Goal: Task Accomplishment & Management: Manage account settings

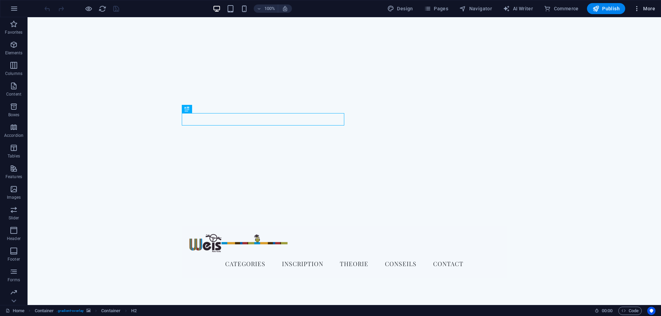
click at [642, 9] on span "More" at bounding box center [644, 8] width 22 height 7
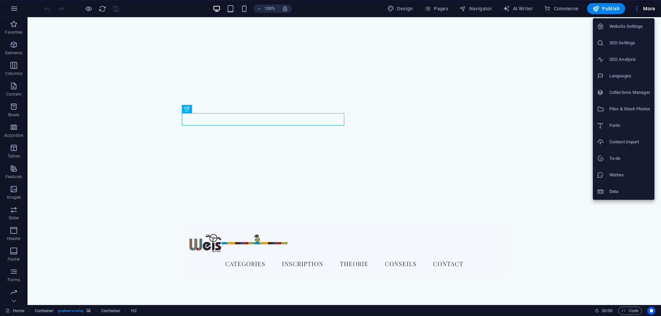
click at [623, 32] on li "Website Settings" at bounding box center [624, 26] width 62 height 17
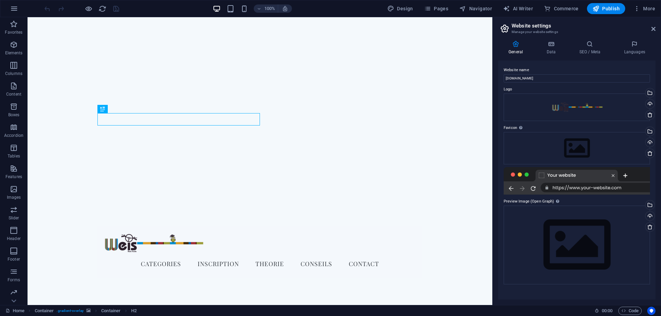
click at [554, 38] on div "General Data SEO / Meta Languages Website name weisweis.letzhub.com Logo Drag f…" at bounding box center [577, 170] width 168 height 270
click at [553, 45] on icon at bounding box center [551, 44] width 30 height 7
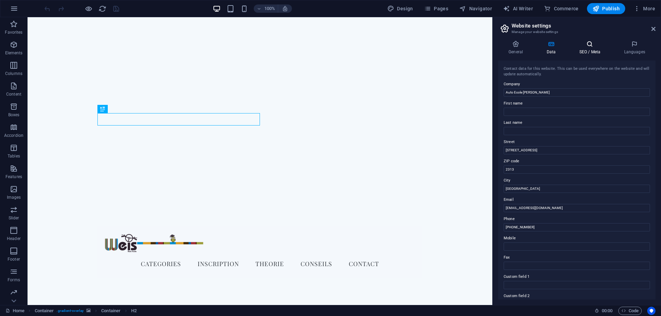
click at [582, 44] on icon at bounding box center [590, 44] width 42 height 7
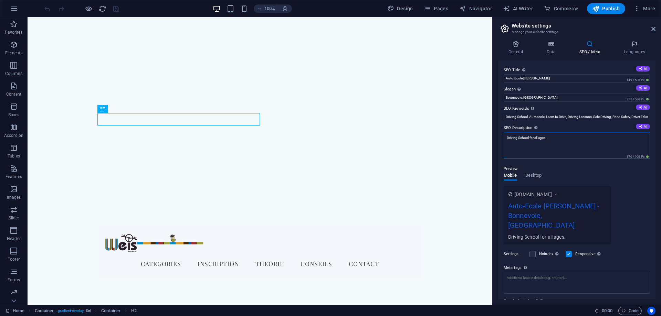
drag, startPoint x: 557, startPoint y: 138, endPoint x: 489, endPoint y: 136, distance: 67.8
click at [504, 136] on textarea "Driving School for all ages." at bounding box center [577, 145] width 146 height 27
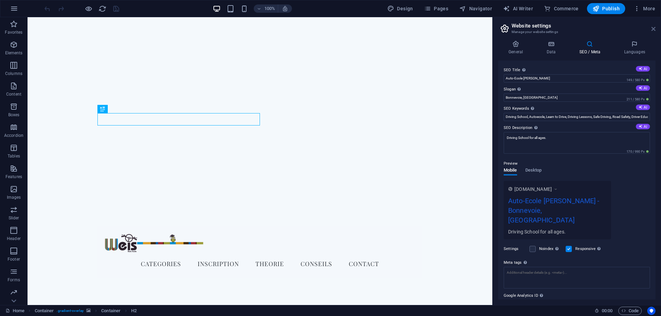
click at [652, 28] on icon at bounding box center [653, 29] width 4 height 6
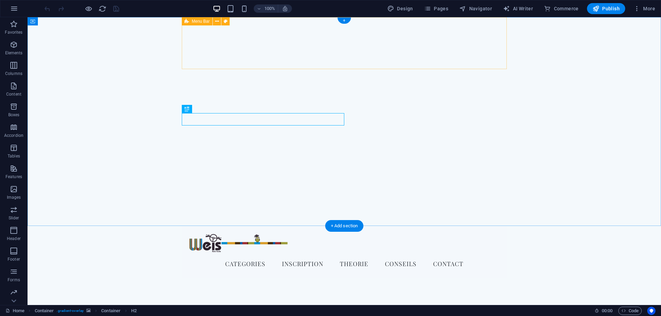
click at [447, 226] on div "Menu categories Inscription Theorie Conseils Contact" at bounding box center [344, 252] width 325 height 52
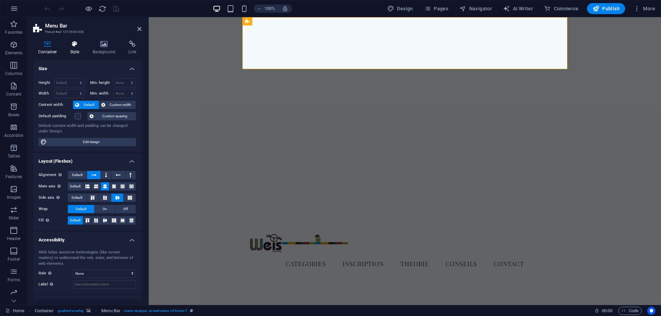
click at [76, 46] on icon at bounding box center [75, 44] width 20 height 7
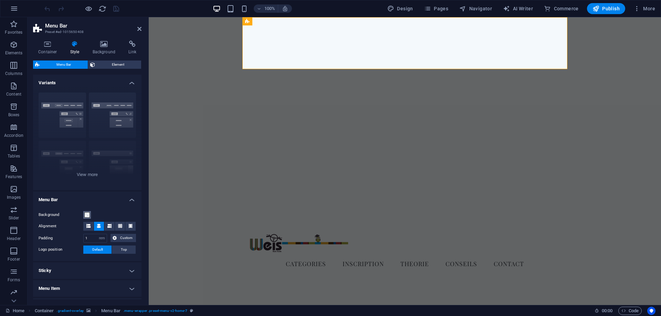
click at [86, 213] on span at bounding box center [87, 215] width 6 height 6
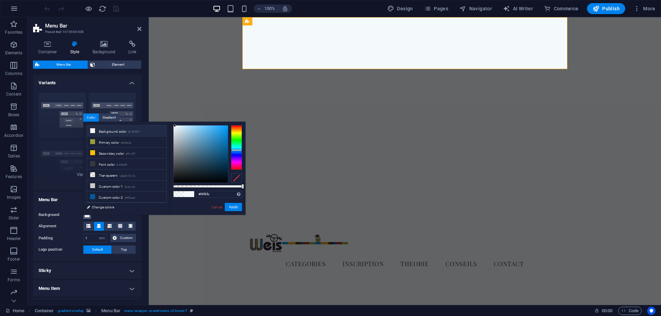
drag, startPoint x: 215, startPoint y: 186, endPoint x: 242, endPoint y: 185, distance: 26.9
click at [242, 185] on div at bounding box center [207, 186] width 69 height 3
click at [231, 206] on button "Apply" at bounding box center [233, 207] width 17 height 8
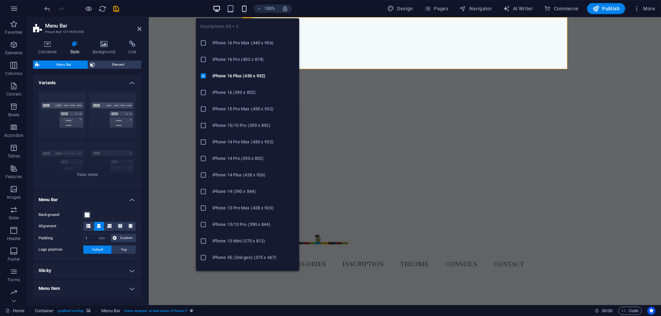
click at [247, 8] on icon "button" at bounding box center [244, 9] width 8 height 8
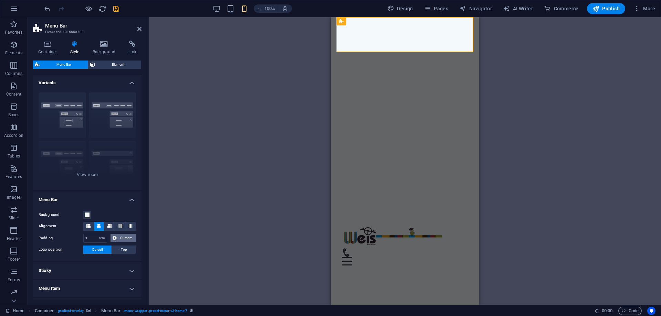
click at [125, 236] on span "Custom" at bounding box center [126, 238] width 15 height 8
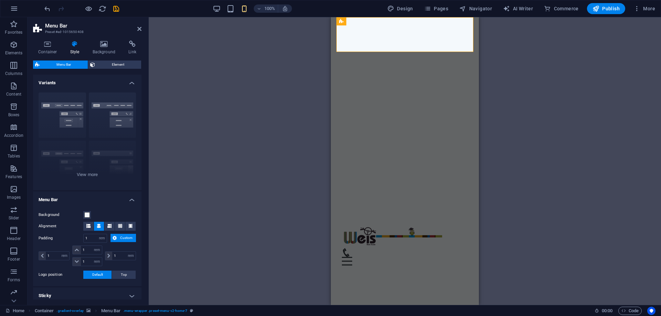
click at [125, 236] on span "Custom" at bounding box center [126, 238] width 15 height 8
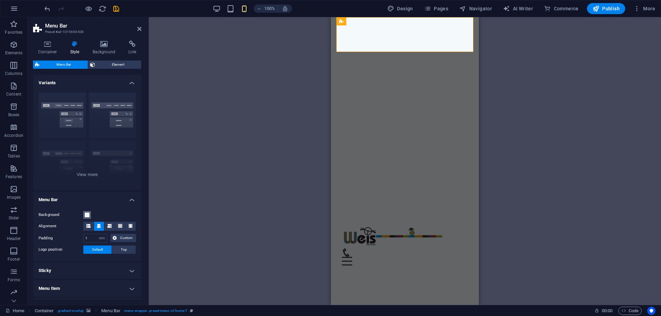
click at [88, 213] on span at bounding box center [87, 215] width 6 height 6
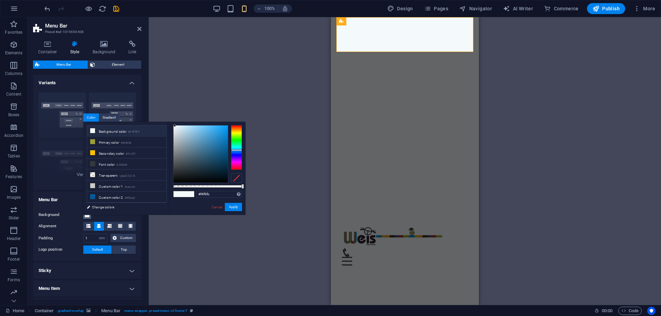
click at [88, 213] on div "less Background color #F4F9FC Primary color #9c9d3b Secondary color #ffc107 Fon…" at bounding box center [164, 168] width 162 height 93
click at [463, 257] on div "Menu" at bounding box center [405, 261] width 126 height 9
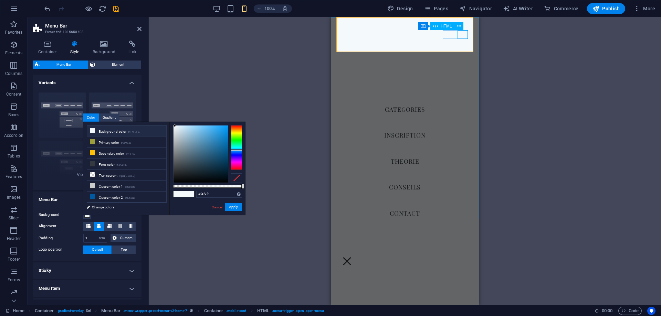
click at [352, 257] on div "Menu" at bounding box center [347, 261] width 10 height 9
click at [463, 257] on div "Menu" at bounding box center [405, 261] width 126 height 9
click at [220, 207] on link "Cancel" at bounding box center [217, 207] width 12 height 5
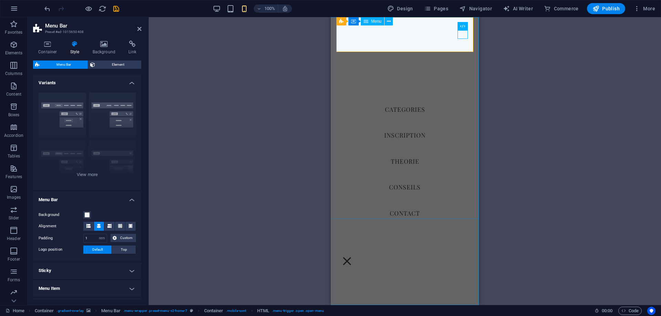
click at [440, 90] on nav "categories Inscription Theorie Conseils Contact" at bounding box center [405, 161] width 148 height 288
click at [352, 257] on div "Menu" at bounding box center [347, 261] width 10 height 9
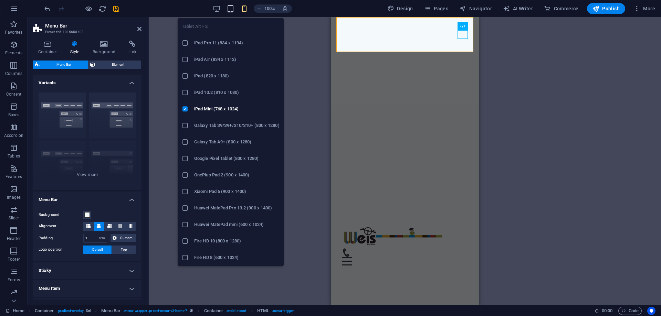
click at [230, 6] on icon "button" at bounding box center [230, 9] width 8 height 8
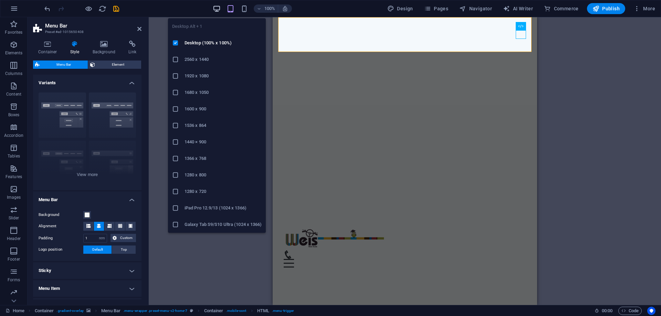
click at [219, 7] on icon "button" at bounding box center [217, 9] width 8 height 8
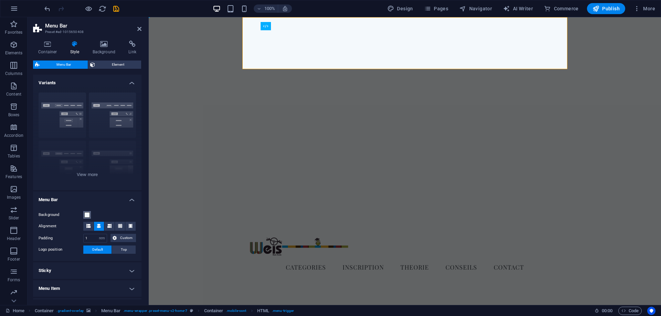
click at [86, 214] on span at bounding box center [87, 215] width 6 height 6
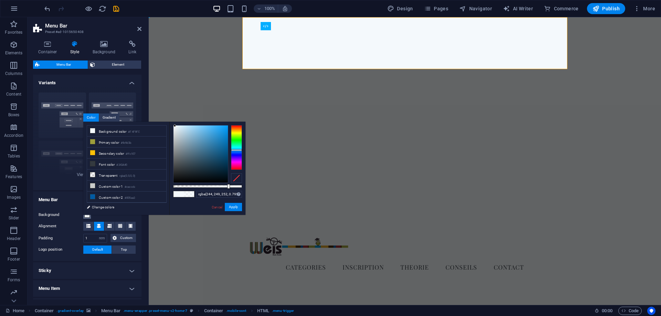
click at [228, 186] on div at bounding box center [207, 186] width 69 height 3
click at [228, 186] on div at bounding box center [228, 186] width 3 height 5
click at [230, 205] on button "Apply" at bounding box center [233, 207] width 17 height 8
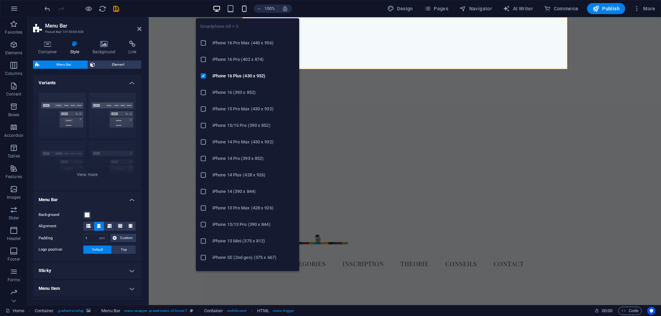
click at [244, 7] on icon "button" at bounding box center [244, 9] width 8 height 8
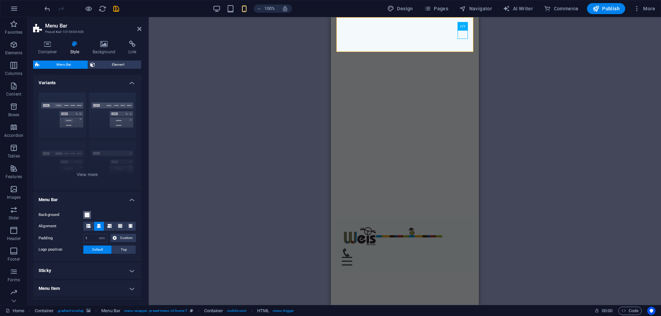
click at [84, 213] on button "Background" at bounding box center [87, 215] width 8 height 8
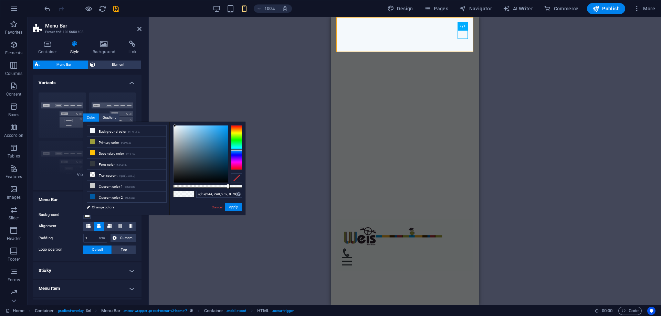
drag, startPoint x: 232, startPoint y: 184, endPoint x: 254, endPoint y: 184, distance: 22.4
click at [254, 184] on body "Auto Ecole Weis Home Favorites Elements Columns Content Boxes Accordion Tables …" at bounding box center [330, 158] width 661 height 316
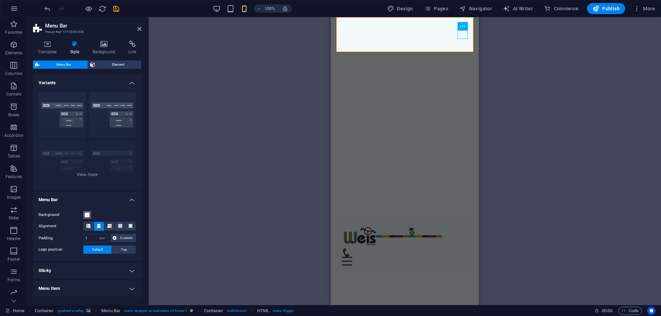
click at [89, 214] on span at bounding box center [87, 215] width 6 height 6
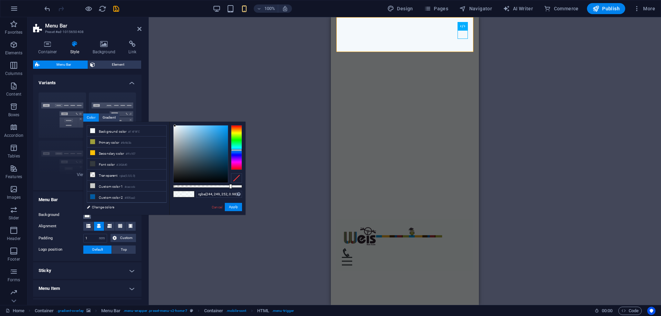
type input "#f4f9fc"
drag, startPoint x: 227, startPoint y: 184, endPoint x: 248, endPoint y: 181, distance: 21.5
click at [248, 181] on body "Auto Ecole Weis Home Favorites Elements Columns Content Boxes Accordion Tables …" at bounding box center [330, 158] width 661 height 316
click at [236, 208] on button "Apply" at bounding box center [233, 207] width 17 height 8
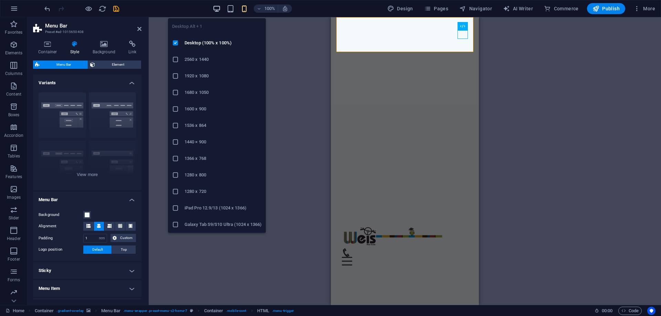
click at [219, 8] on icon "button" at bounding box center [217, 9] width 8 height 8
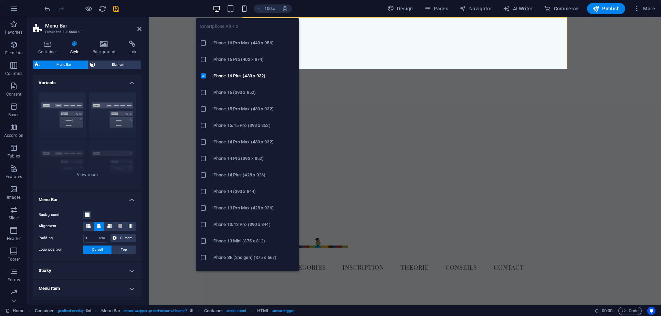
click at [246, 7] on icon "button" at bounding box center [244, 9] width 8 height 8
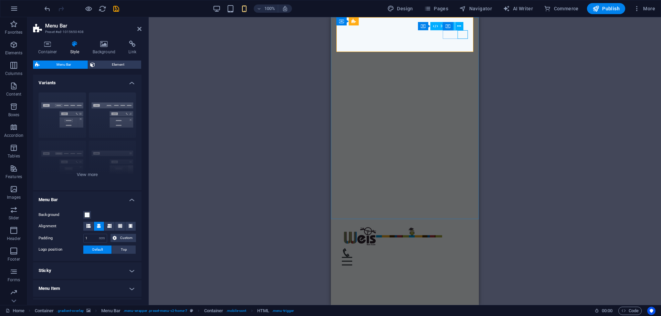
click at [465, 257] on div "Menu" at bounding box center [405, 261] width 126 height 9
click at [352, 257] on div "Menu" at bounding box center [347, 261] width 10 height 9
click at [514, 99] on div "H2 Container Container Container Menu Bar Menu Container Logo Text on backgroun…" at bounding box center [405, 161] width 512 height 288
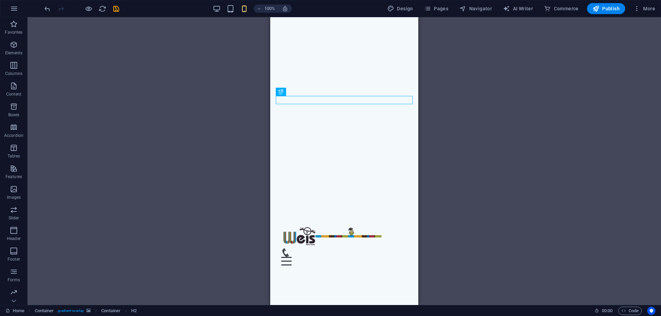
click at [236, 99] on div "H2 Container Container Container Menu Bar Menu Container Logo Text on backgroun…" at bounding box center [344, 161] width 633 height 288
click at [404, 257] on div "Menu" at bounding box center [344, 261] width 126 height 9
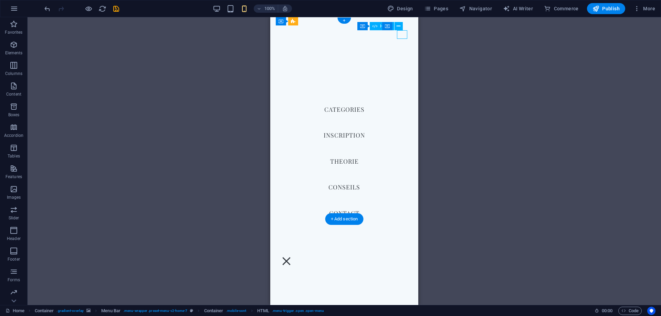
click at [292, 257] on div "Menu" at bounding box center [286, 261] width 10 height 9
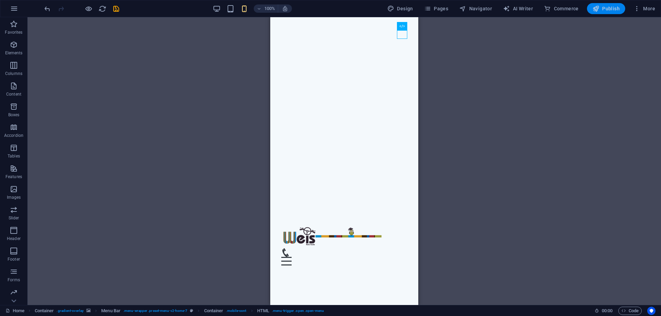
click at [606, 9] on span "Publish" at bounding box center [605, 8] width 27 height 7
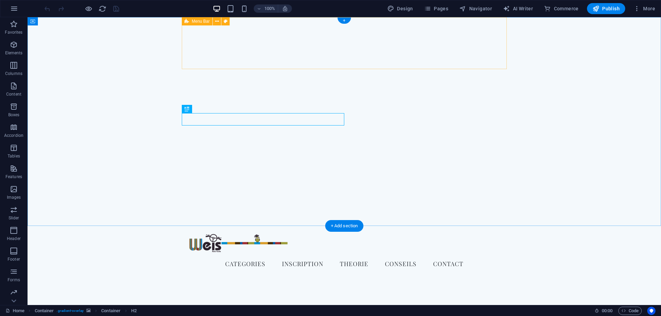
click at [443, 226] on div "Menu categories Inscription Theorie Conseils Contact" at bounding box center [344, 252] width 325 height 52
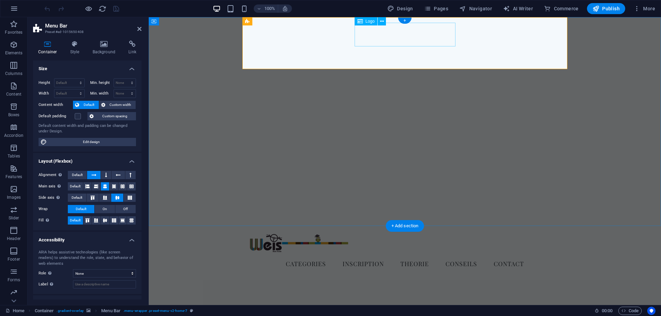
select select "rem"
select select "preset-menu-v2-home-7"
click at [75, 45] on icon at bounding box center [75, 44] width 20 height 7
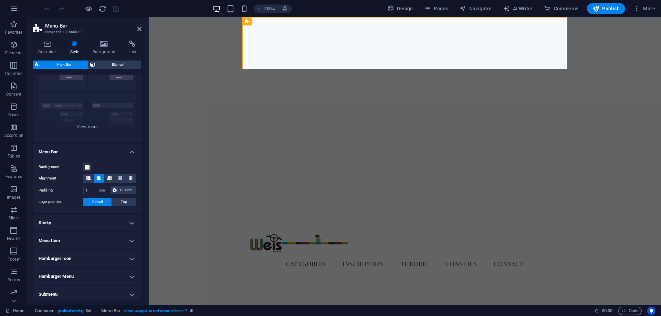
scroll to position [62, 0]
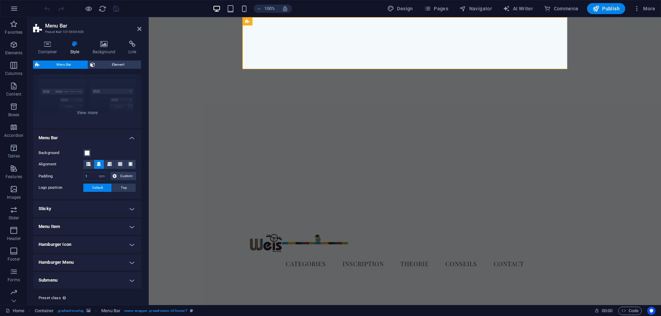
click at [60, 209] on h4 "Sticky" at bounding box center [87, 209] width 108 height 17
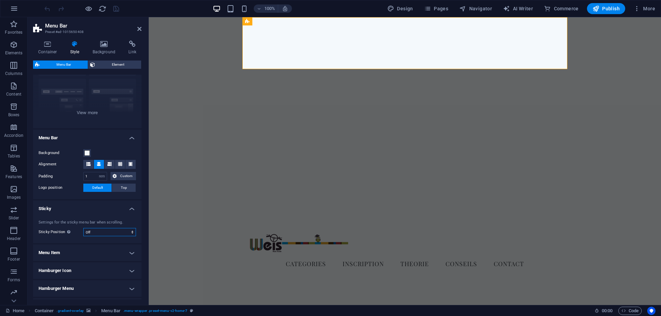
select select "sticky_instant"
click option "Instant" at bounding box center [0, 0] width 0 height 0
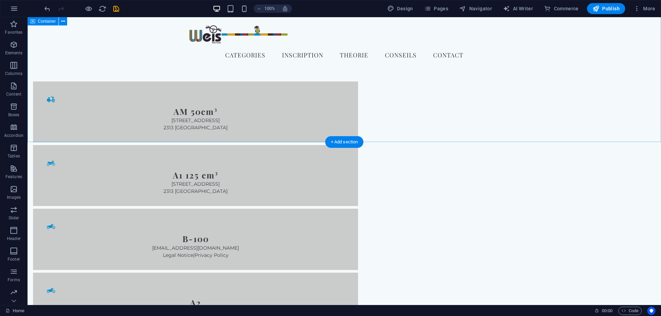
scroll to position [878, 0]
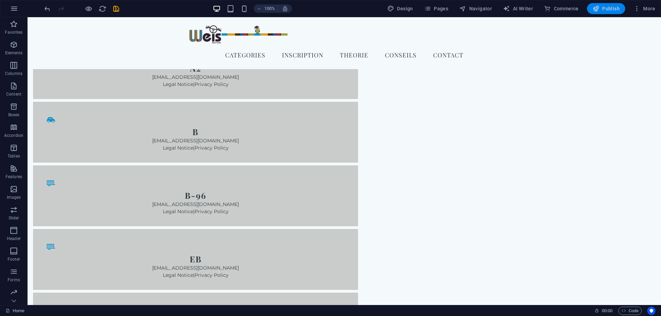
click at [602, 7] on span "Publish" at bounding box center [605, 8] width 27 height 7
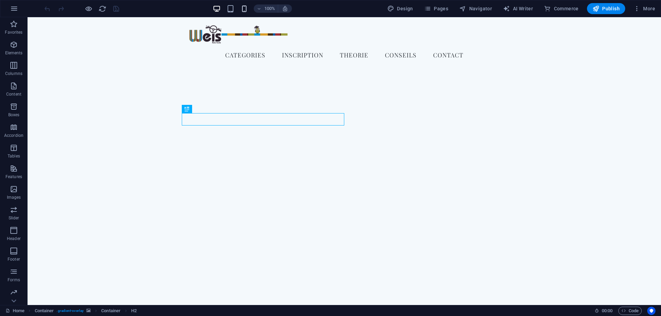
click at [242, 8] on icon "button" at bounding box center [244, 9] width 8 height 8
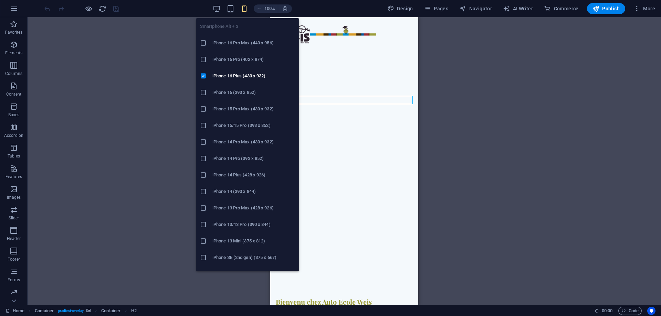
click at [238, 126] on h6 "iPhone 15/15 Pro (393 x 852)" at bounding box center [253, 125] width 83 height 8
click at [244, 6] on icon "button" at bounding box center [244, 9] width 8 height 8
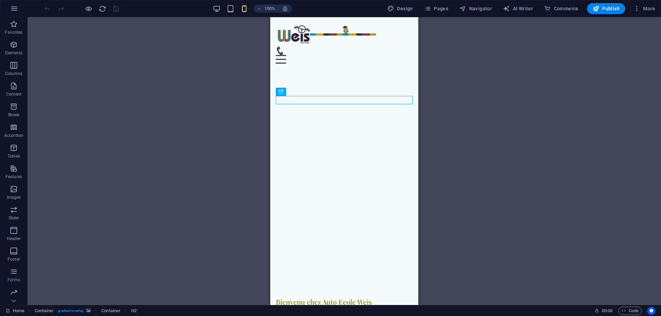
click at [182, 119] on div "Drag here to replace the existing content. Press “Ctrl” if you want to create a…" at bounding box center [344, 161] width 633 height 288
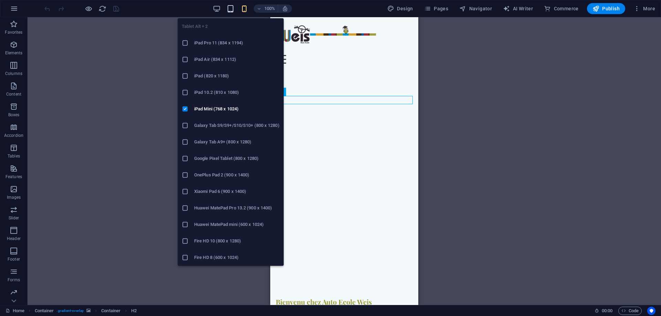
click at [231, 7] on icon "button" at bounding box center [230, 9] width 8 height 8
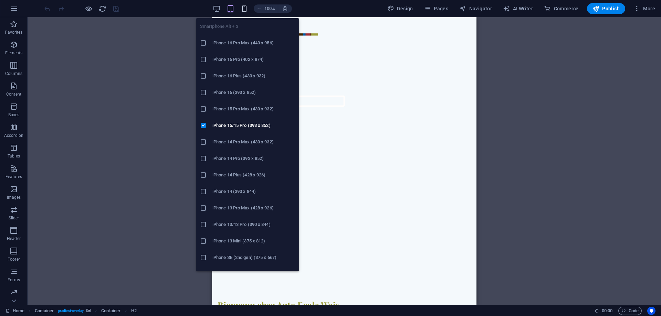
click at [242, 7] on icon "button" at bounding box center [244, 9] width 8 height 8
click at [243, 10] on icon "button" at bounding box center [244, 9] width 8 height 8
click at [235, 158] on h6 "iPhone 14 Pro (393 x 852)" at bounding box center [253, 159] width 83 height 8
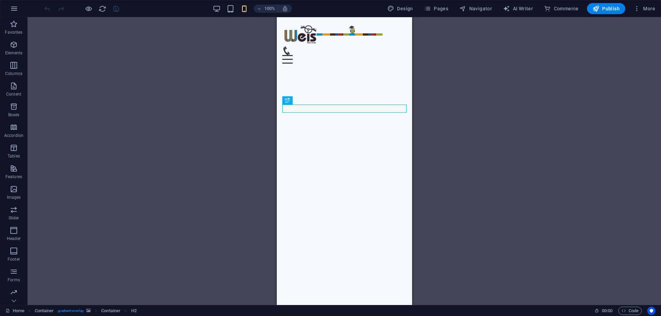
click at [247, 7] on icon "button" at bounding box center [244, 9] width 8 height 8
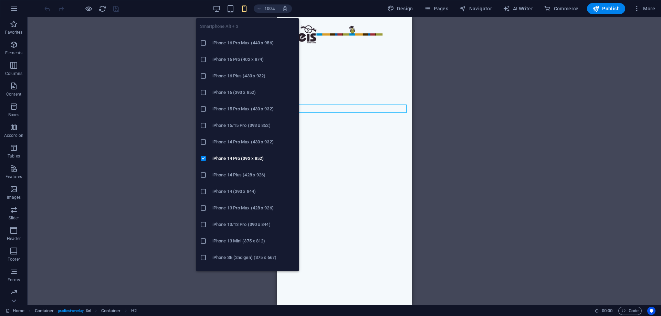
click at [242, 147] on li "iPhone 14 Pro Max (430 x 932)" at bounding box center [247, 142] width 103 height 17
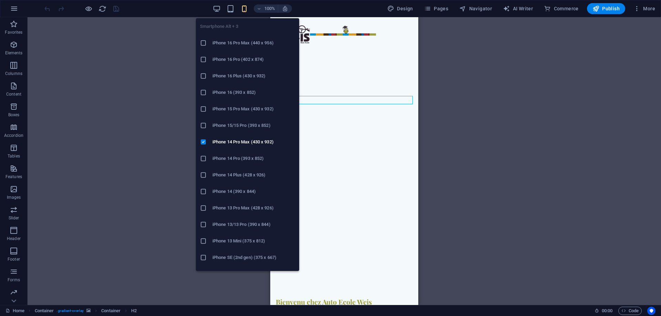
click at [243, 6] on icon "button" at bounding box center [244, 9] width 8 height 8
click at [238, 157] on h6 "iPhone 14 Pro (393 x 852)" at bounding box center [253, 159] width 83 height 8
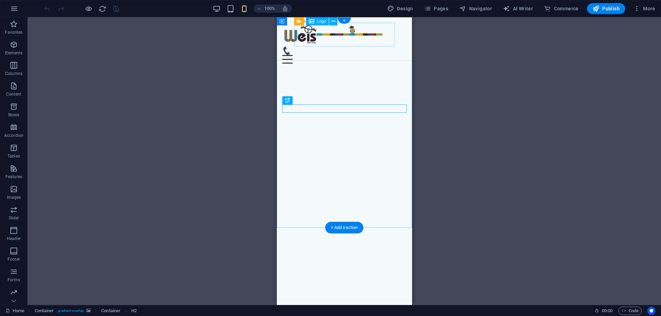
click at [320, 34] on div at bounding box center [344, 35] width 124 height 24
click at [313, 34] on div at bounding box center [344, 35] width 124 height 24
select select "px"
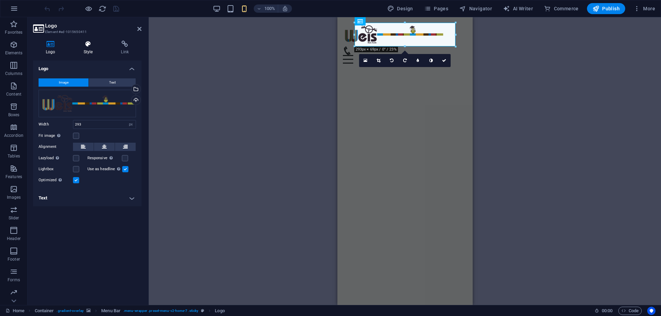
click at [89, 47] on icon at bounding box center [88, 44] width 35 height 7
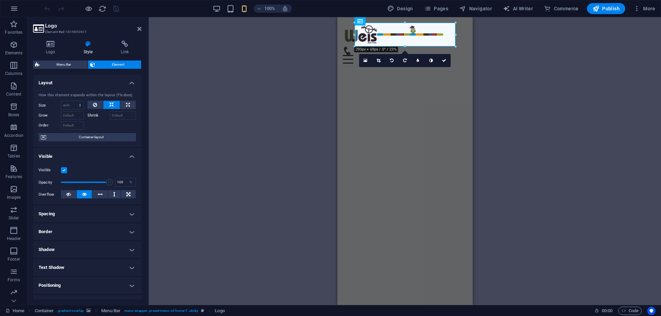
scroll to position [66, 0]
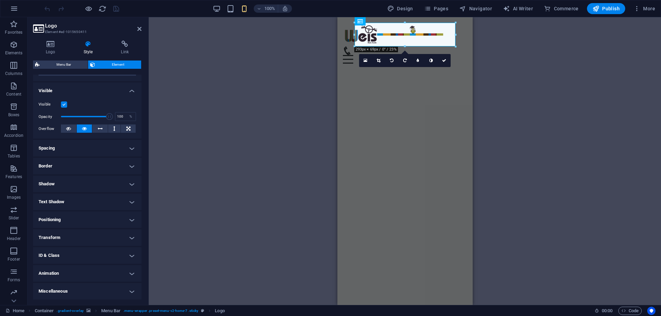
click at [53, 145] on h4 "Spacing" at bounding box center [87, 148] width 108 height 17
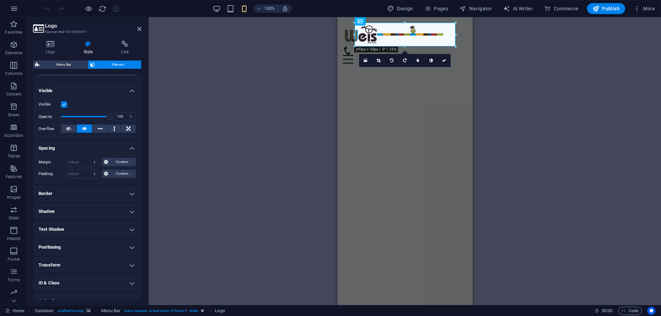
click at [49, 152] on h4 "Spacing" at bounding box center [87, 146] width 108 height 12
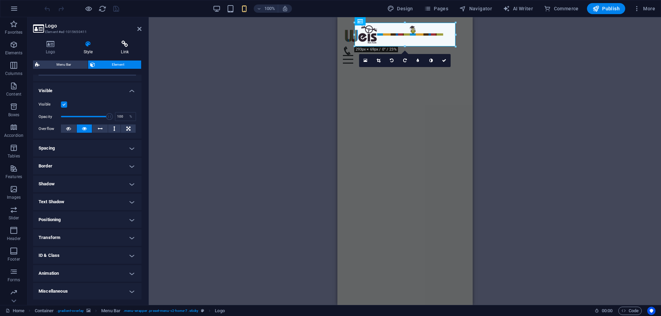
click at [124, 49] on h4 "Link" at bounding box center [124, 48] width 33 height 14
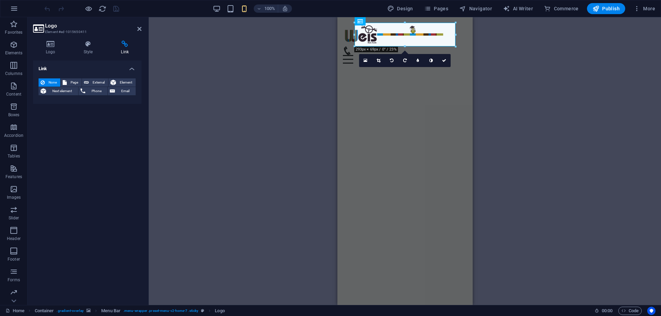
click at [124, 49] on h4 "Link" at bounding box center [124, 48] width 33 height 14
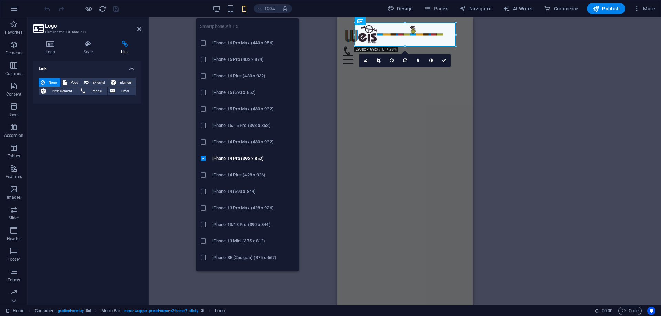
click at [243, 8] on icon "button" at bounding box center [244, 9] width 8 height 8
click at [238, 190] on h6 "iPhone 14 (390 x 844)" at bounding box center [253, 192] width 83 height 8
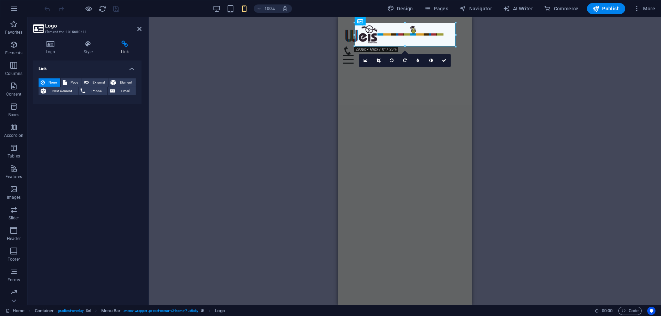
click at [261, 134] on div "H2 Container Container Container Menu Container Menu Bar Container Menu Bar Log…" at bounding box center [405, 161] width 512 height 288
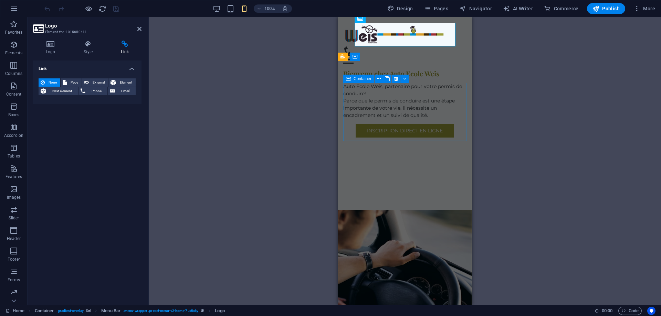
scroll to position [0, 0]
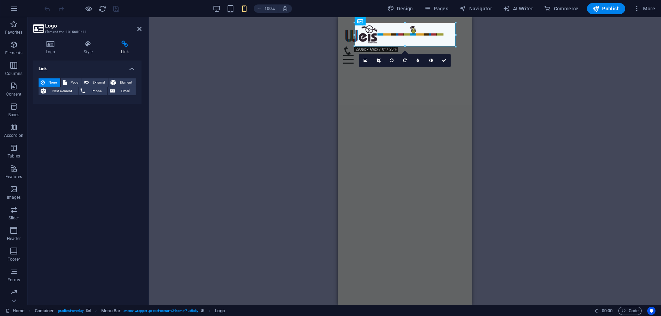
click at [131, 68] on h4 "Link" at bounding box center [87, 67] width 108 height 12
click at [131, 68] on h4 "Link" at bounding box center [87, 69] width 108 height 17
click at [138, 27] on icon at bounding box center [139, 29] width 4 height 6
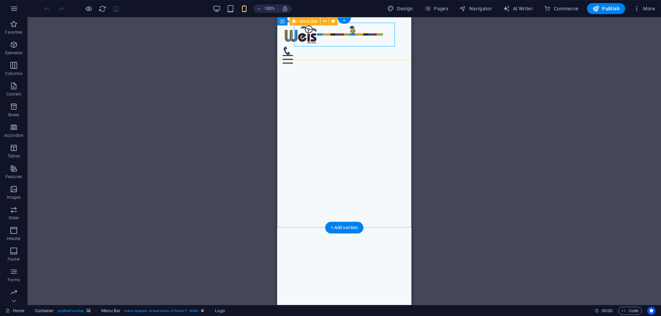
click at [290, 37] on div "Menu categories Inscription Theorie Conseils Contact" at bounding box center [344, 43] width 134 height 52
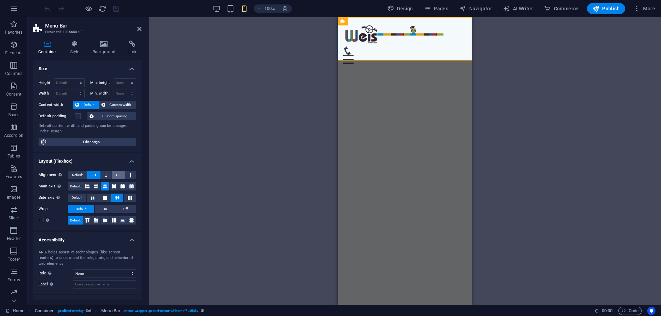
click at [120, 175] on icon at bounding box center [118, 175] width 5 height 8
click at [106, 176] on icon at bounding box center [106, 175] width 2 height 8
click at [77, 175] on span "Default" at bounding box center [77, 175] width 11 height 8
click at [133, 176] on button at bounding box center [130, 175] width 10 height 8
click at [77, 176] on span "Default" at bounding box center [77, 175] width 11 height 8
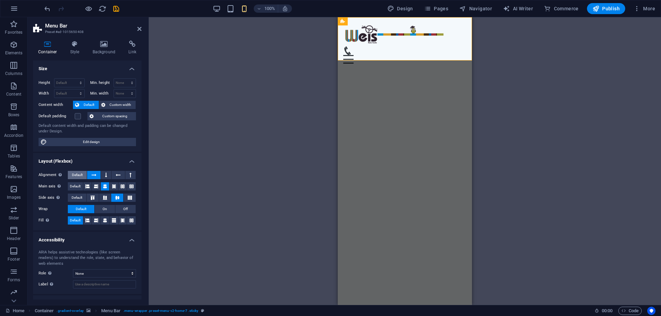
click at [74, 173] on span "Default" at bounding box center [77, 175] width 11 height 8
click at [72, 187] on span "Default" at bounding box center [75, 186] width 11 height 8
click at [91, 188] on button at bounding box center [87, 186] width 9 height 8
click at [84, 175] on button "Default" at bounding box center [77, 175] width 19 height 8
click at [121, 184] on icon at bounding box center [122, 186] width 4 height 8
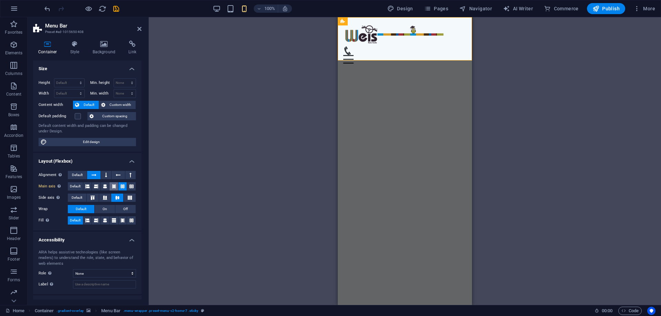
click at [115, 187] on icon at bounding box center [114, 186] width 4 height 8
click at [130, 188] on icon at bounding box center [131, 186] width 4 height 8
click at [95, 186] on icon at bounding box center [96, 186] width 4 height 8
click at [103, 186] on button at bounding box center [105, 186] width 9 height 8
click at [107, 209] on button "On" at bounding box center [105, 209] width 20 height 8
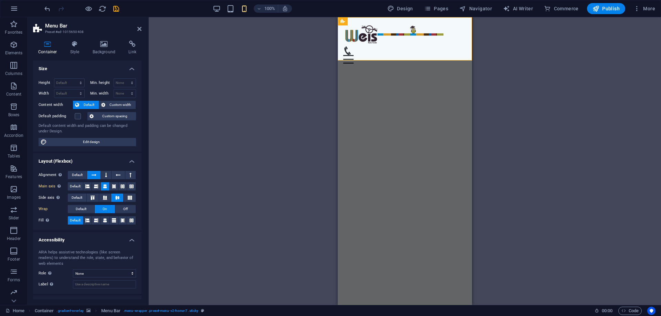
click at [107, 209] on button "On" at bounding box center [105, 209] width 20 height 8
click at [125, 209] on span "Off" at bounding box center [125, 209] width 4 height 8
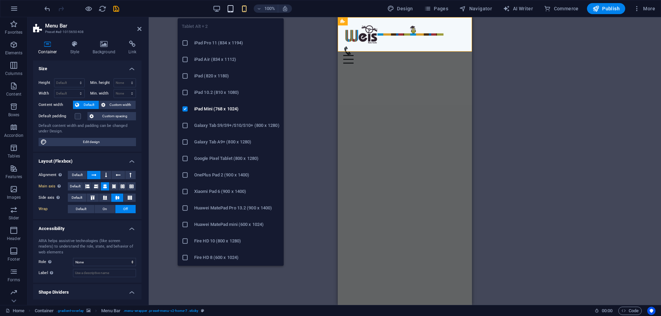
click at [231, 8] on icon "button" at bounding box center [230, 9] width 8 height 8
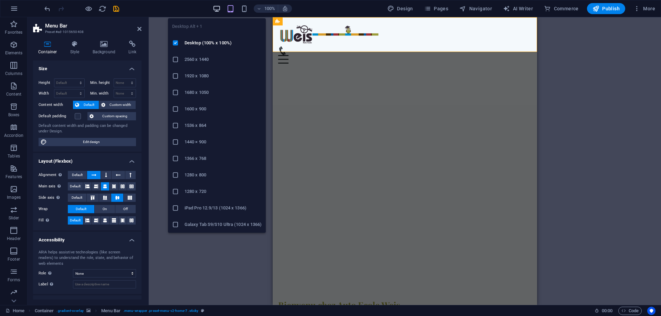
click at [219, 10] on icon "button" at bounding box center [217, 9] width 8 height 8
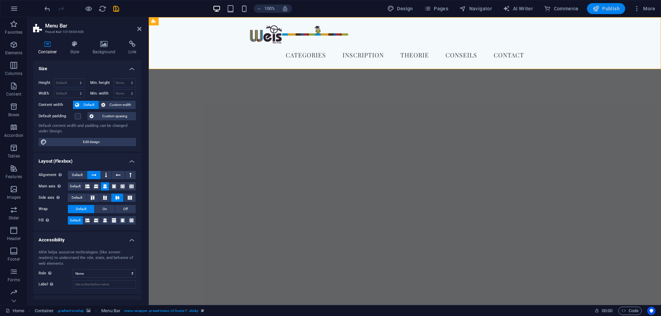
click at [599, 9] on icon "button" at bounding box center [595, 8] width 7 height 7
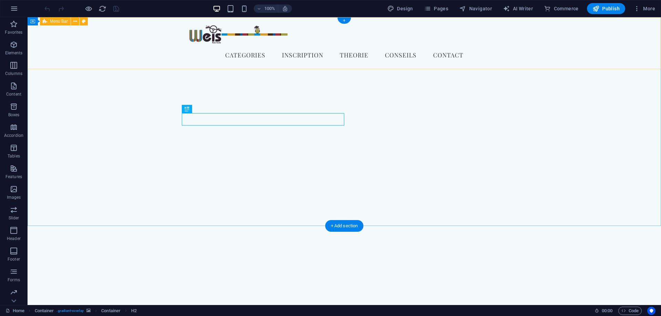
click at [231, 27] on div "Menu categories Inscription Theorie Conseils Contact" at bounding box center [344, 43] width 633 height 52
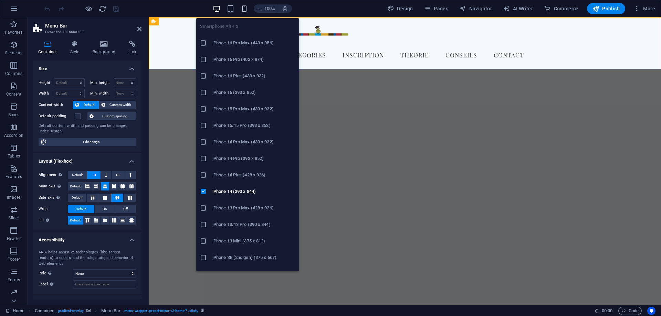
click at [241, 7] on span "button" at bounding box center [244, 9] width 8 height 8
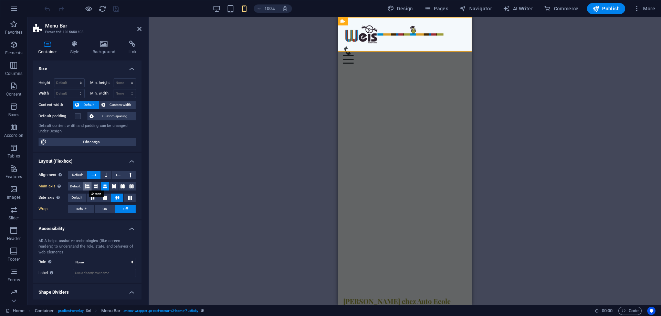
click at [88, 187] on icon at bounding box center [87, 186] width 4 height 8
click at [107, 209] on button "On" at bounding box center [105, 209] width 20 height 8
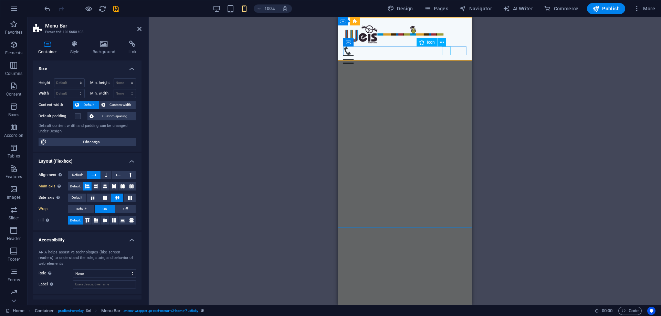
click at [448, 51] on figure at bounding box center [402, 50] width 118 height 9
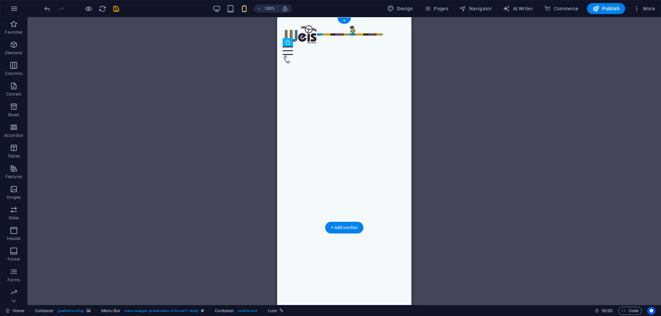
drag, startPoint x: 385, startPoint y: 51, endPoint x: 400, endPoint y: 52, distance: 14.9
click at [400, 52] on div "Menu" at bounding box center [344, 54] width 123 height 17
drag, startPoint x: 389, startPoint y: 52, endPoint x: 391, endPoint y: 49, distance: 4.3
click at [391, 49] on div "Menu" at bounding box center [344, 50] width 123 height 9
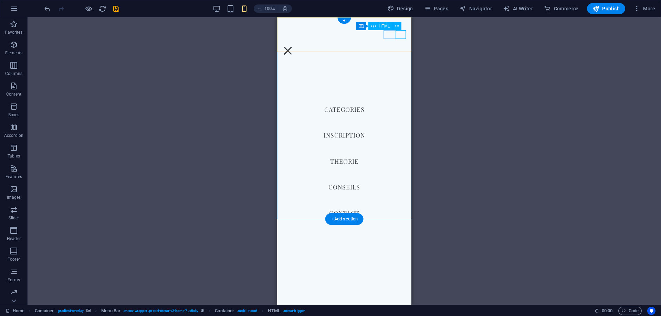
click at [293, 46] on div "Menu" at bounding box center [288, 50] width 10 height 9
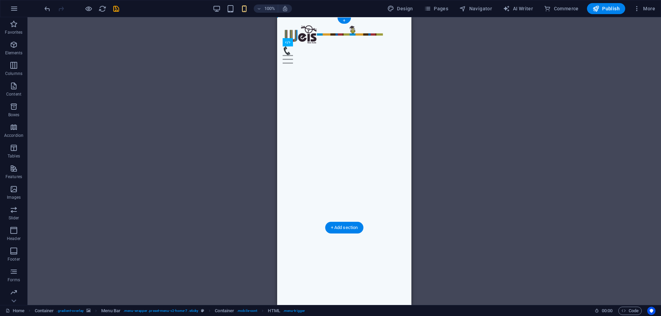
drag, startPoint x: 388, startPoint y: 50, endPoint x: 401, endPoint y: 50, distance: 13.4
click at [401, 50] on div "Menu Menu" at bounding box center [344, 54] width 123 height 17
click at [47, 9] on icon "undo" at bounding box center [47, 9] width 8 height 8
click at [46, 9] on icon "undo" at bounding box center [47, 9] width 8 height 8
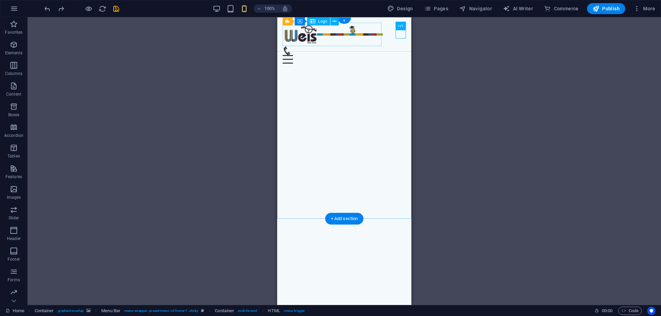
click at [374, 40] on div at bounding box center [344, 35] width 123 height 24
select select "px"
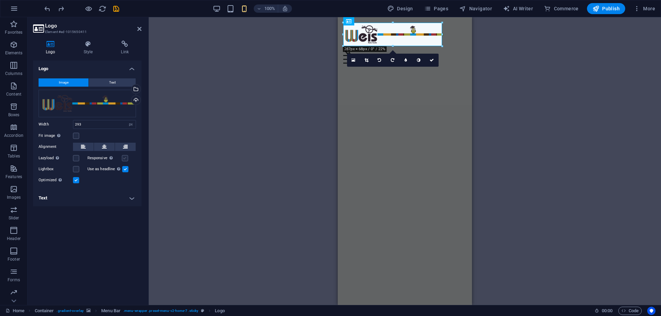
click at [127, 157] on label at bounding box center [125, 158] width 6 height 6
click at [0, 0] on input "Responsive Automatically load retina image and smartphone optimized sizes." at bounding box center [0, 0] width 0 height 0
click at [127, 157] on label at bounding box center [125, 158] width 6 height 6
click at [0, 0] on input "Responsive Automatically load retina image and smartphone optimized sizes." at bounding box center [0, 0] width 0 height 0
click at [127, 157] on label at bounding box center [125, 158] width 6 height 6
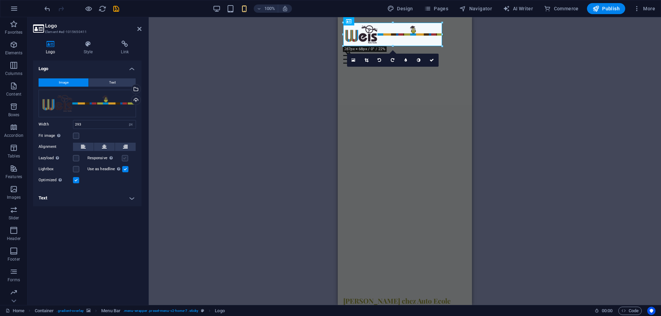
click at [0, 0] on input "Responsive Automatically load retina image and smartphone optimized sizes." at bounding box center [0, 0] width 0 height 0
click at [75, 158] on label at bounding box center [76, 158] width 6 height 6
click at [0, 0] on input "Lazyload Loading images after the page loads improves page speed." at bounding box center [0, 0] width 0 height 0
click at [75, 158] on label at bounding box center [76, 158] width 6 height 6
click at [0, 0] on input "Lazyload Loading images after the page loads improves page speed." at bounding box center [0, 0] width 0 height 0
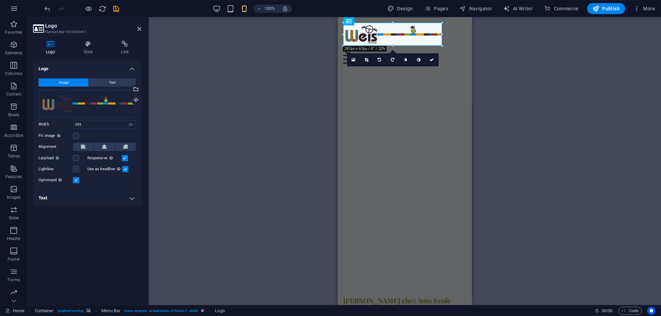
click at [76, 168] on label at bounding box center [76, 169] width 6 height 6
click at [0, 0] on input "Lightbox" at bounding box center [0, 0] width 0 height 0
click at [76, 168] on label at bounding box center [76, 169] width 6 height 6
click at [0, 0] on input "Lightbox" at bounding box center [0, 0] width 0 height 0
click at [124, 168] on label at bounding box center [125, 169] width 6 height 6
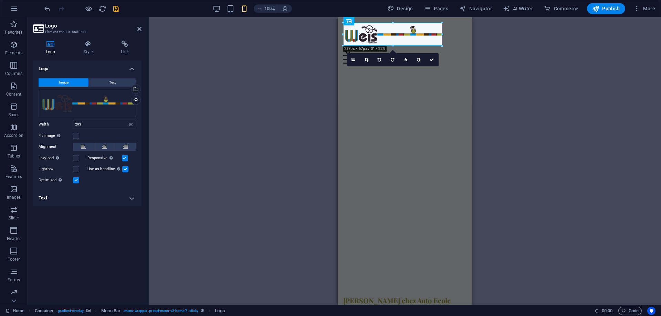
click at [0, 0] on input "Use as headline The image will be wrapped in an H1 headline tag. Useful for giv…" at bounding box center [0, 0] width 0 height 0
click at [124, 168] on label at bounding box center [125, 169] width 6 height 6
click at [0, 0] on input "Use as headline The image will be wrapped in an H1 headline tag. Useful for giv…" at bounding box center [0, 0] width 0 height 0
click at [74, 180] on label at bounding box center [76, 180] width 6 height 6
click at [0, 0] on input "Optimized Images are compressed to improve page speed." at bounding box center [0, 0] width 0 height 0
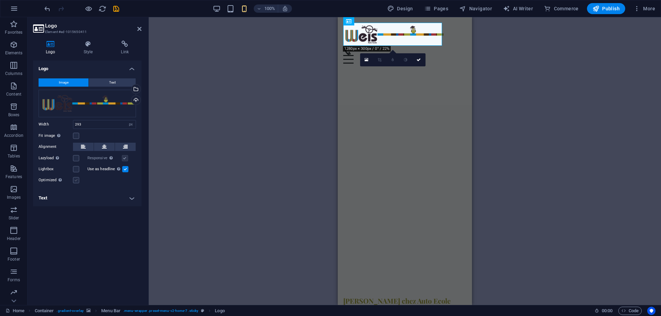
click at [74, 180] on label at bounding box center [76, 180] width 6 height 6
click at [0, 0] on input "Optimized Images are compressed to improve page speed." at bounding box center [0, 0] width 0 height 0
click at [90, 46] on icon at bounding box center [88, 44] width 35 height 7
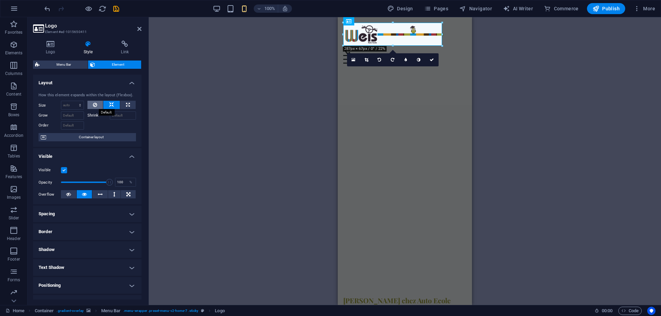
click at [96, 105] on icon at bounding box center [95, 105] width 4 height 8
click at [131, 104] on button at bounding box center [127, 105] width 15 height 8
type input "100"
select select "%"
click at [109, 104] on icon at bounding box center [111, 105] width 5 height 8
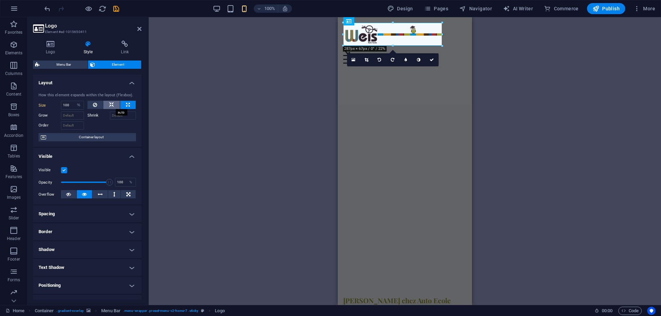
select select "DISABLED_OPTION_VALUE"
click at [74, 216] on h4 "Spacing" at bounding box center [87, 214] width 108 height 17
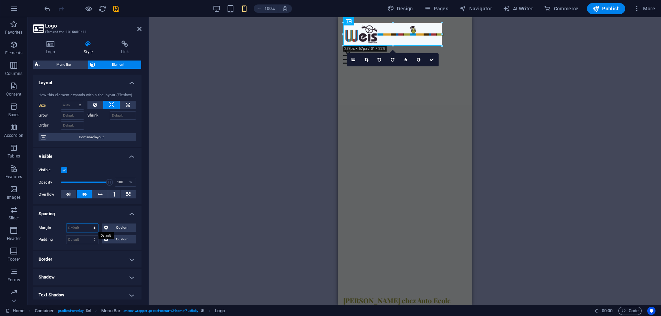
click at [66, 224] on select "Default auto px % rem vw vh Custom" at bounding box center [82, 228] width 32 height 8
select select "px"
click option "px" at bounding box center [0, 0] width 0 height 0
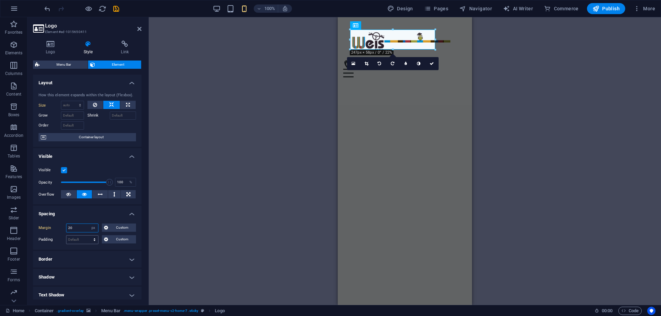
type input "20"
click at [66, 236] on select "Default px rem % vh vw Custom" at bounding box center [82, 240] width 32 height 8
select select "px"
click option "px" at bounding box center [0, 0] width 0 height 0
type input "20"
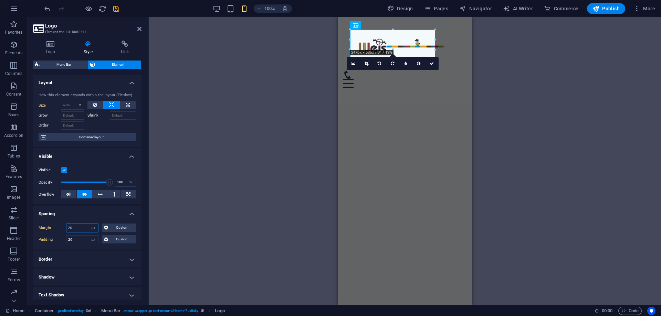
click at [71, 227] on input "20" at bounding box center [82, 228] width 32 height 8
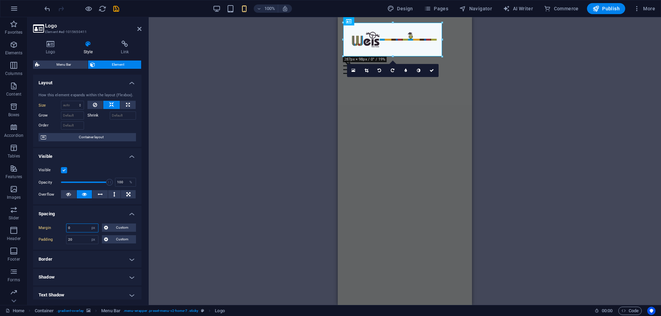
type input "0"
click at [301, 92] on div "H2 Container Container Container Container Menu Bar Container Menu Container Co…" at bounding box center [405, 161] width 512 height 288
click at [416, 77] on div "16:10 16:9 4:3 1:1 1:2 0" at bounding box center [393, 70] width 92 height 13
click at [431, 67] on link at bounding box center [431, 70] width 13 height 13
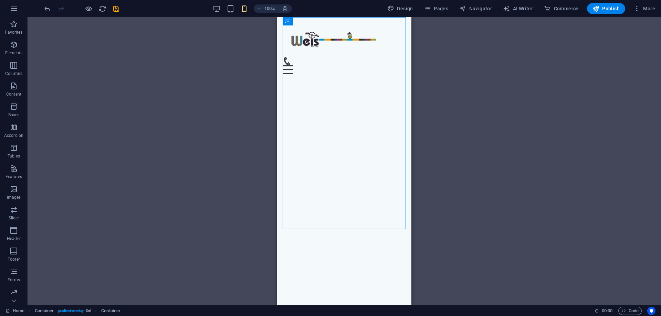
click at [217, 104] on div "H2 Container Container Container Container Menu Bar Container Menu Container Me…" at bounding box center [344, 161] width 633 height 288
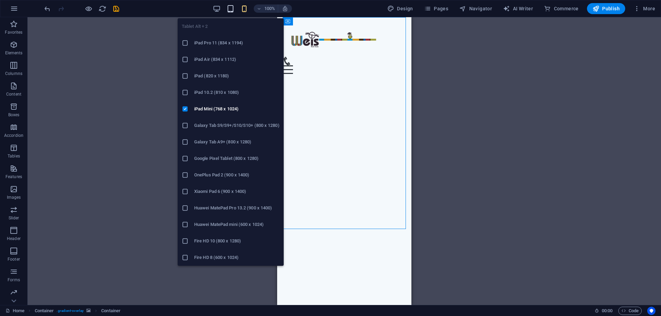
click at [230, 7] on icon "button" at bounding box center [230, 9] width 8 height 8
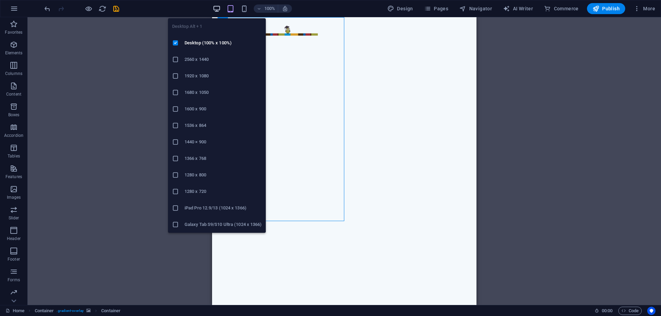
click at [216, 9] on icon "button" at bounding box center [217, 9] width 8 height 8
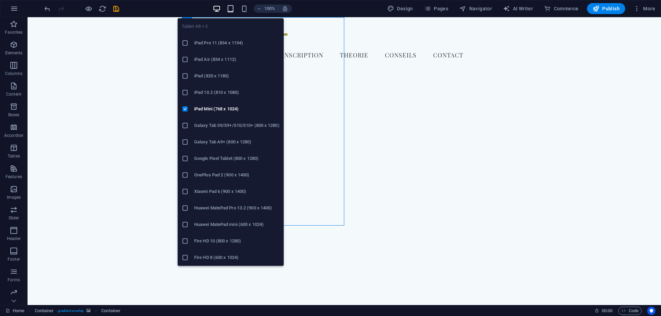
click at [233, 7] on icon "button" at bounding box center [230, 9] width 8 height 8
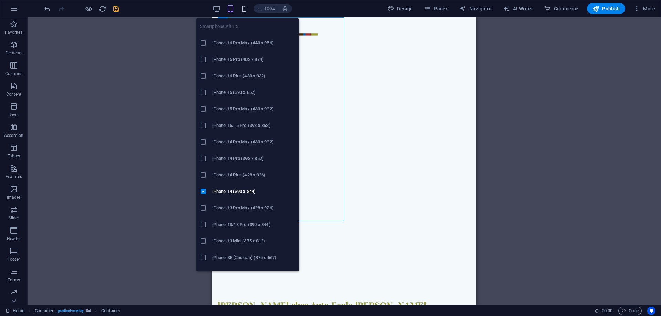
click at [245, 9] on icon "button" at bounding box center [244, 9] width 8 height 8
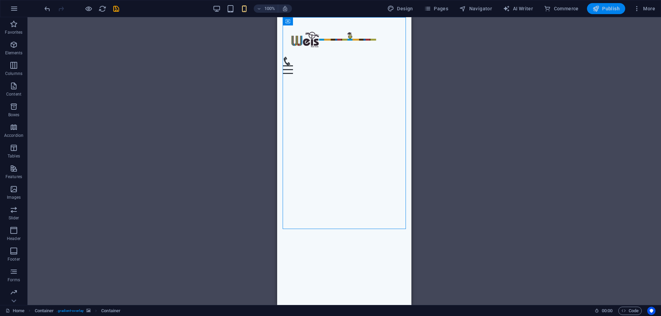
click at [607, 8] on span "Publish" at bounding box center [605, 8] width 27 height 7
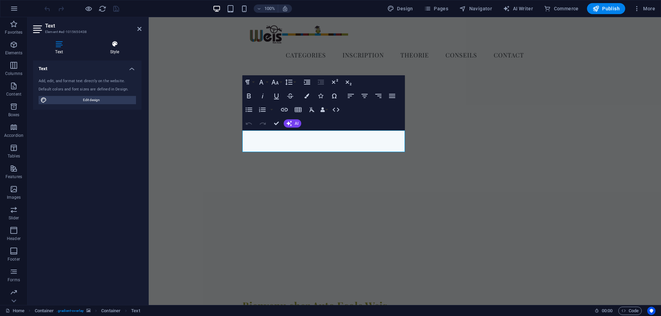
click at [102, 51] on h4 "Style" at bounding box center [115, 48] width 54 height 14
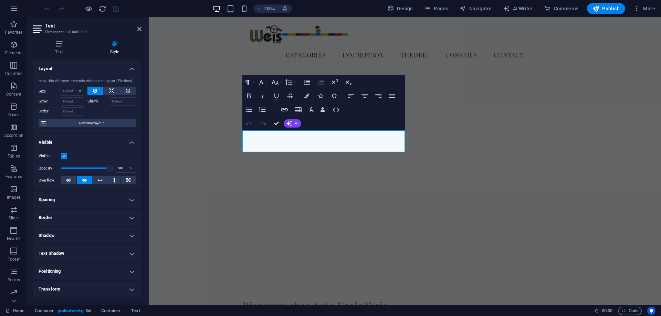
click at [129, 141] on h4 "Visible" at bounding box center [87, 140] width 108 height 12
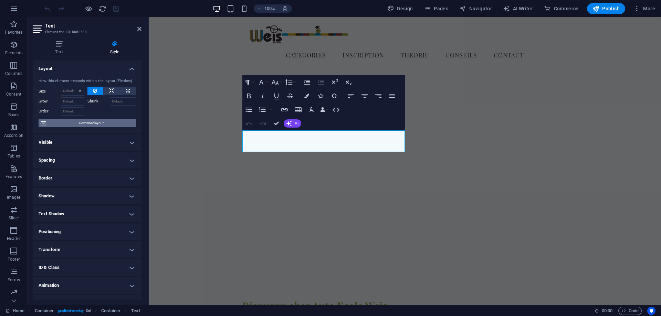
click at [106, 125] on span "Container layout" at bounding box center [91, 123] width 86 height 8
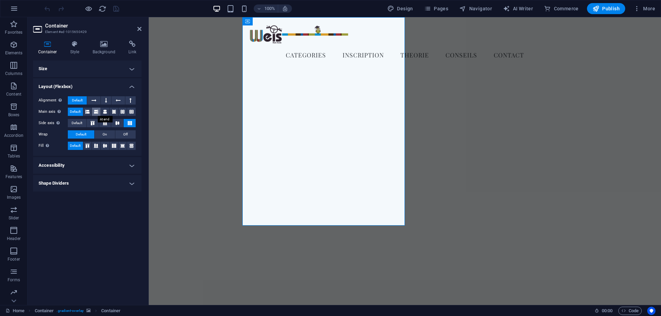
click at [98, 110] on icon at bounding box center [96, 112] width 4 height 8
click at [75, 113] on span "Default" at bounding box center [75, 112] width 11 height 8
click at [93, 111] on button at bounding box center [96, 112] width 9 height 8
click at [90, 110] on button at bounding box center [87, 112] width 9 height 8
click at [114, 112] on icon at bounding box center [114, 112] width 4 height 8
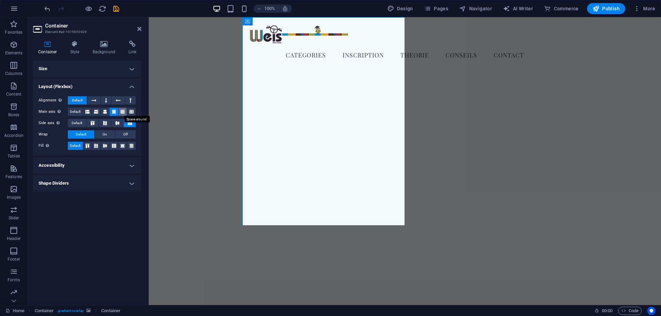
click at [123, 112] on icon at bounding box center [122, 112] width 4 height 8
click at [137, 112] on div "Alignment Determines the flex direction. Default Main axis Determine how elemen…" at bounding box center [87, 123] width 108 height 65
click at [77, 112] on span "Default" at bounding box center [75, 112] width 11 height 8
click at [47, 6] on icon "undo" at bounding box center [47, 9] width 8 height 8
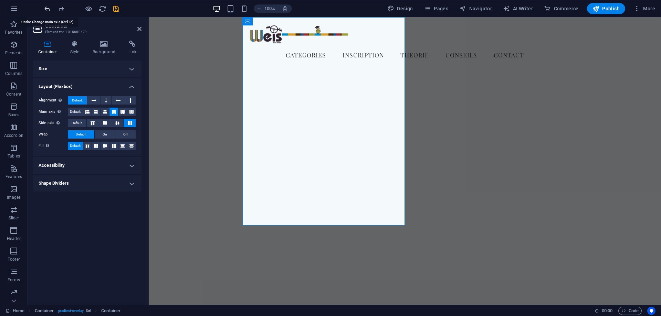
click at [47, 6] on icon "undo" at bounding box center [47, 9] width 8 height 8
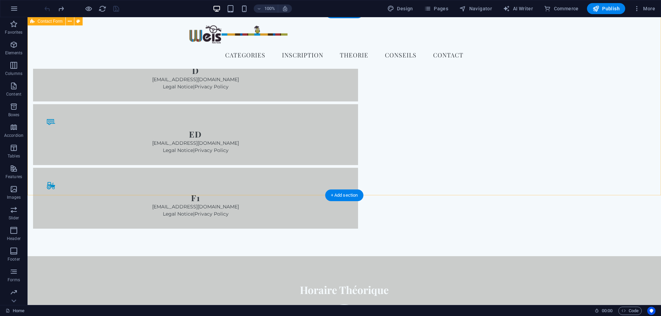
scroll to position [1188, 0]
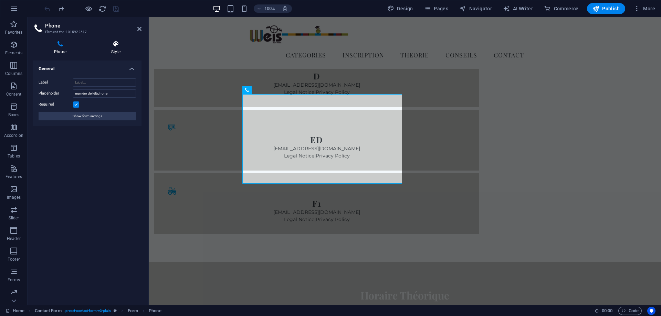
click at [119, 50] on h4 "Style" at bounding box center [115, 48] width 51 height 14
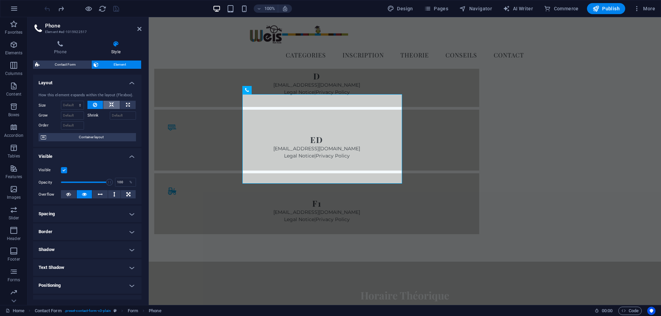
click at [110, 104] on icon at bounding box center [111, 105] width 5 height 8
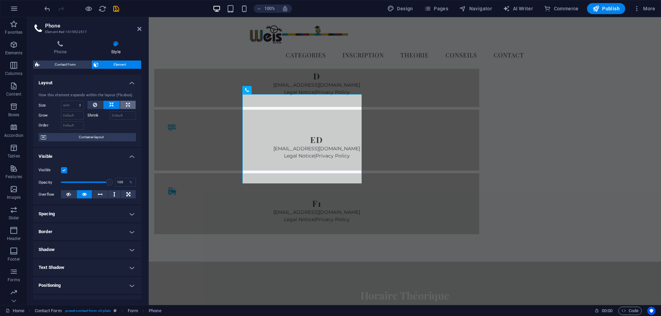
click at [129, 104] on icon at bounding box center [128, 105] width 4 height 8
type input "100"
select select "%"
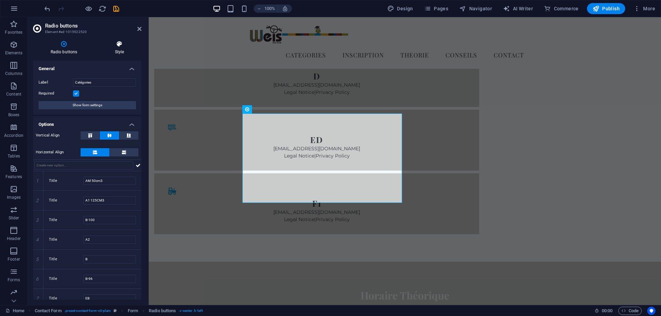
click at [121, 45] on icon at bounding box center [119, 44] width 44 height 7
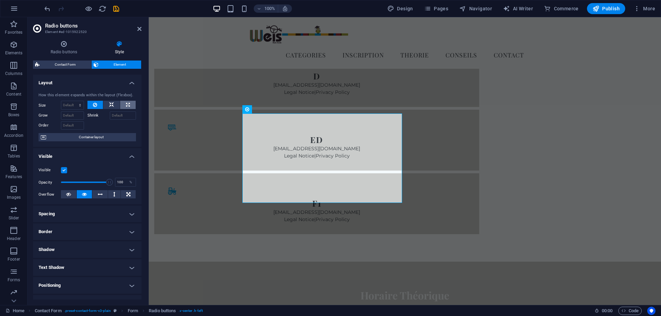
click at [128, 104] on icon at bounding box center [128, 105] width 4 height 8
type input "100"
select select "%"
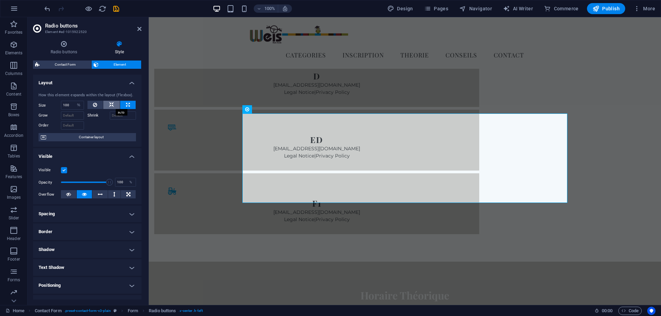
click at [108, 104] on button at bounding box center [111, 105] width 17 height 8
select select "DISABLED_OPTION_VALUE"
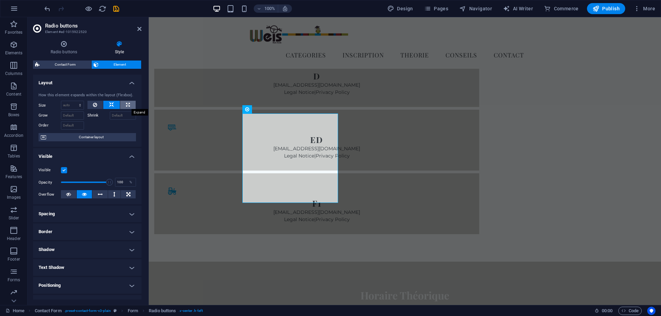
click at [132, 103] on button at bounding box center [127, 105] width 15 height 8
type input "100"
select select "%"
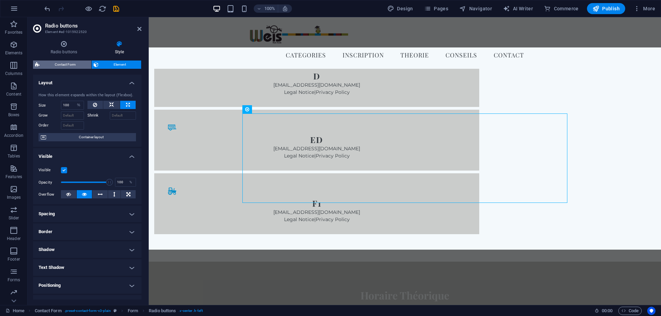
click at [77, 66] on span "Contact Form" at bounding box center [65, 65] width 47 height 8
select select "rem"
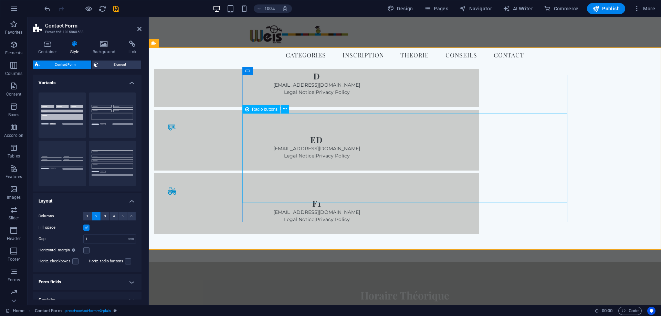
select select "%"
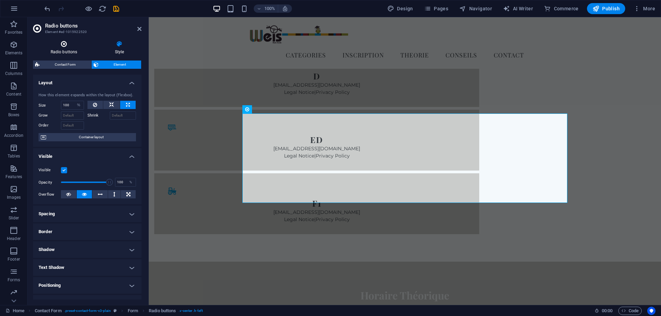
click at [71, 41] on icon at bounding box center [64, 44] width 62 height 7
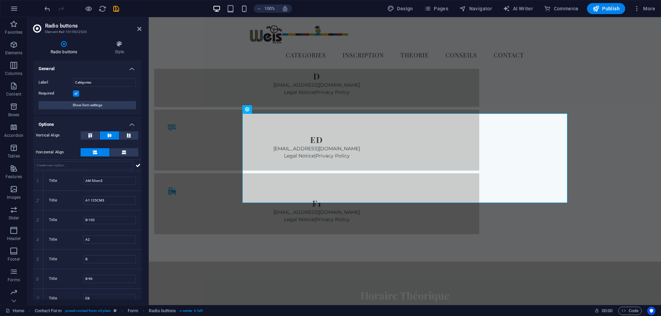
click at [67, 117] on h4 "Options" at bounding box center [87, 122] width 108 height 12
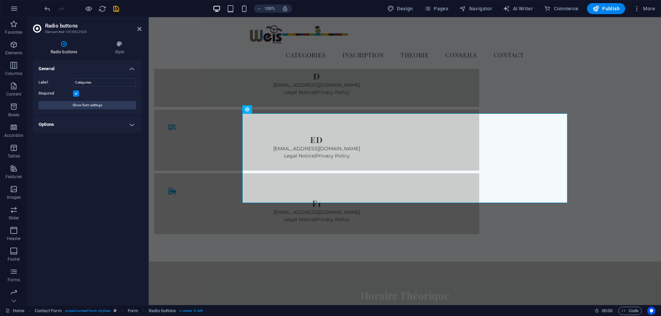
click at [69, 121] on h4 "Options" at bounding box center [87, 124] width 108 height 17
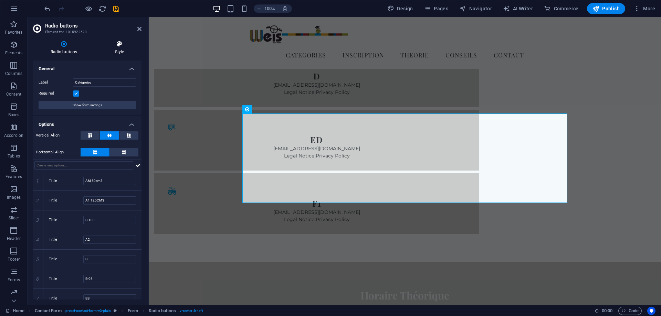
click at [120, 46] on icon at bounding box center [119, 44] width 44 height 7
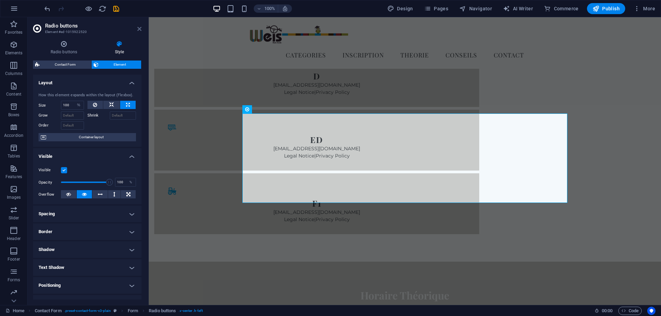
click at [140, 29] on icon at bounding box center [139, 29] width 4 height 6
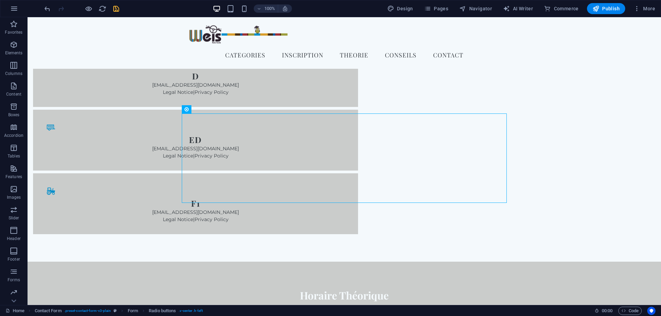
click at [117, 8] on icon "save" at bounding box center [116, 9] width 8 height 8
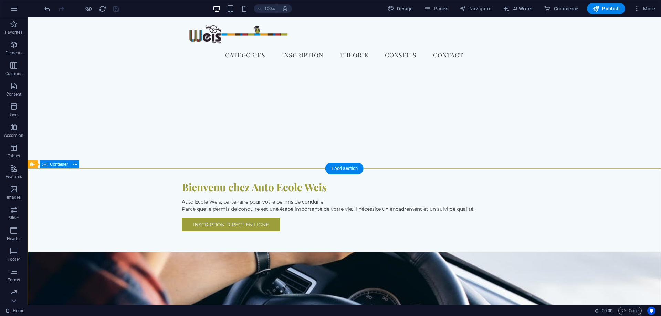
scroll to position [0, 0]
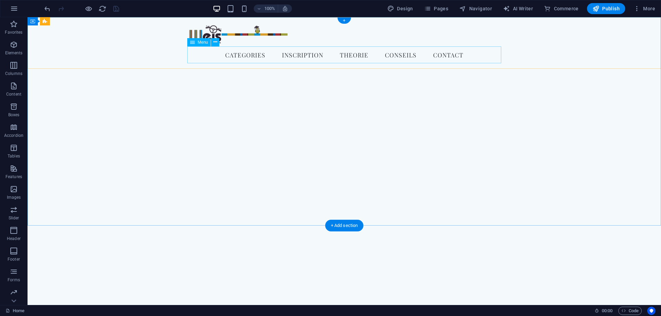
click at [273, 56] on nav "categories Inscription Theorie Conseils Contact" at bounding box center [344, 54] width 314 height 17
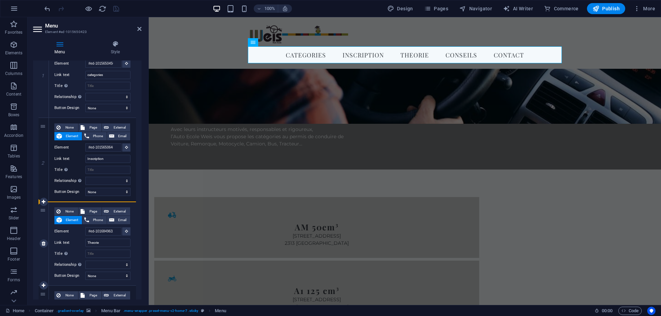
scroll to position [93, 0]
drag, startPoint x: 39, startPoint y: 218, endPoint x: 44, endPoint y: 277, distance: 60.1
click at [44, 277] on div "1 None Page External Element Phone Email Page Home Element #ed-1015650450 URL P…" at bounding box center [87, 243] width 97 height 420
select select
type input "#ed-1016849632"
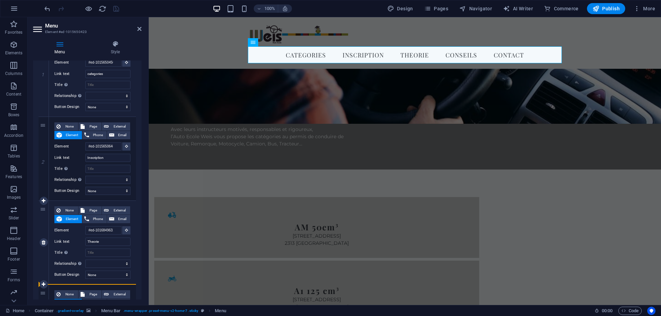
type input "Theorie"
select select
type input "#ed-1015650648"
type input "Inscription"
select select
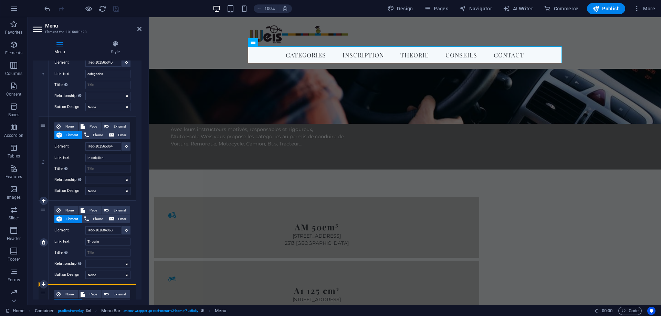
select select
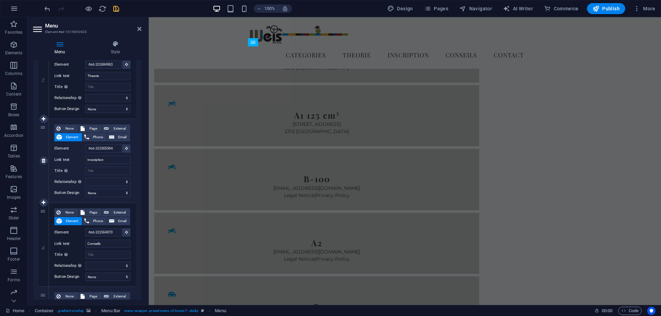
scroll to position [186, 0]
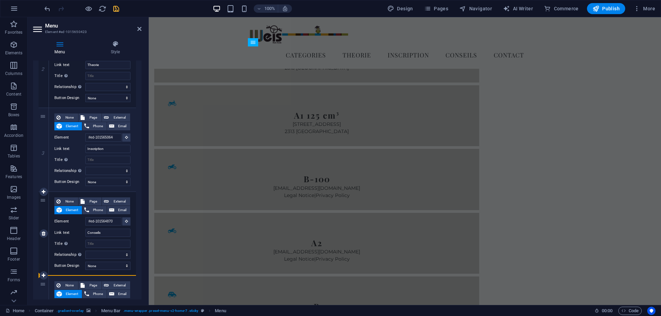
drag, startPoint x: 43, startPoint y: 117, endPoint x: 49, endPoint y: 265, distance: 147.8
click at [49, 265] on div "1 None Page External Element Phone Email Page Home Element #ed-1015650450 URL P…" at bounding box center [87, 150] width 97 height 420
select select
type input "#ed-1015648707"
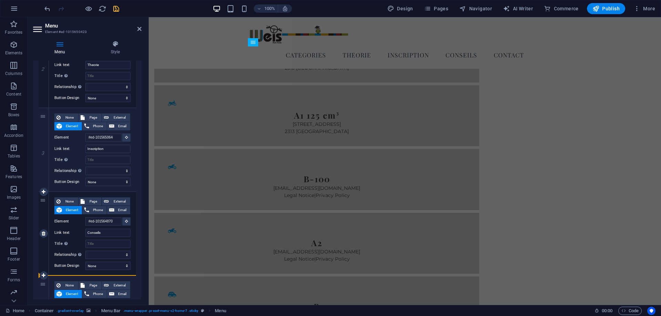
type input "Conseils"
select select
type input "#ed-1015650648"
type input "Inscription"
select select
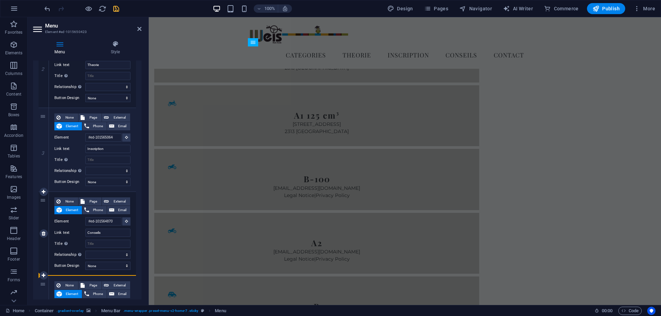
select select
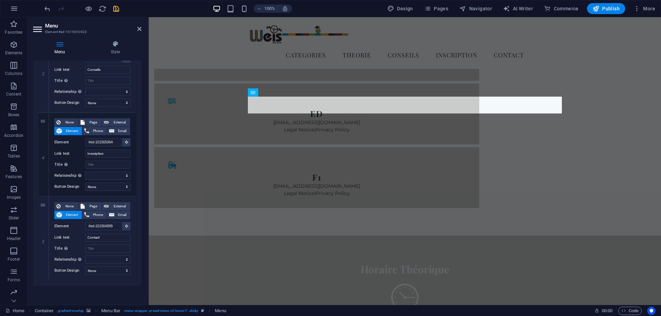
scroll to position [1191, 0]
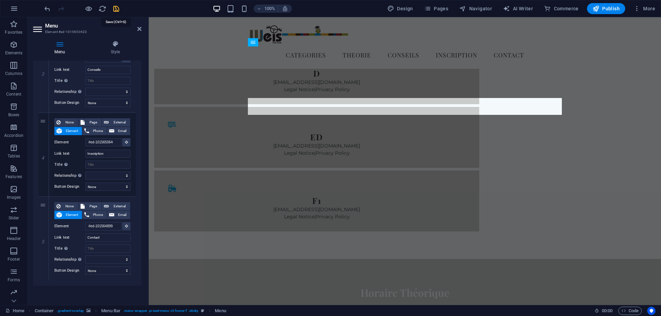
click at [117, 9] on icon "save" at bounding box center [116, 9] width 8 height 8
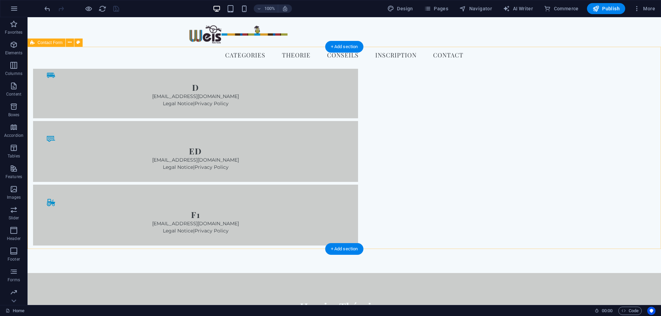
scroll to position [1120, 0]
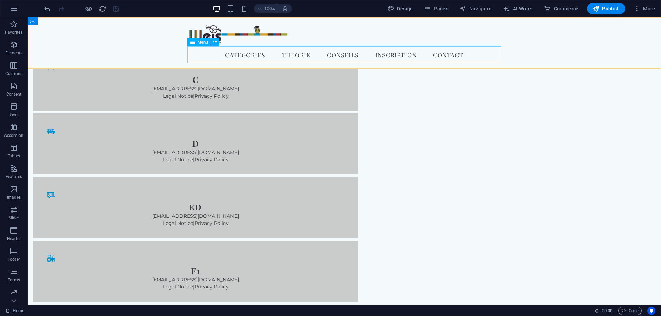
click at [243, 52] on nav "categories Theorie Conseils Inscription Contact" at bounding box center [344, 54] width 314 height 17
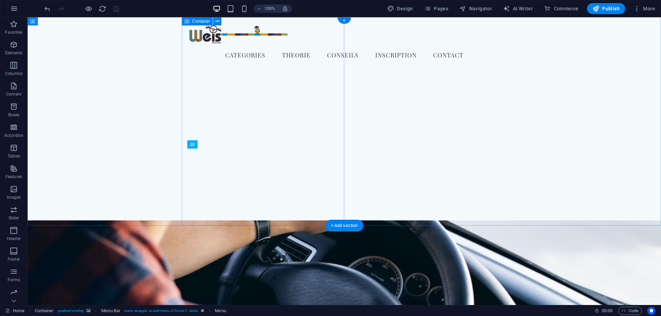
scroll to position [0, 0]
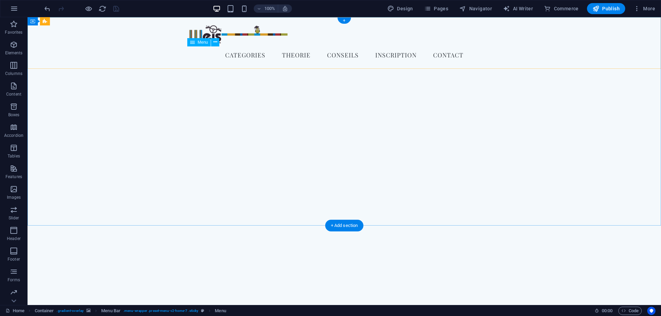
click at [210, 54] on nav "categories Theorie Conseils Inscription Contact" at bounding box center [344, 54] width 314 height 17
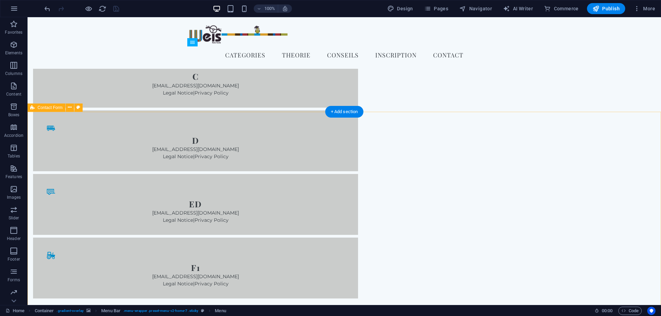
scroll to position [1242, 0]
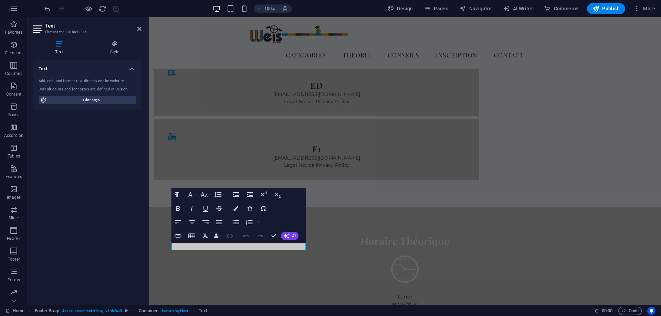
click at [230, 235] on icon "button" at bounding box center [229, 236] width 8 height 8
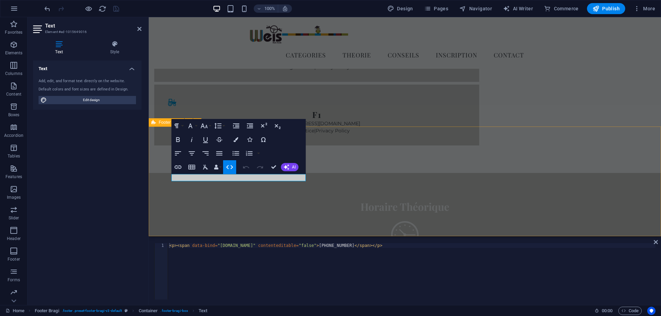
scroll to position [1311, 0]
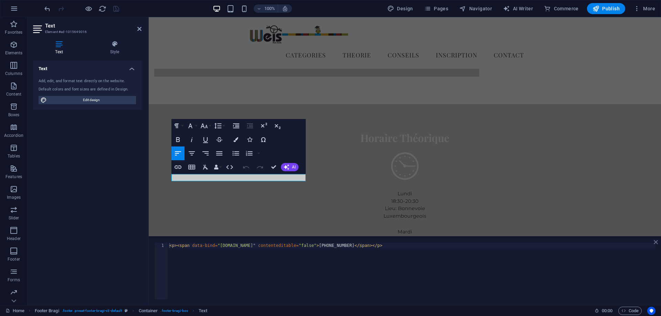
click at [656, 241] on icon at bounding box center [656, 243] width 4 height 6
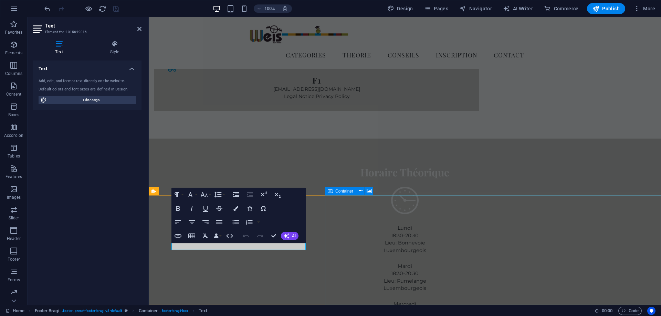
scroll to position [1242, 0]
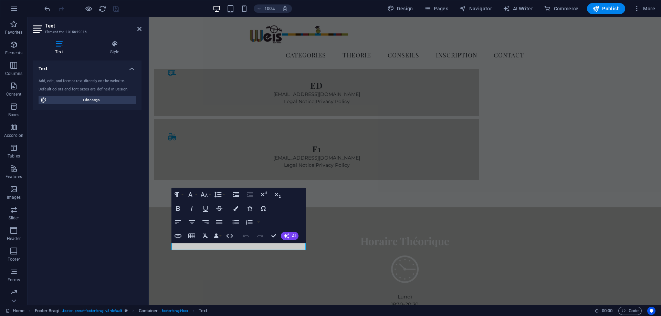
click at [51, 250] on div "Text Add, edit, and format text directly on the website. Default colors and fon…" at bounding box center [87, 180] width 108 height 239
click at [86, 242] on div "Text Add, edit, and format text directly on the website. Default colors and fon…" at bounding box center [87, 180] width 108 height 239
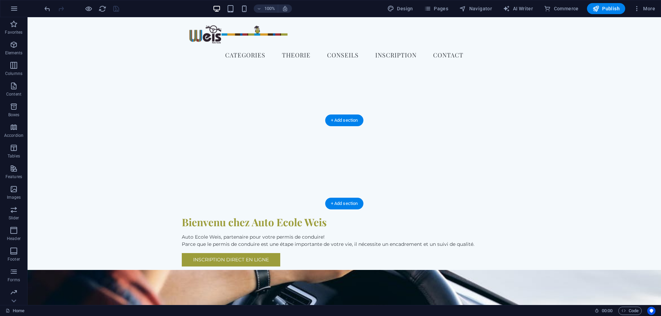
scroll to position [0, 0]
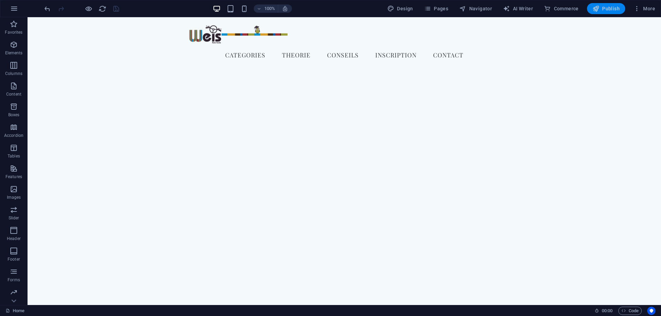
click at [607, 8] on span "Publish" at bounding box center [605, 8] width 27 height 7
click at [15, 300] on icon at bounding box center [14, 301] width 10 height 10
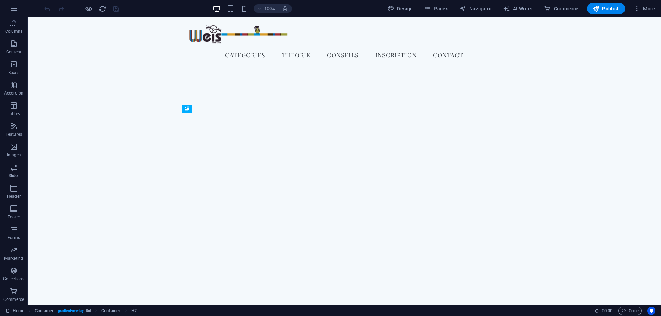
click at [15, 300] on p "Commerce" at bounding box center [13, 300] width 21 height 6
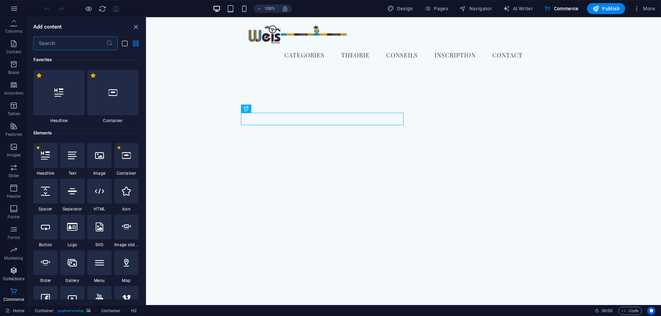
scroll to position [6633, 0]
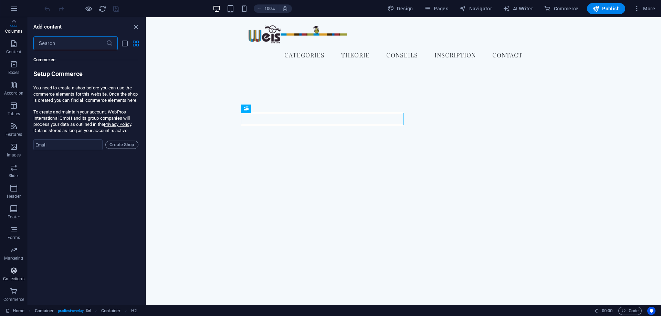
click at [16, 276] on span "Collections" at bounding box center [14, 275] width 28 height 17
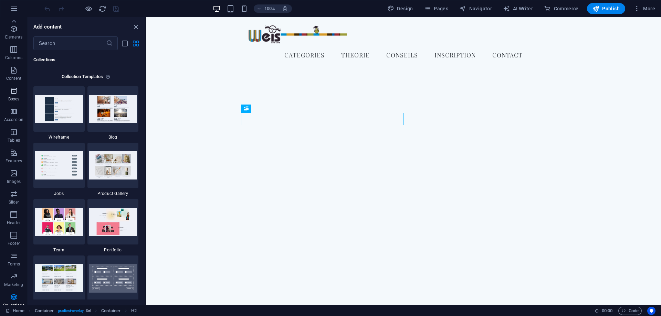
scroll to position [0, 0]
click at [17, 50] on span "Elements" at bounding box center [14, 49] width 28 height 17
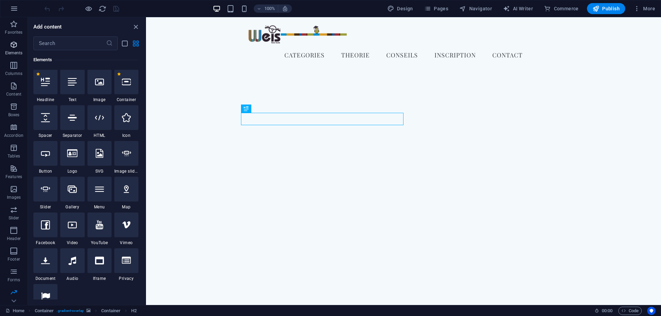
scroll to position [73, 0]
click at [40, 40] on input "text" at bounding box center [69, 43] width 73 height 14
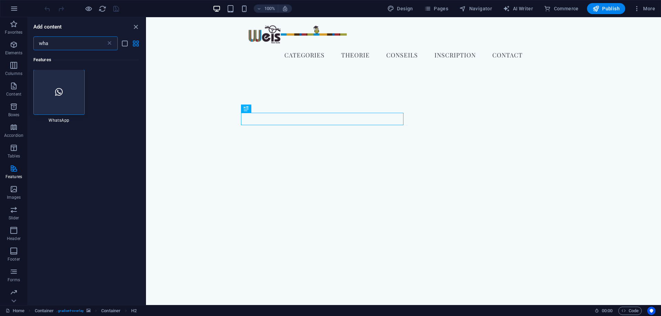
scroll to position [0, 0]
type input "wha"
click at [73, 108] on div at bounding box center [58, 92] width 51 height 45
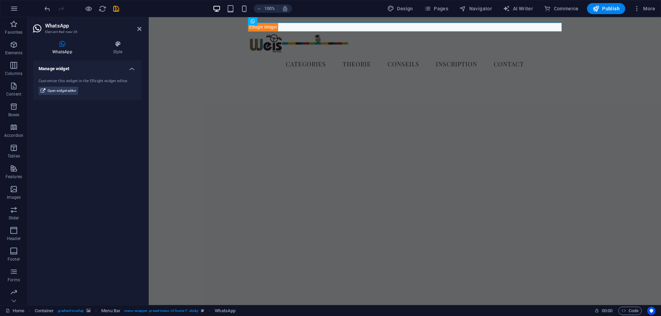
click at [120, 10] on div "100% Design Pages Navigator AI Writer Commerce Publish More" at bounding box center [350, 8] width 615 height 11
click at [115, 7] on icon "save" at bounding box center [116, 9] width 8 height 8
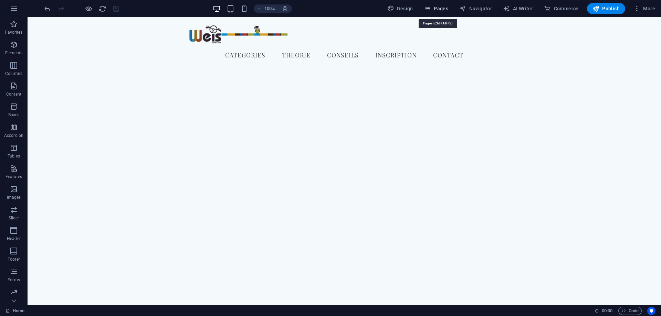
click at [438, 11] on span "Pages" at bounding box center [436, 8] width 24 height 7
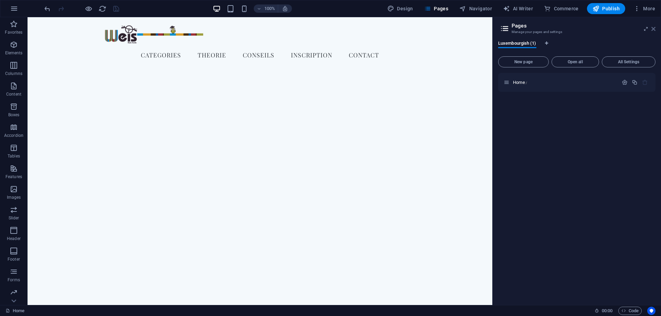
click at [653, 29] on icon at bounding box center [653, 29] width 4 height 6
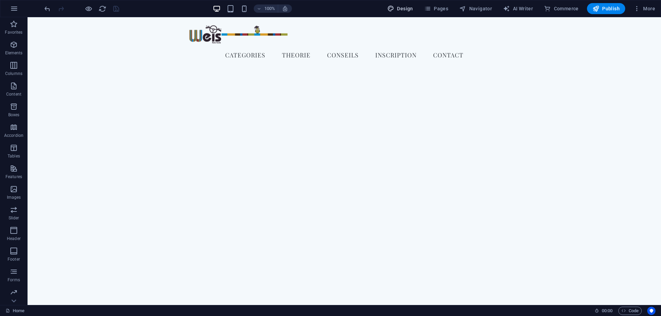
click at [402, 9] on span "Design" at bounding box center [400, 8] width 26 height 7
select select "px"
select select "200"
select select "px"
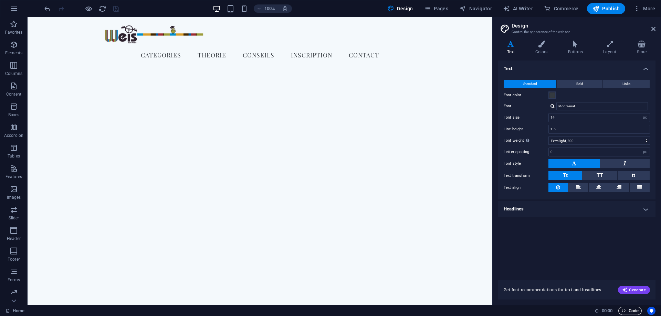
click at [629, 310] on span "Code" at bounding box center [629, 311] width 17 height 8
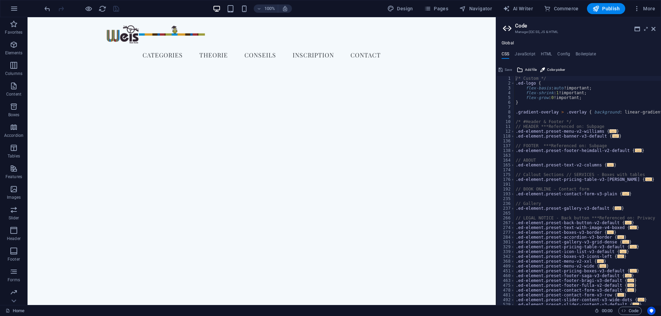
click at [538, 54] on ul "CSS JavaScript HTML Config Boilerplate" at bounding box center [578, 56] width 165 height 8
drag, startPoint x: 543, startPoint y: 54, endPoint x: 570, endPoint y: 80, distance: 37.5
click at [543, 54] on h4 "HTML" at bounding box center [546, 56] width 11 height 8
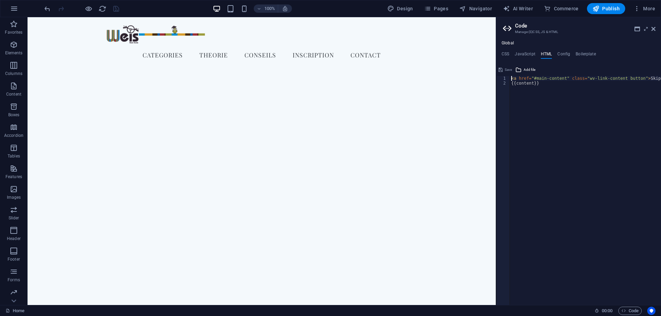
click at [560, 104] on div "< a href = "#main-content" class = "wv-link-content button" > Skip to main cont…" at bounding box center [603, 195] width 186 height 239
type textarea "{{content}}"
paste textarea "<div class="elfsight-app-3bd24bc7-b0fa-44fe-b02c-a573f8354ead" data-elfsight-ap…"
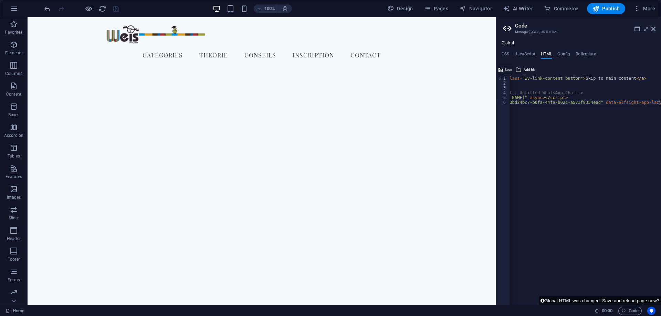
type textarea "<div class="elfsight-app-3bd24bc7-b0fa-44fe-b02c-a573f8354ead" data-elfsight-ap…"
click at [507, 67] on span "Save" at bounding box center [508, 70] width 7 height 8
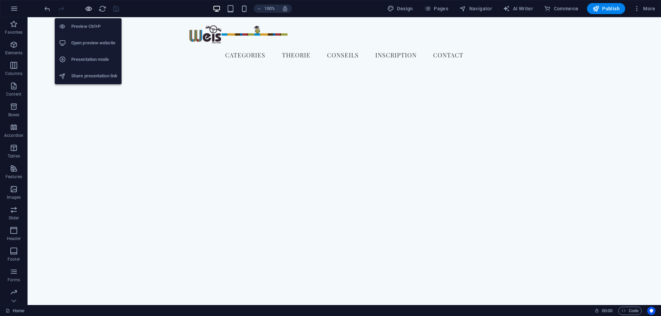
click at [87, 8] on icon "button" at bounding box center [89, 9] width 8 height 8
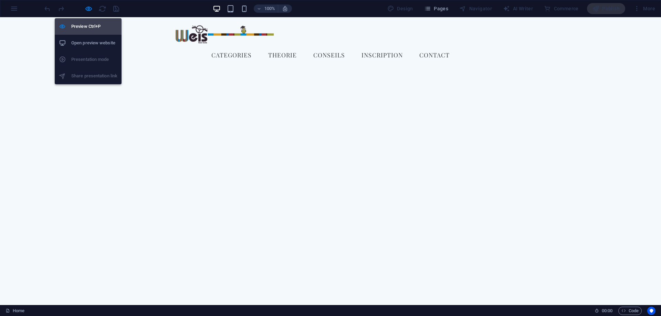
click at [93, 24] on h6 "Preview Ctrl+P" at bounding box center [94, 26] width 46 height 8
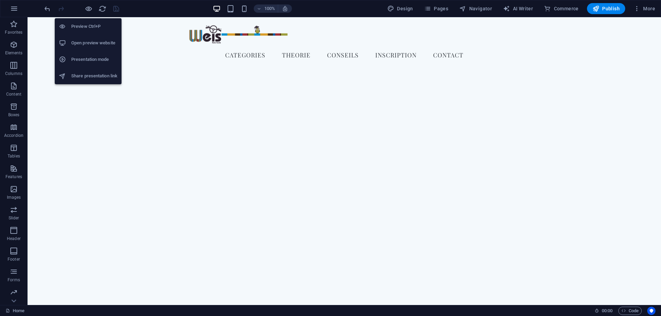
click at [95, 40] on h6 "Open preview website" at bounding box center [94, 43] width 46 height 8
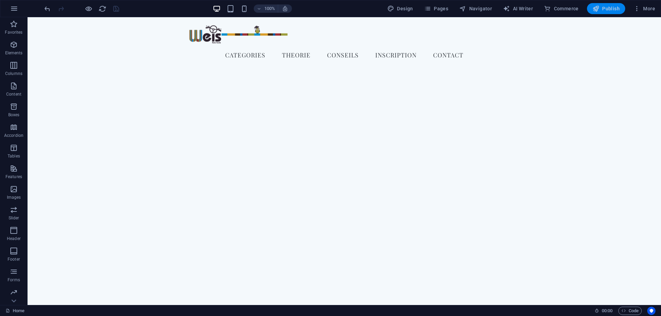
click at [616, 7] on span "Publish" at bounding box center [605, 8] width 27 height 7
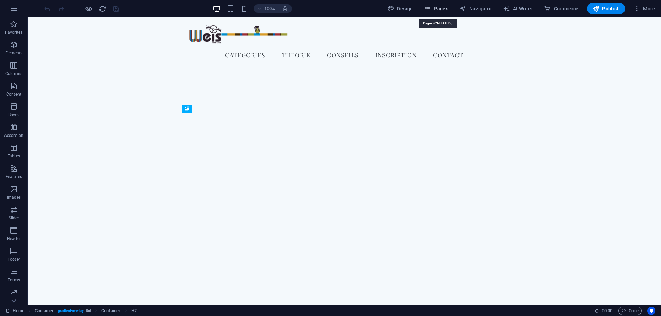
click at [430, 8] on icon "button" at bounding box center [427, 8] width 7 height 7
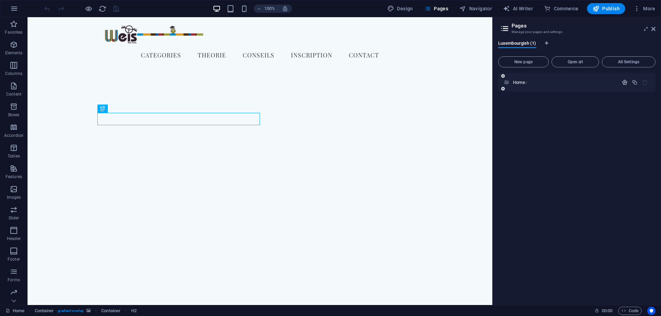
click at [624, 81] on icon "button" at bounding box center [625, 83] width 6 height 6
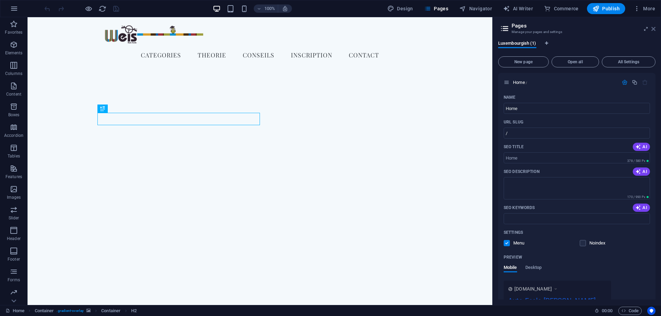
drag, startPoint x: 654, startPoint y: 29, endPoint x: 625, endPoint y: 15, distance: 31.6
click at [654, 29] on icon at bounding box center [653, 29] width 4 height 6
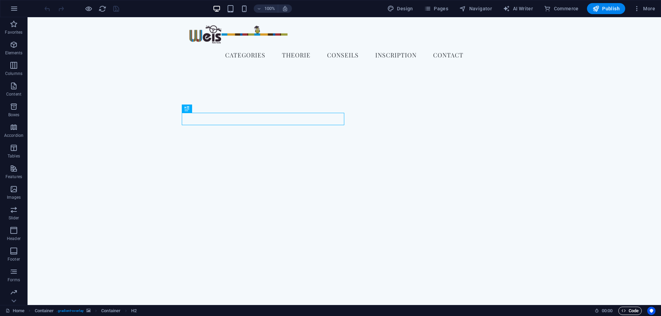
click at [634, 309] on span "Code" at bounding box center [629, 311] width 17 height 8
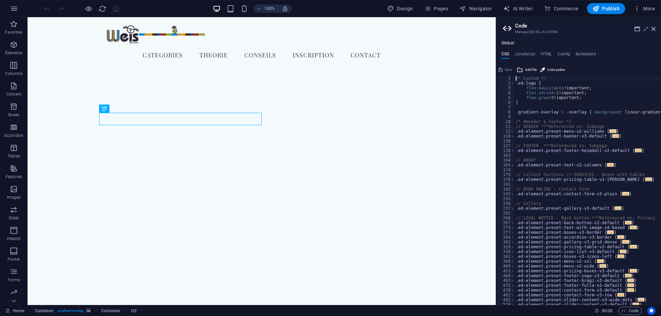
click at [546, 51] on div "Global CSS JavaScript HTML Config Boilerplate /* Custom */ 1 2 3 4 5 6 7 8 9 10…" at bounding box center [578, 173] width 165 height 265
click at [544, 53] on h4 "HTML" at bounding box center [546, 56] width 11 height 8
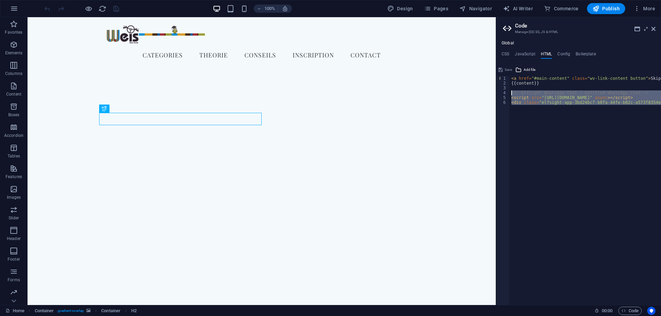
drag, startPoint x: 593, startPoint y: 115, endPoint x: 492, endPoint y: 95, distance: 103.3
click at [510, 95] on div "< a href = "#main-content" class = "wv-link-content button" > Skip to main cont…" at bounding box center [585, 190] width 151 height 229
type textarea "<!-- Elfsight WhatsApp Chat | Untitled WhatsApp Chat --> <script src="[URL][DOM…"
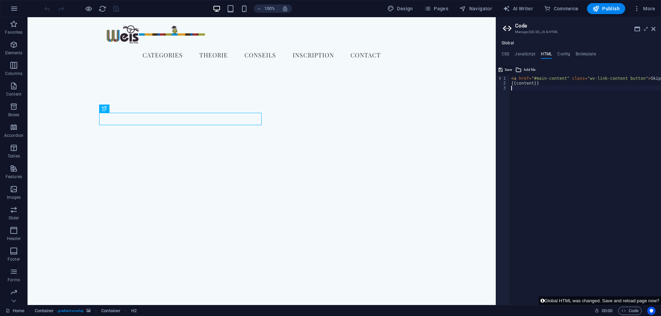
type textarea "{{content}}"
click at [508, 67] on span "Save" at bounding box center [508, 70] width 7 height 8
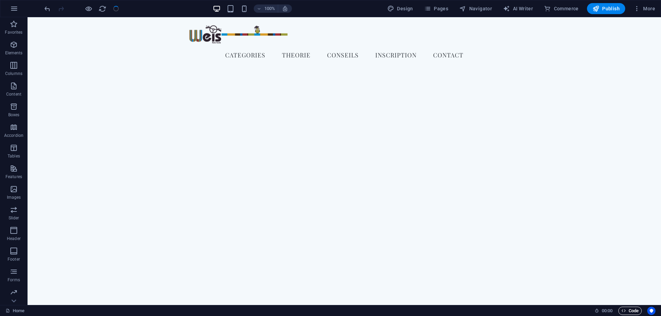
click at [626, 311] on span "Code" at bounding box center [629, 311] width 17 height 8
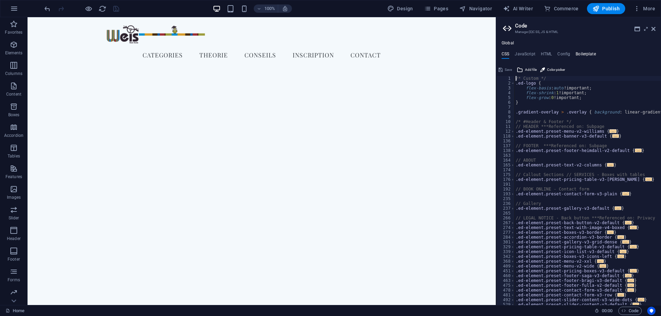
click at [582, 54] on h4 "Boilerplate" at bounding box center [585, 56] width 20 height 8
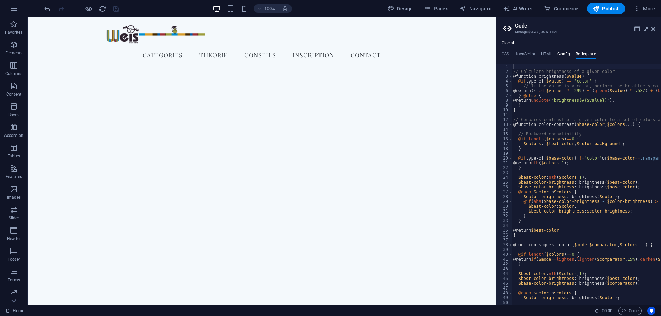
click at [564, 52] on h4 "Config" at bounding box center [563, 56] width 13 height 8
type textarea "$color-background: #F4F9FC;"
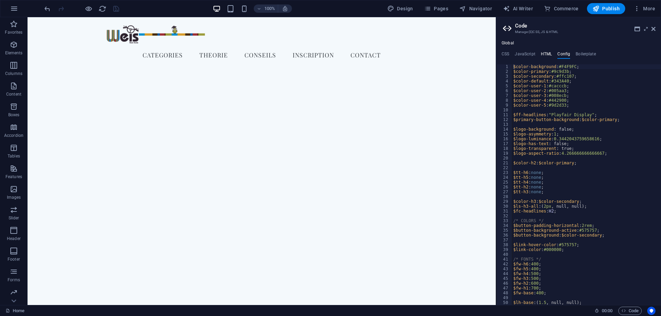
click at [547, 53] on h4 "HTML" at bounding box center [546, 56] width 11 height 8
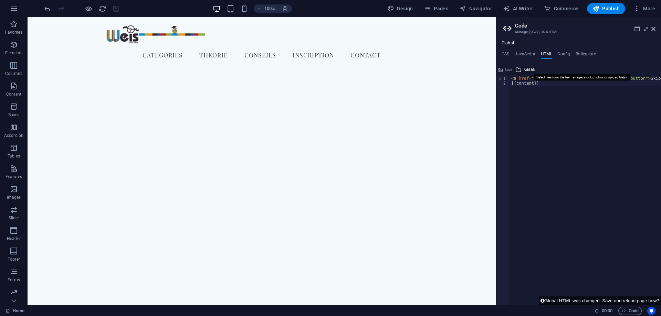
click at [521, 70] on icon at bounding box center [518, 70] width 6 height 8
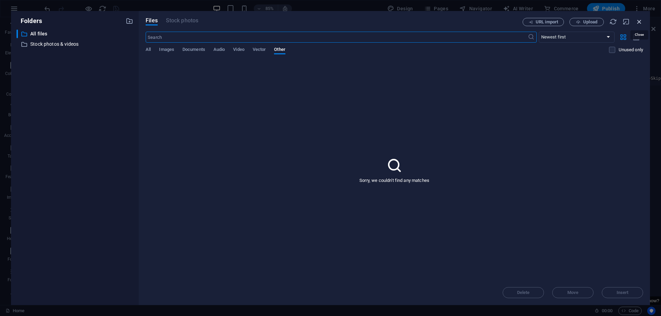
click at [637, 22] on icon "button" at bounding box center [639, 22] width 8 height 8
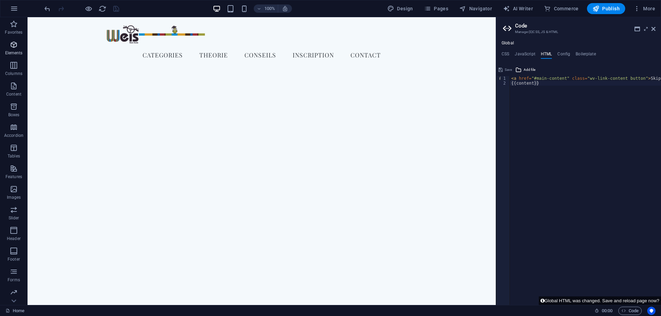
click at [11, 47] on icon "button" at bounding box center [14, 45] width 8 height 8
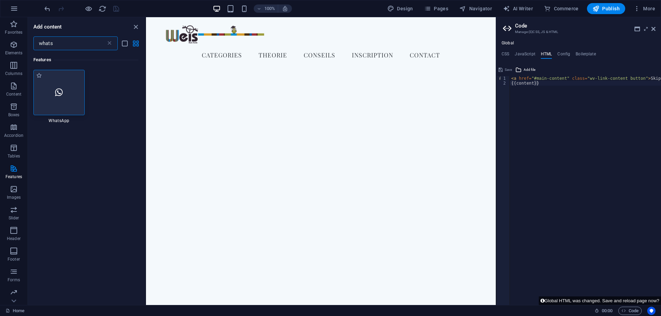
type input "whats"
click at [70, 86] on div at bounding box center [58, 92] width 51 height 45
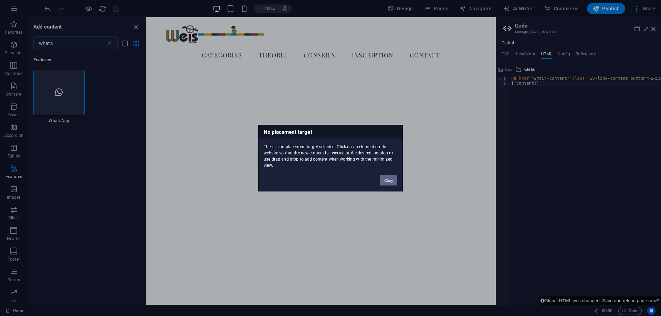
click at [391, 177] on button "Okay" at bounding box center [388, 180] width 17 height 10
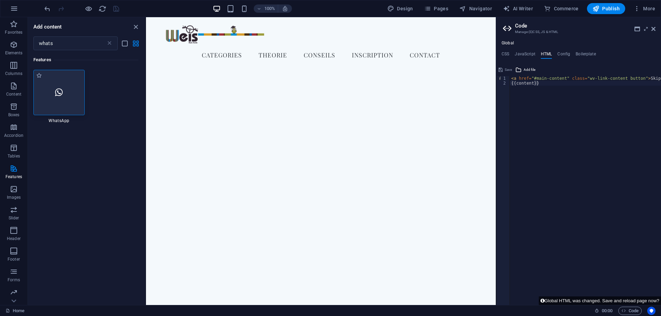
click at [56, 100] on div at bounding box center [58, 92] width 51 height 45
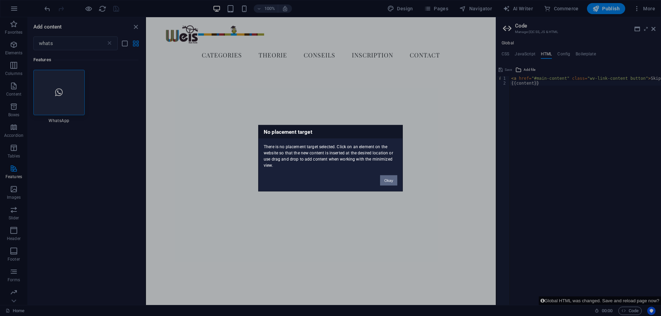
click at [390, 182] on button "Okay" at bounding box center [388, 180] width 17 height 10
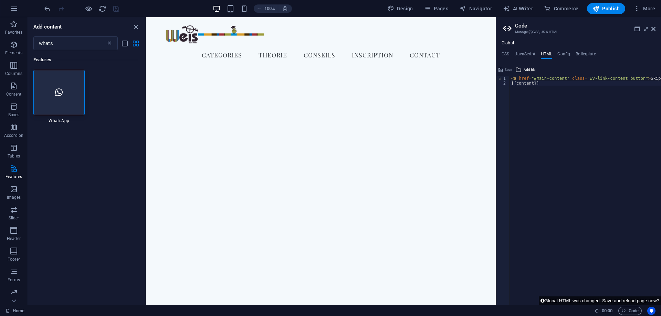
click at [654, 28] on icon at bounding box center [653, 29] width 4 height 6
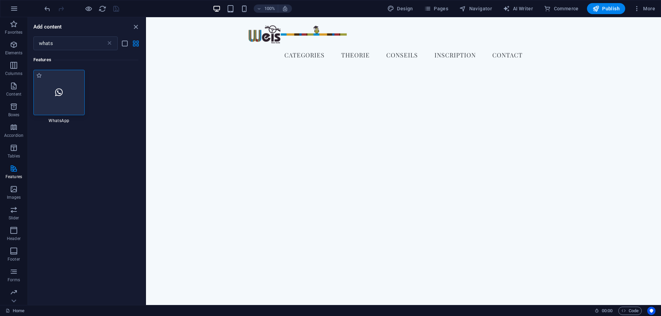
click at [61, 97] on div at bounding box center [58, 92] width 51 height 45
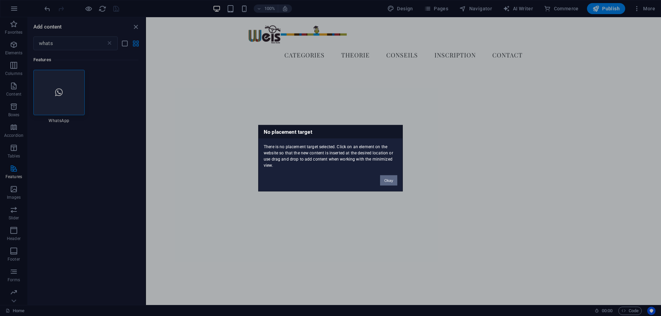
click at [395, 178] on button "Okay" at bounding box center [388, 180] width 17 height 10
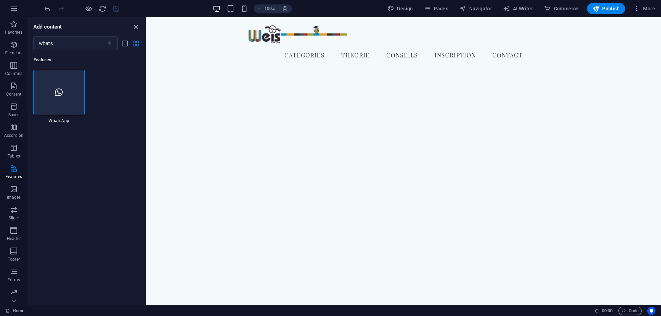
click at [171, 8] on div "100% Design Pages Navigator AI Writer Commerce Publish More" at bounding box center [350, 8] width 615 height 11
click at [74, 82] on div at bounding box center [58, 92] width 51 height 45
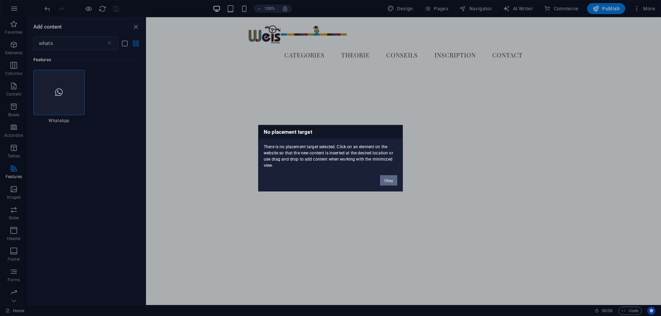
click at [387, 178] on button "Okay" at bounding box center [388, 180] width 17 height 10
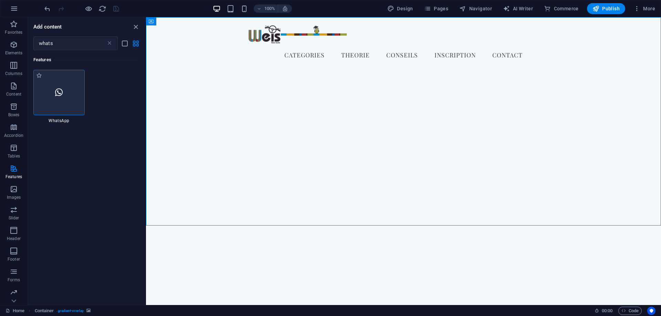
click at [59, 89] on icon at bounding box center [59, 92] width 8 height 9
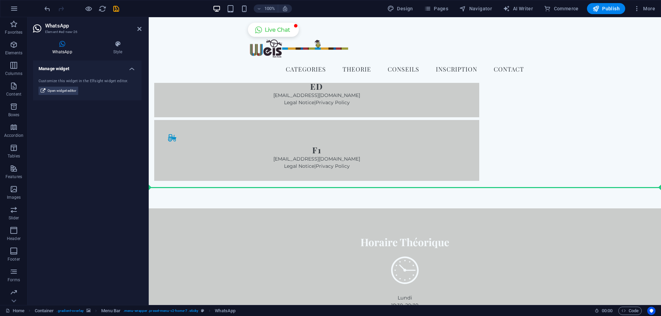
scroll to position [1271, 0]
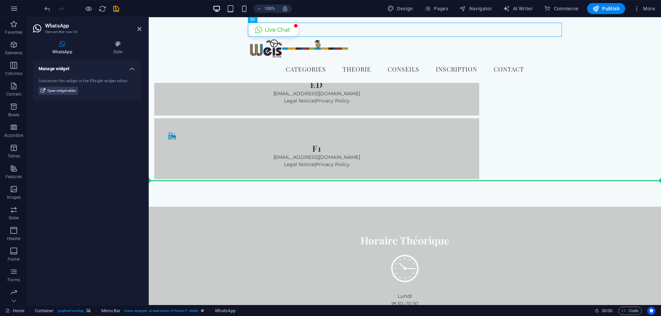
drag, startPoint x: 289, startPoint y: 38, endPoint x: 642, endPoint y: 178, distance: 379.6
click at [642, 178] on div "[PERSON_NAME] Typically replies within a day 21:34 Hi there 👋 How can I help yo…" at bounding box center [405, 233] width 512 height 2974
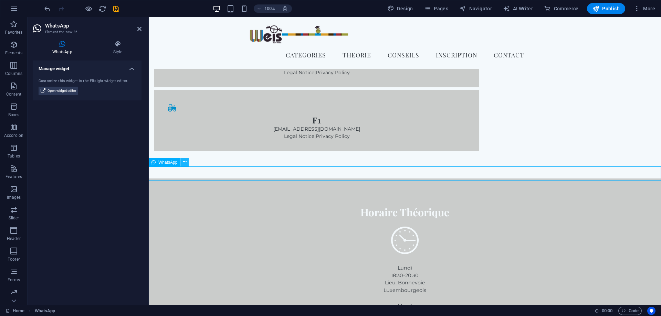
click at [185, 162] on icon at bounding box center [185, 162] width 4 height 7
click at [183, 163] on icon at bounding box center [185, 162] width 4 height 7
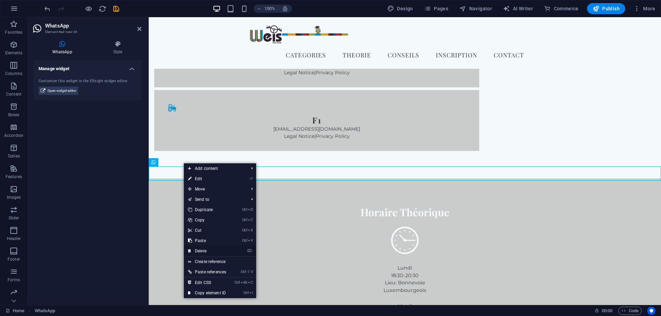
drag, startPoint x: 206, startPoint y: 250, endPoint x: 178, endPoint y: 232, distance: 33.1
click at [206, 250] on link "⌦ Delete" at bounding box center [207, 251] width 46 height 10
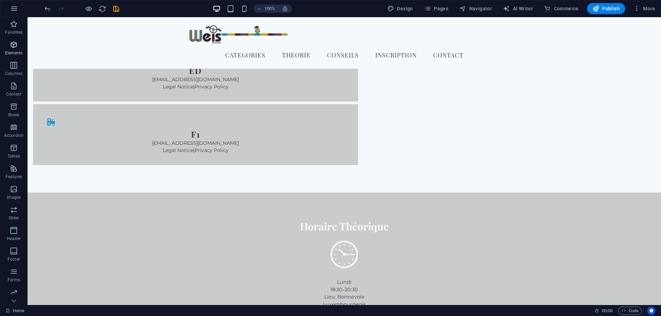
click at [13, 51] on p "Elements" at bounding box center [14, 53] width 18 height 6
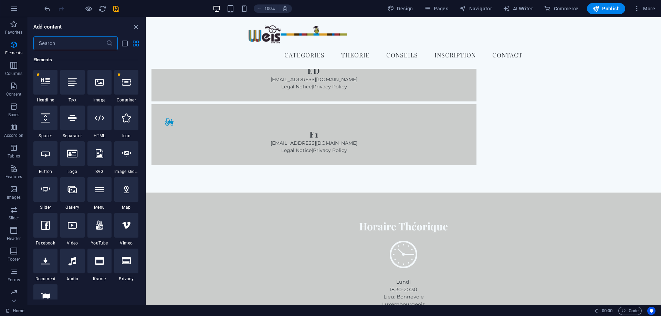
scroll to position [73, 0]
type input "p"
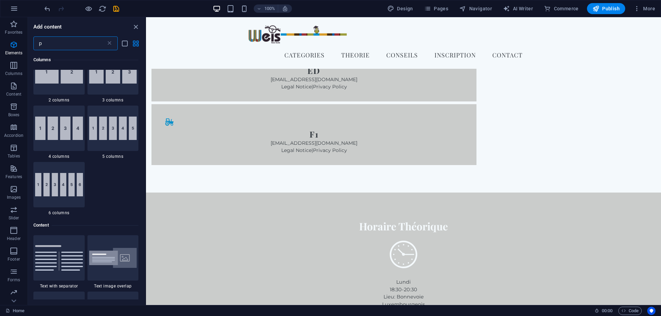
scroll to position [0, 0]
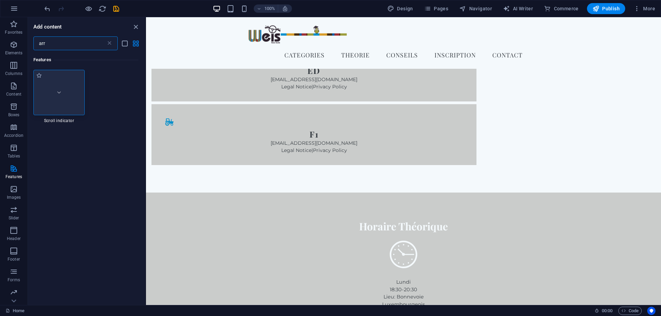
type input "arr"
click at [51, 92] on img at bounding box center [59, 93] width 48 height 32
click at [63, 93] on img at bounding box center [59, 93] width 48 height 32
click at [57, 42] on input "arr" at bounding box center [69, 43] width 73 height 14
click at [110, 42] on icon at bounding box center [109, 43] width 7 height 7
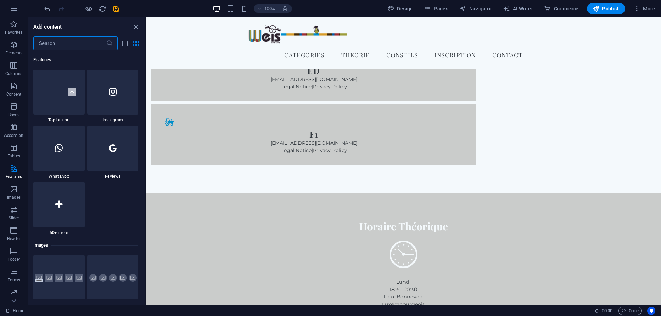
scroll to position [3315, 0]
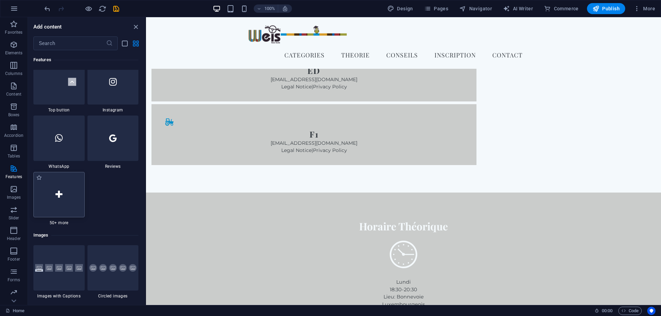
click at [72, 200] on div at bounding box center [58, 194] width 51 height 45
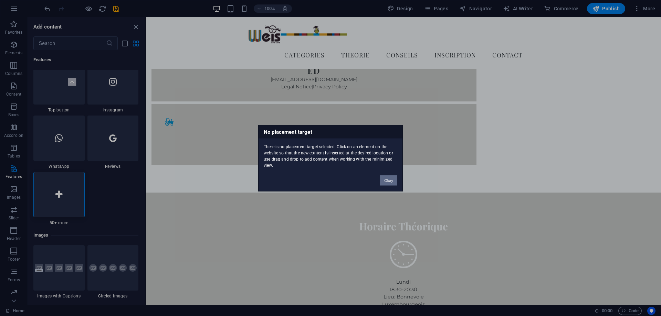
click at [388, 180] on button "Okay" at bounding box center [388, 180] width 17 height 10
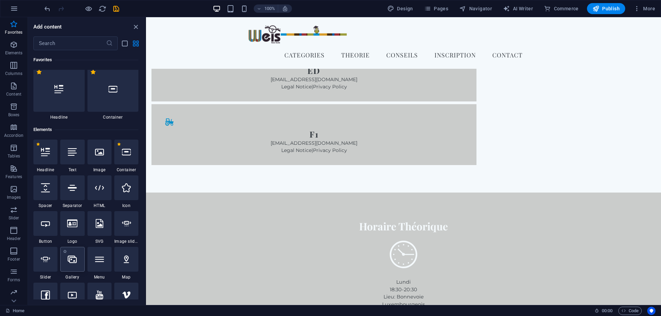
scroll to position [0, 0]
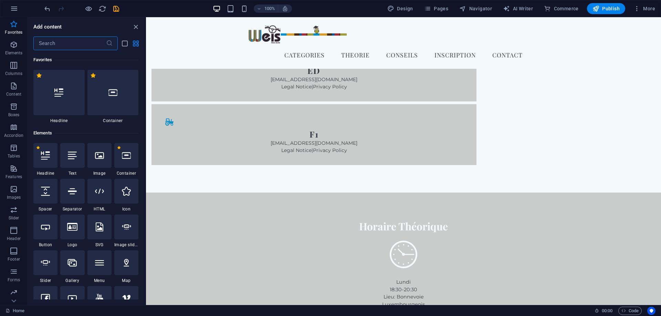
click at [68, 45] on input "text" at bounding box center [69, 43] width 73 height 14
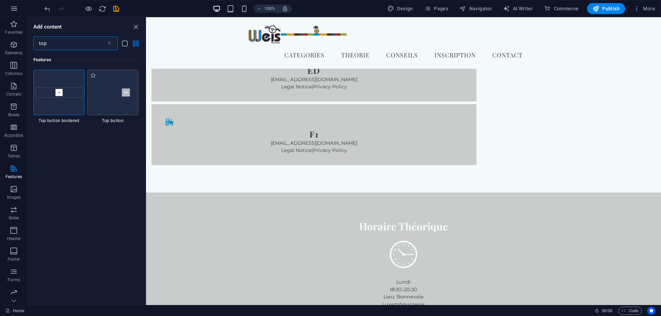
type input "top"
click at [117, 99] on img at bounding box center [113, 93] width 48 height 32
drag, startPoint x: 270, startPoint y: 109, endPoint x: 642, endPoint y: 175, distance: 377.8
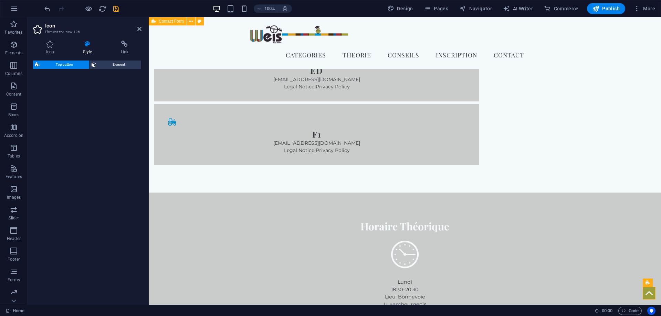
select select "rem"
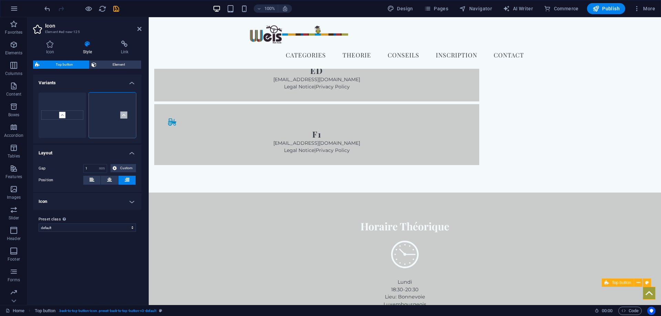
click at [650, 290] on figure at bounding box center [649, 293] width 13 height 13
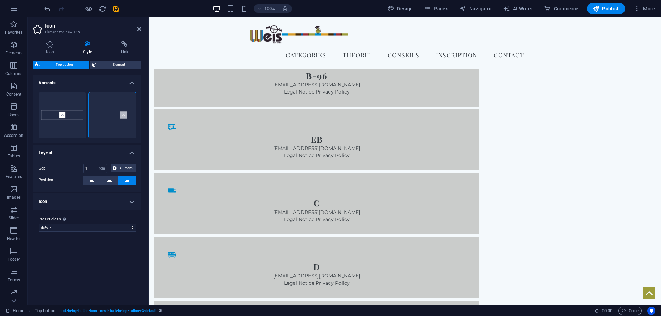
click at [650, 290] on figure at bounding box center [649, 293] width 13 height 13
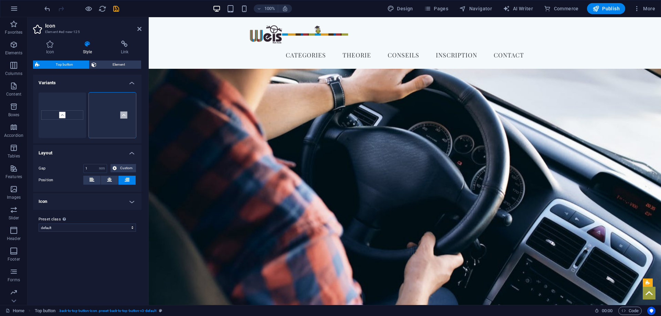
scroll to position [0, 0]
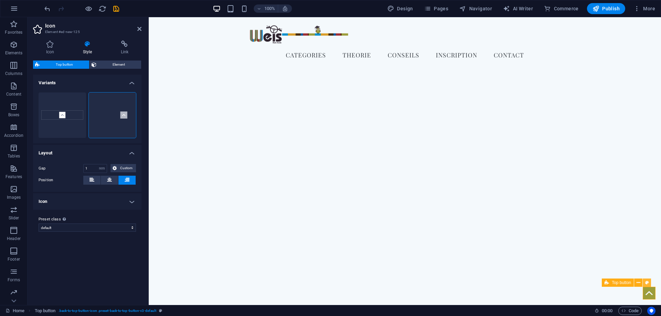
click at [645, 281] on button at bounding box center [647, 283] width 8 height 8
click at [609, 282] on div "Top button" at bounding box center [618, 283] width 32 height 8
click at [102, 66] on span "Element" at bounding box center [118, 65] width 41 height 8
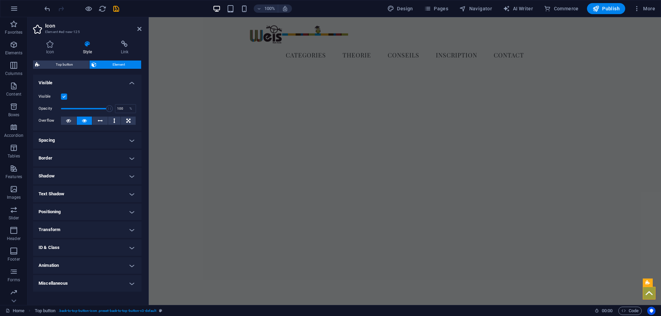
click at [57, 211] on h4 "Positioning" at bounding box center [87, 212] width 108 height 17
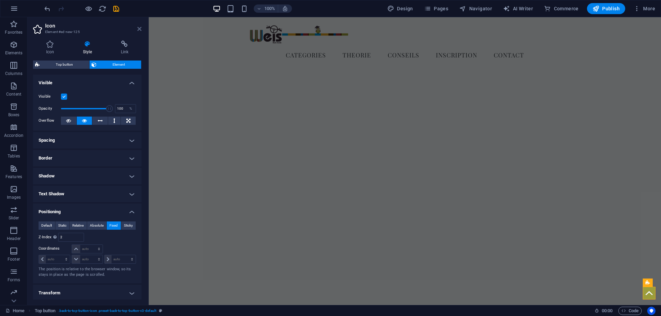
click at [138, 28] on icon at bounding box center [139, 29] width 4 height 6
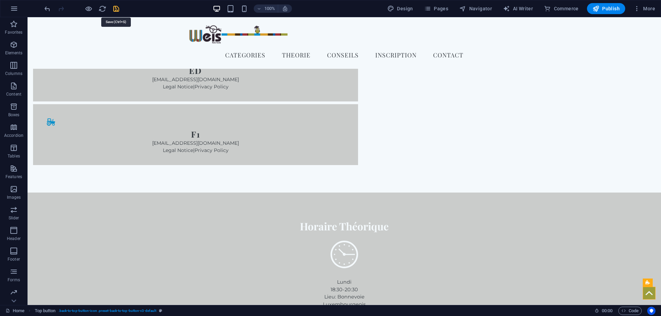
click at [115, 6] on icon "save" at bounding box center [116, 9] width 8 height 8
click at [440, 9] on span "Pages" at bounding box center [436, 8] width 24 height 7
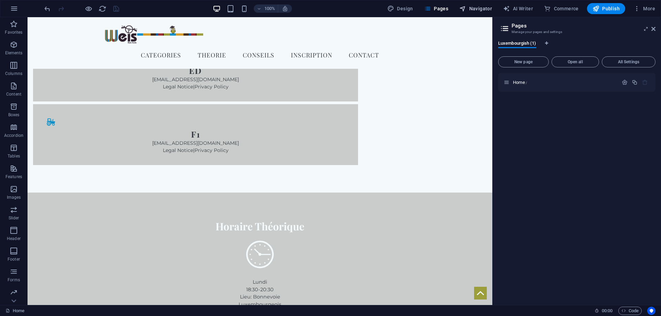
click at [470, 8] on span "Navigator" at bounding box center [475, 8] width 33 height 7
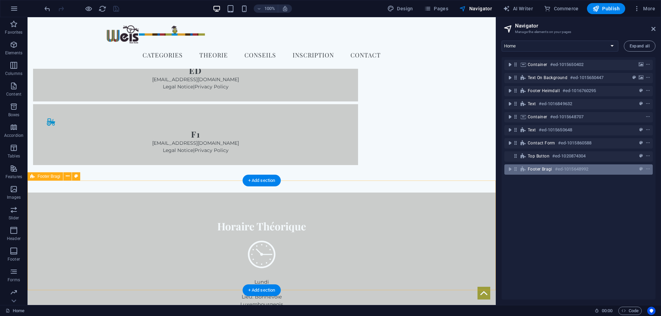
click at [531, 170] on span "Footer Bragi" at bounding box center [540, 170] width 24 height 6
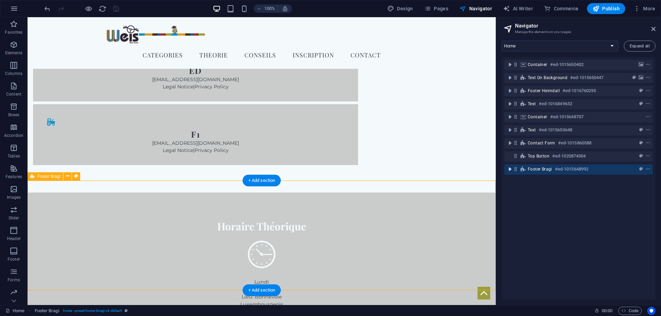
click at [510, 170] on icon "toggle-expand" at bounding box center [509, 169] width 7 height 7
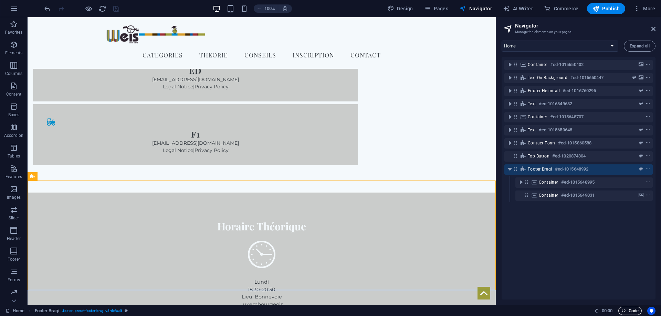
click at [629, 310] on span "Code" at bounding box center [629, 311] width 17 height 8
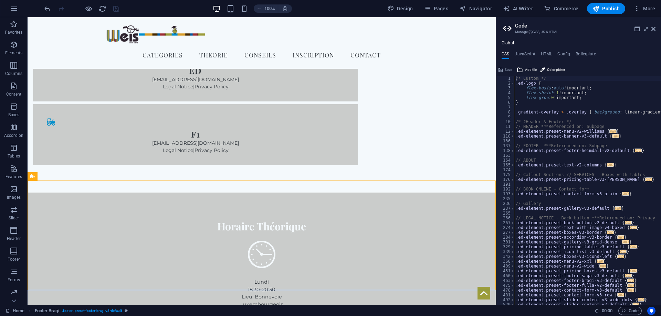
click at [539, 50] on div "Global CSS JavaScript HTML Config Boilerplate /* Custom */ 1 2 3 4 5 6 7 8 9 10…" at bounding box center [578, 173] width 165 height 265
click at [544, 52] on h4 "HTML" at bounding box center [546, 56] width 11 height 8
type textarea "<a href="#main-content" class="wv-link-content button">Skip to main content</a>"
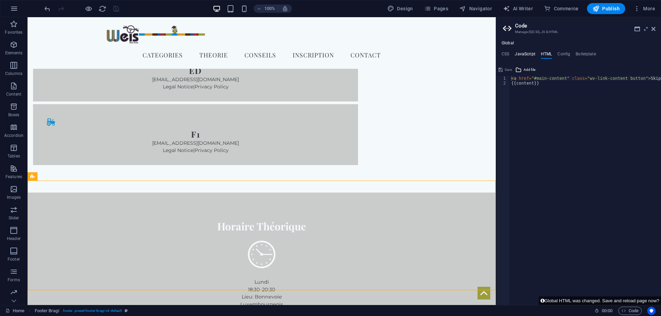
click at [531, 53] on h4 "JavaScript" at bounding box center [525, 56] width 20 height 8
type textarea "/* JS for preset "Menu V2" */"
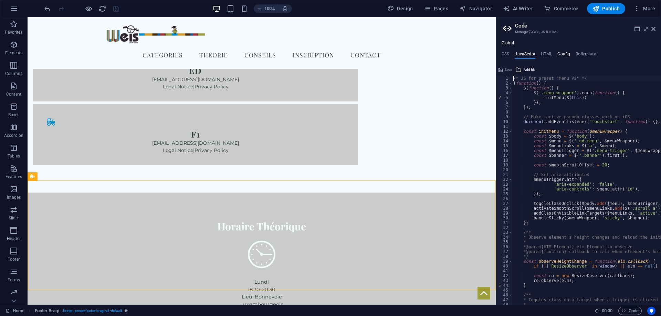
click at [558, 53] on h4 "Config" at bounding box center [563, 56] width 13 height 8
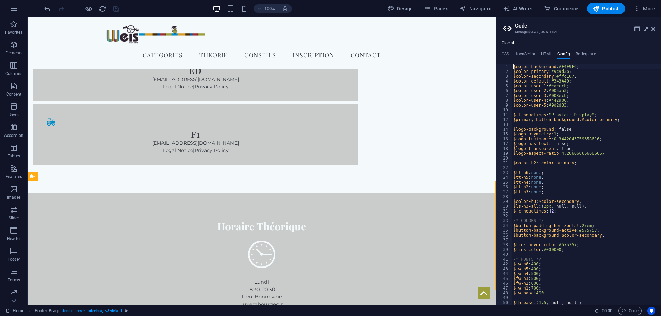
click at [510, 53] on ul "CSS JavaScript HTML Config Boilerplate" at bounding box center [578, 56] width 165 height 8
drag, startPoint x: 507, startPoint y: 53, endPoint x: 601, endPoint y: 52, distance: 93.3
click at [507, 53] on h4 "CSS" at bounding box center [505, 56] width 8 height 8
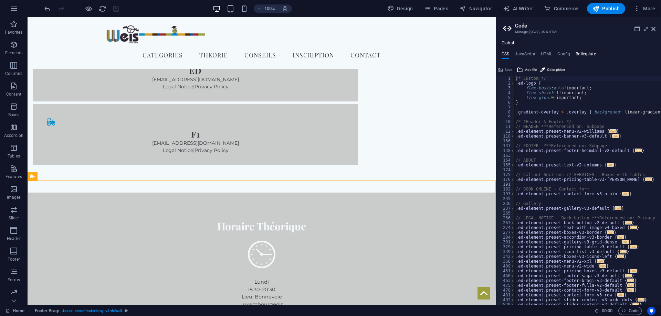
click at [592, 53] on h4 "Boilerplate" at bounding box center [585, 56] width 20 height 8
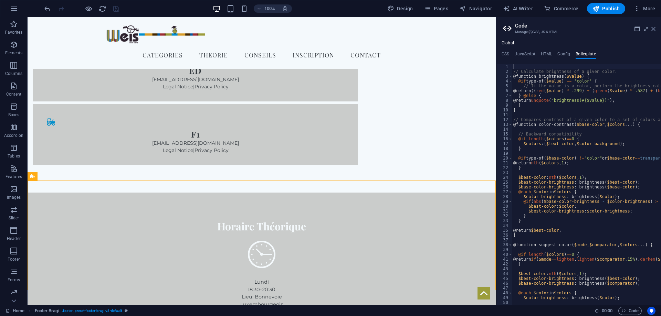
click at [652, 27] on icon at bounding box center [653, 29] width 4 height 6
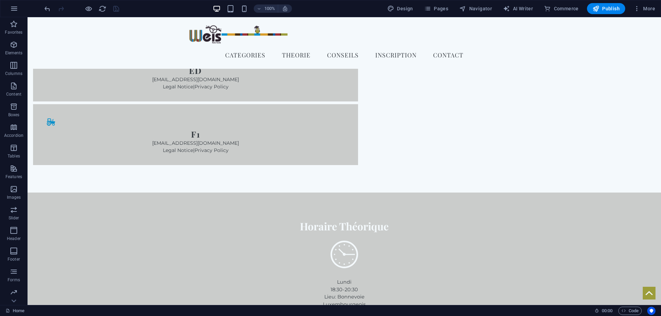
drag, startPoint x: 41, startPoint y: 297, endPoint x: 248, endPoint y: 173, distance: 240.8
click at [248, 173] on body "Skip to main content Menu categories Theorie Conseils Inscription Contact [PERS…" at bounding box center [344, 240] width 633 height 2960
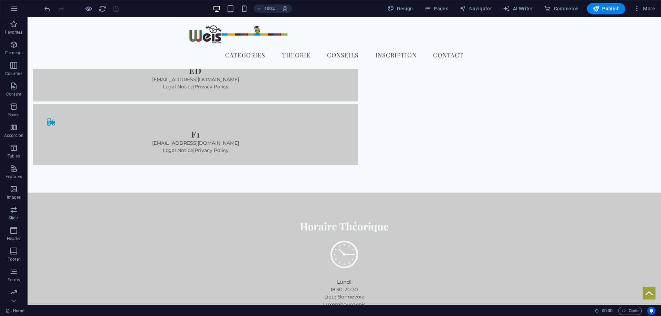
drag, startPoint x: 158, startPoint y: 308, endPoint x: 126, endPoint y: 279, distance: 43.6
click at [158, 308] on div "Home" at bounding box center [297, 311] width 583 height 8
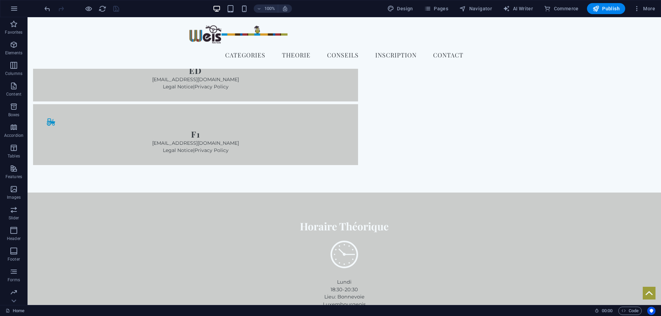
click at [241, 9] on span "button" at bounding box center [244, 9] width 8 height 8
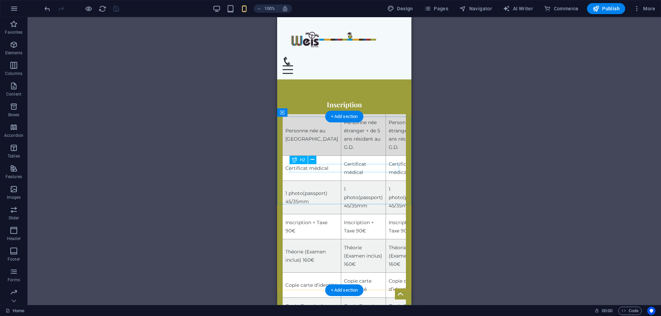
scroll to position [2274, 0]
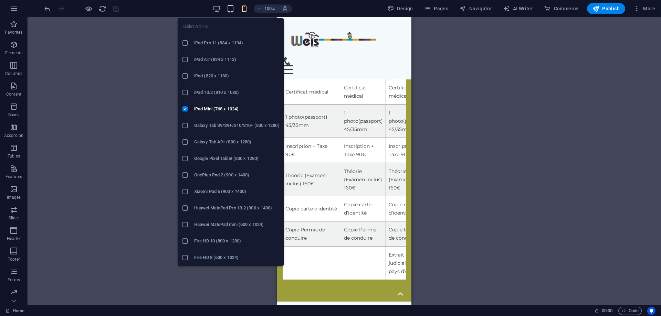
click at [230, 7] on icon "button" at bounding box center [230, 9] width 8 height 8
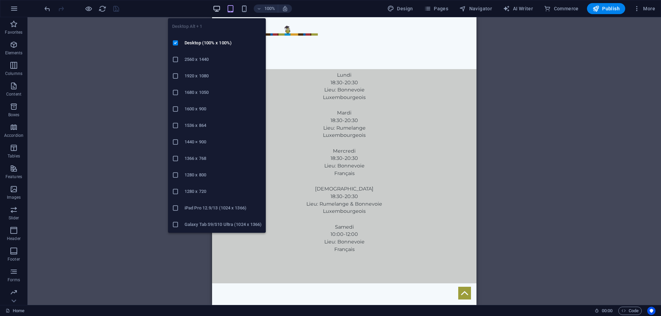
click at [217, 8] on icon "button" at bounding box center [217, 9] width 8 height 8
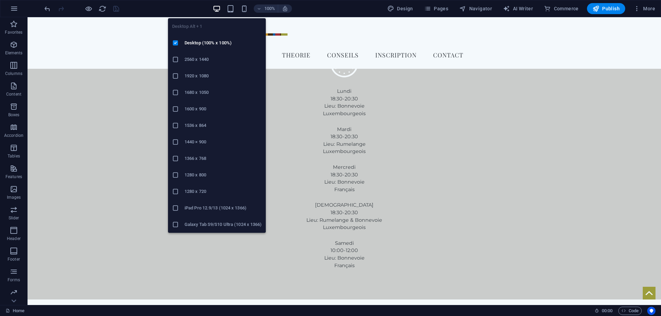
scroll to position [1257, 0]
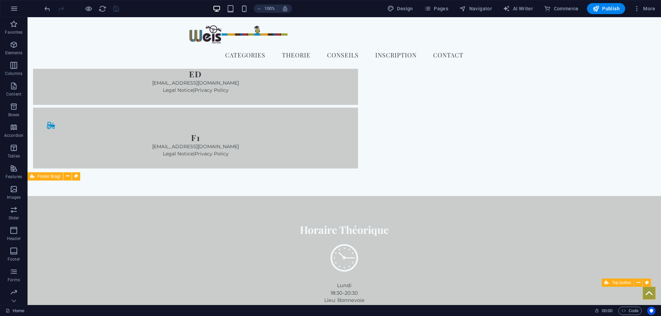
click at [645, 290] on figure at bounding box center [649, 293] width 13 height 13
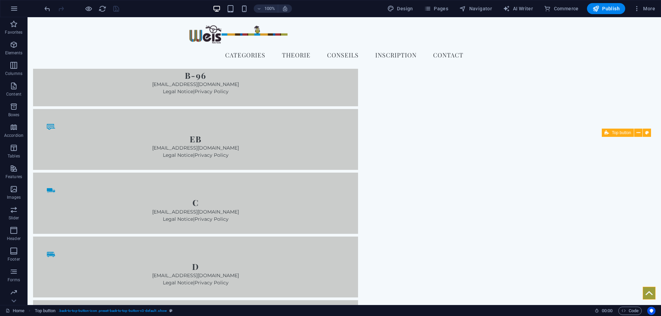
scroll to position [0, 0]
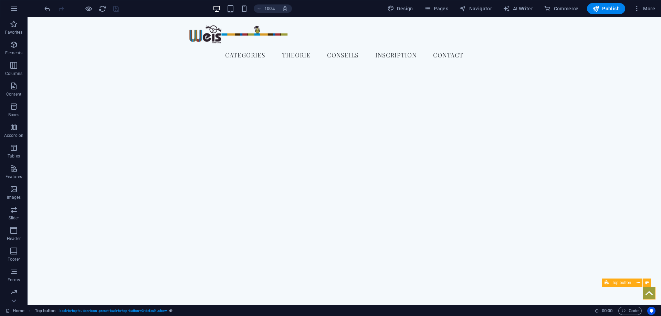
click at [627, 282] on span "Top button" at bounding box center [621, 283] width 19 height 4
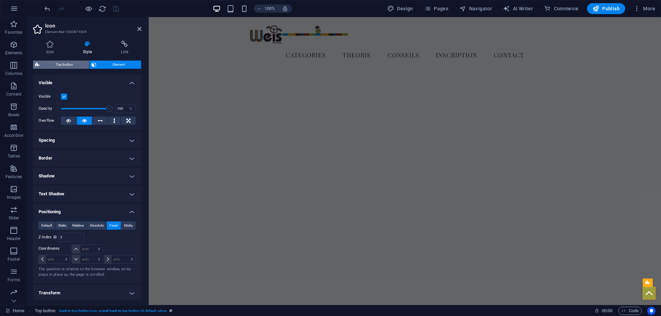
click at [61, 65] on span "Top button" at bounding box center [64, 65] width 45 height 8
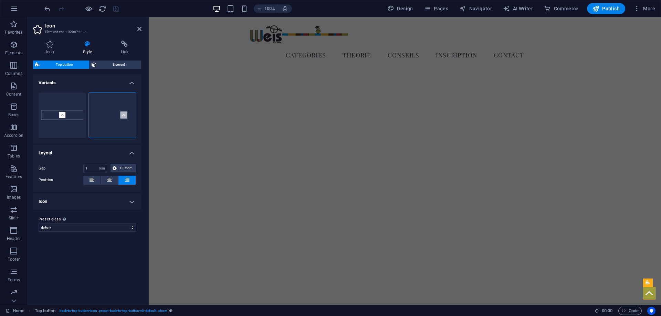
click at [116, 201] on h4 "Icon" at bounding box center [87, 201] width 108 height 17
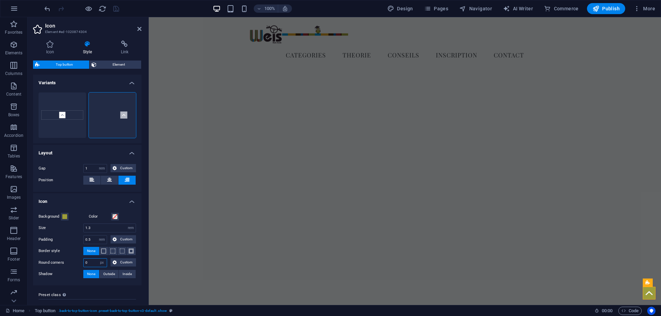
click at [84, 262] on input "0" at bounding box center [95, 263] width 23 height 8
type input "20"
click at [88, 287] on div "Preset class Above chosen variant and settings affect all elements which carry …" at bounding box center [87, 300] width 108 height 28
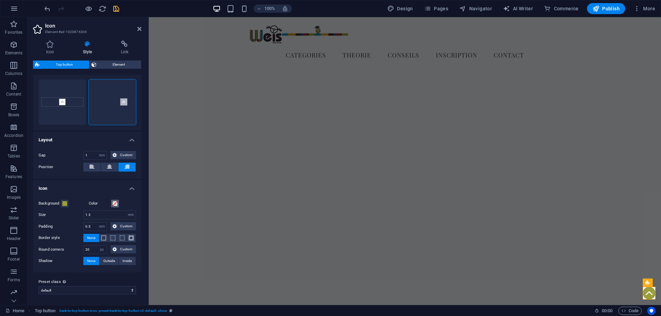
click at [114, 203] on span at bounding box center [115, 204] width 6 height 6
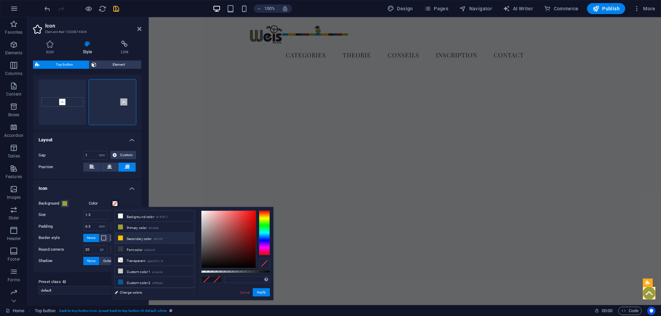
click at [129, 238] on li "Secondary color #ffc107" at bounding box center [154, 238] width 79 height 11
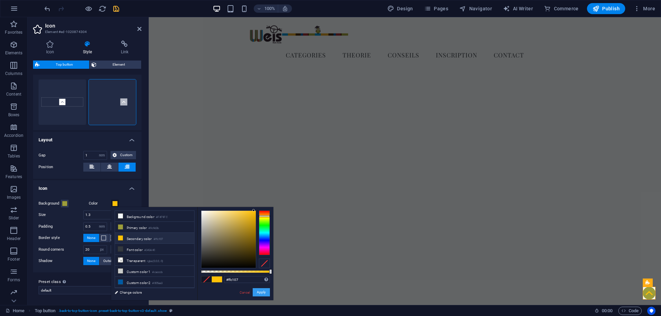
click at [261, 291] on button "Apply" at bounding box center [261, 292] width 17 height 8
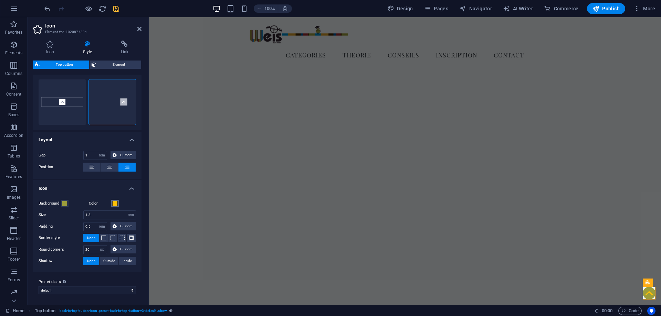
click at [115, 202] on span at bounding box center [115, 204] width 6 height 6
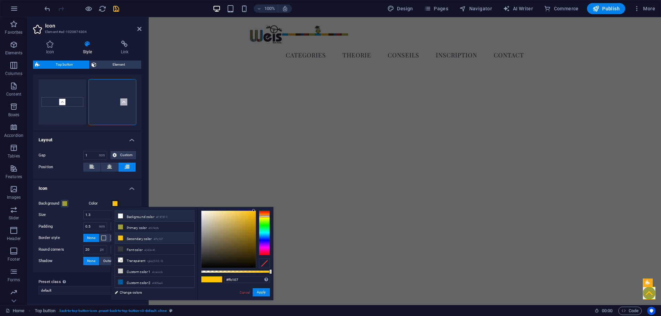
click at [128, 216] on li "Background color #F4F9FC" at bounding box center [154, 216] width 79 height 11
type input "#f4f9fc"
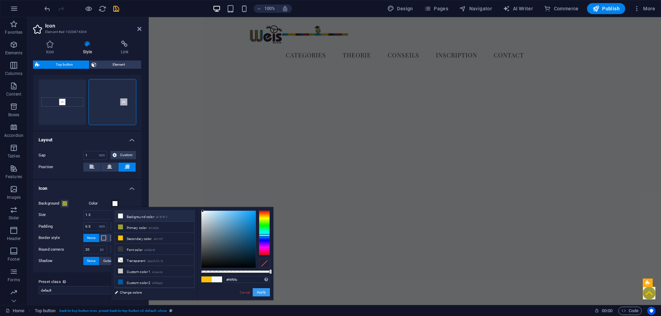
click at [266, 292] on button "Apply" at bounding box center [261, 292] width 17 height 8
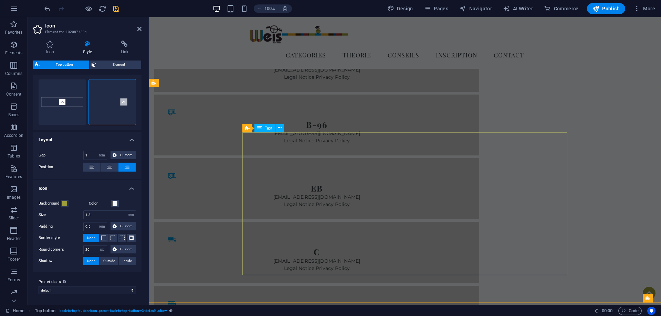
scroll to position [807, 0]
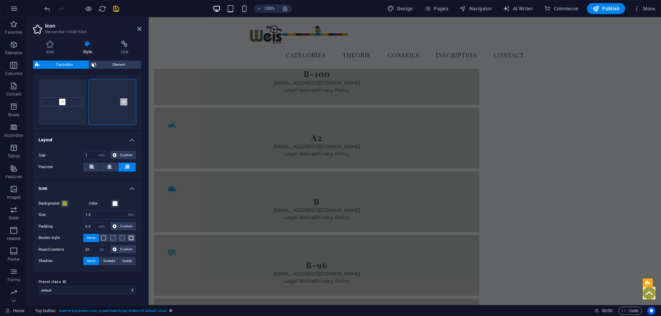
click at [64, 200] on div "Background" at bounding box center [62, 204] width 47 height 8
click at [104, 237] on span at bounding box center [103, 238] width 5 height 5
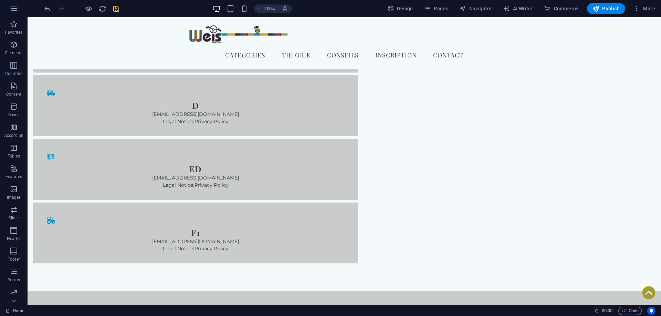
scroll to position [1257, 0]
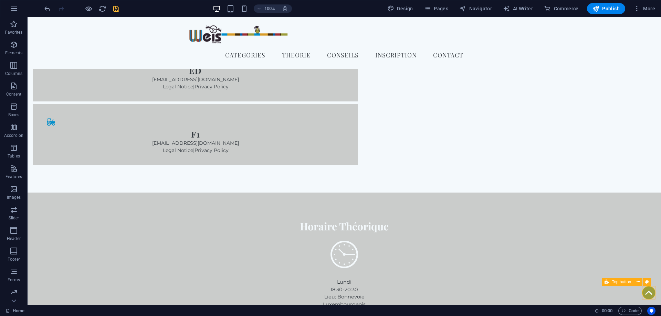
click at [646, 294] on figure at bounding box center [648, 292] width 13 height 13
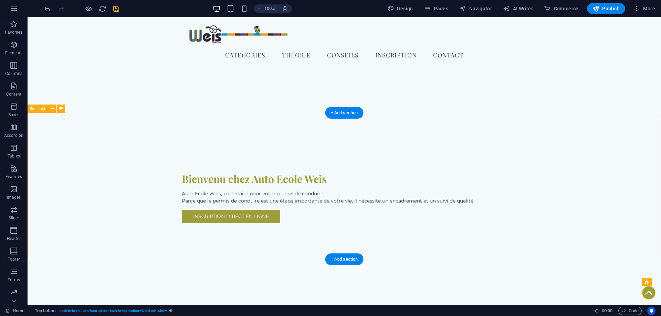
scroll to position [0, 0]
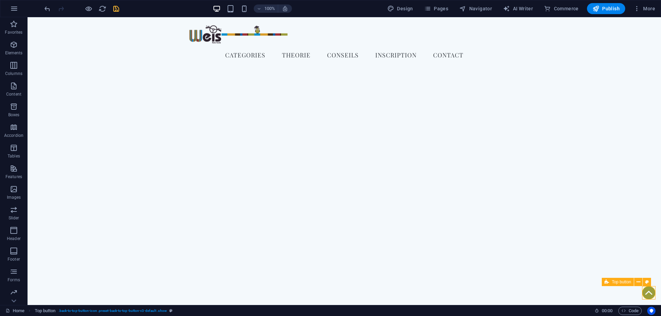
click at [624, 281] on span "Top button" at bounding box center [621, 282] width 19 height 4
select select "rem"
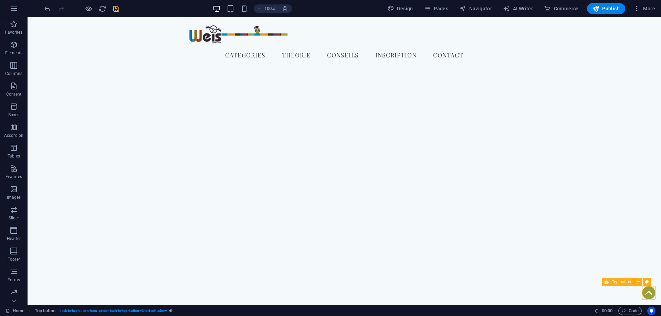
select select "px"
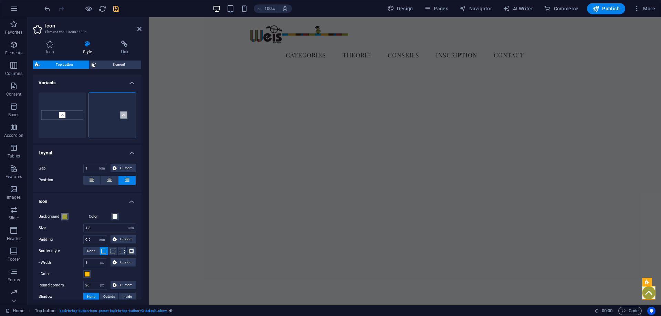
click at [62, 216] on button "Background" at bounding box center [65, 217] width 8 height 8
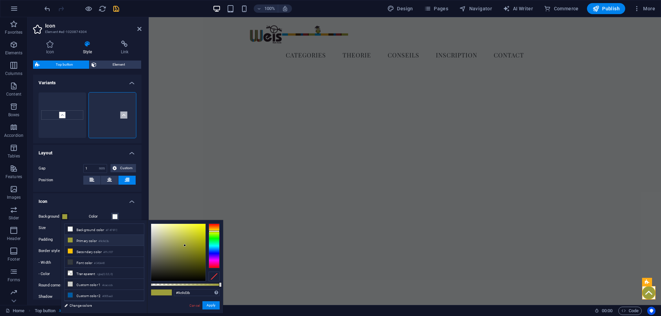
click at [52, 246] on div "Background Color Size 1.3 rem px vh vw Padding 0.5 px rem % vh vw Custom Custom…" at bounding box center [87, 257] width 111 height 103
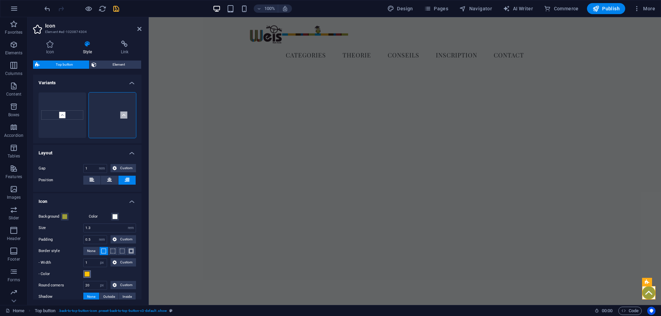
click at [84, 276] on span at bounding box center [87, 275] width 6 height 6
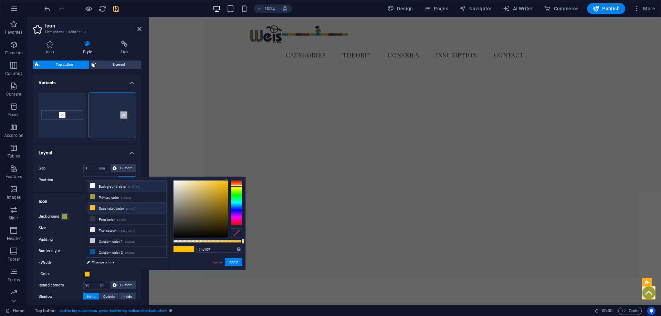
click at [113, 183] on li "Background color #F4F9FC" at bounding box center [126, 186] width 79 height 11
type input "#f4f9fc"
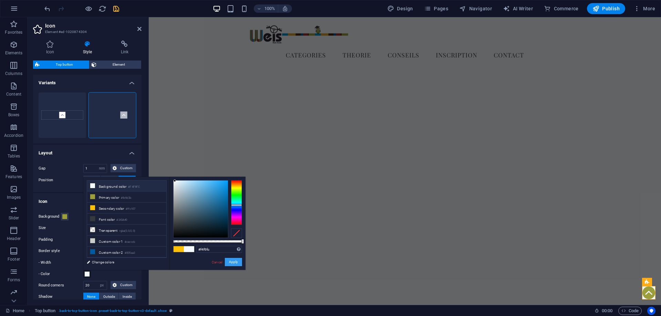
click at [235, 261] on button "Apply" at bounding box center [233, 262] width 17 height 8
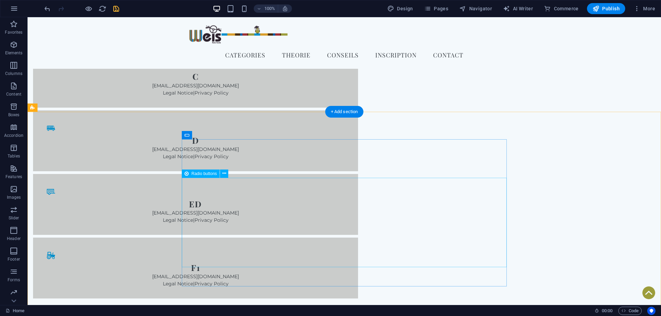
scroll to position [1257, 0]
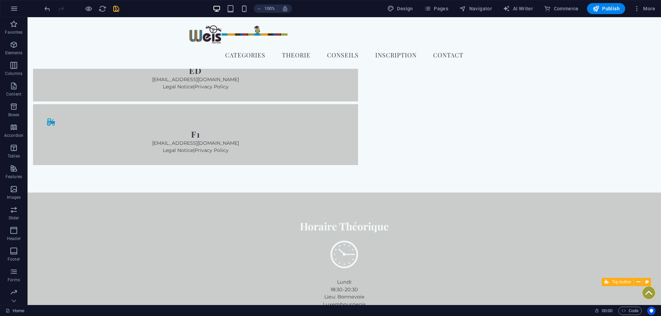
click at [651, 291] on figure at bounding box center [648, 292] width 13 height 13
click at [434, 8] on span "Pages" at bounding box center [436, 8] width 24 height 7
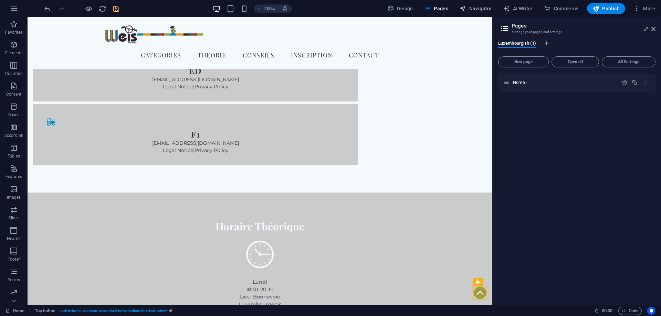
click at [483, 12] on button "Navigator" at bounding box center [475, 8] width 38 height 11
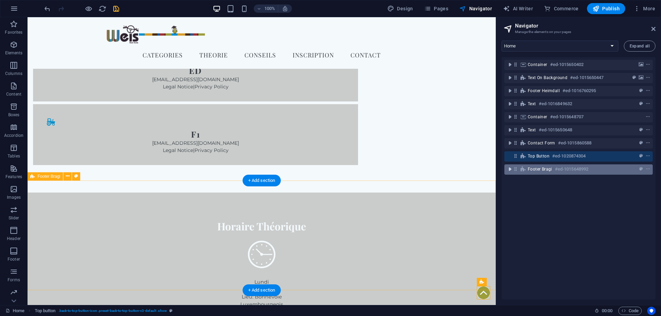
click at [511, 171] on icon "toggle-expand" at bounding box center [509, 169] width 7 height 7
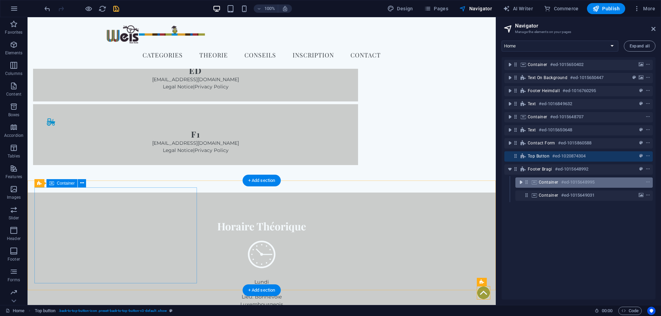
click at [521, 182] on icon "toggle-expand" at bounding box center [520, 182] width 7 height 7
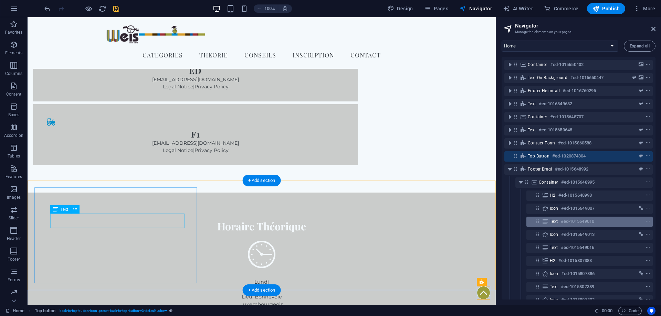
scroll to position [35, 0]
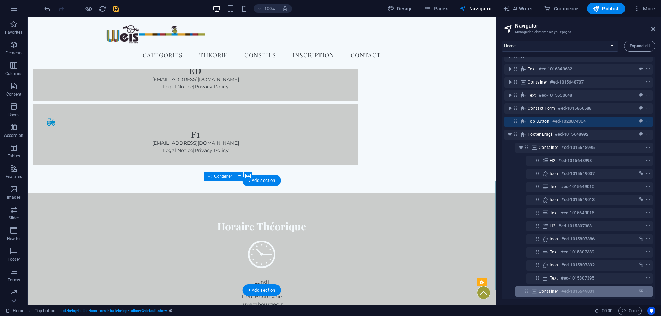
click at [552, 292] on span "Container" at bounding box center [549, 292] width 20 height 6
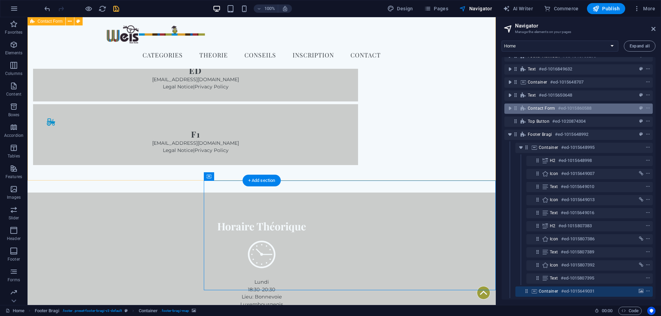
scroll to position [0, 0]
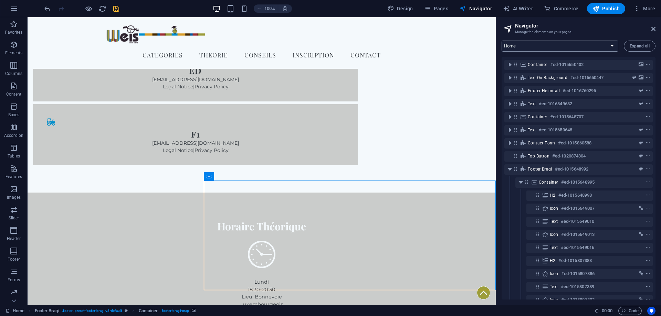
click at [501, 41] on select "Home" at bounding box center [559, 46] width 117 height 11
click at [537, 45] on select "Home" at bounding box center [559, 46] width 117 height 11
click at [646, 43] on button "Expand all" at bounding box center [640, 46] width 32 height 11
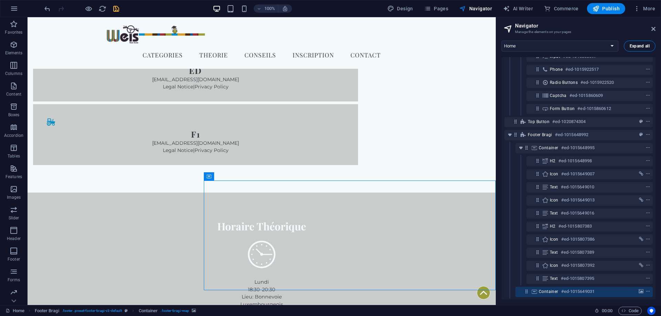
scroll to position [1303, 0]
click at [646, 43] on button "Expand all" at bounding box center [640, 46] width 32 height 11
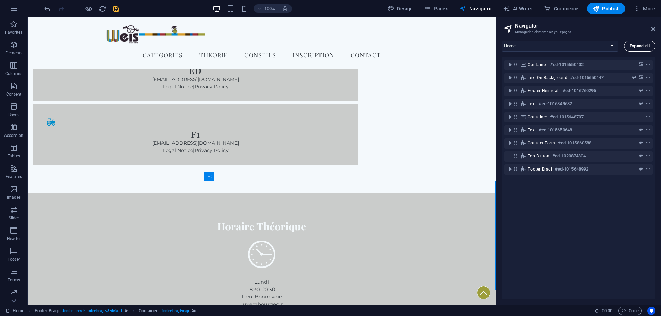
scroll to position [0, 0]
click at [656, 23] on aside "Navigator Manage the elements on your pages Home Expand all Container #ed-10156…" at bounding box center [578, 161] width 165 height 288
click at [652, 27] on icon at bounding box center [653, 29] width 4 height 6
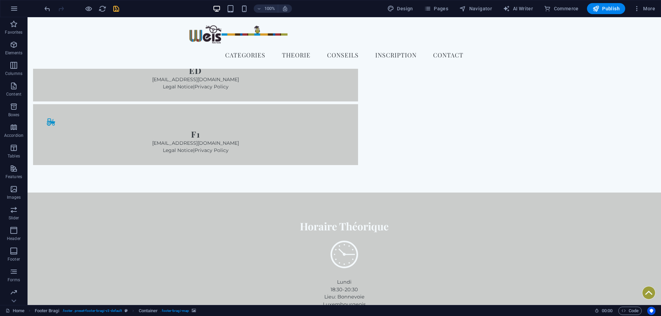
click at [16, 12] on icon "button" at bounding box center [14, 8] width 8 height 8
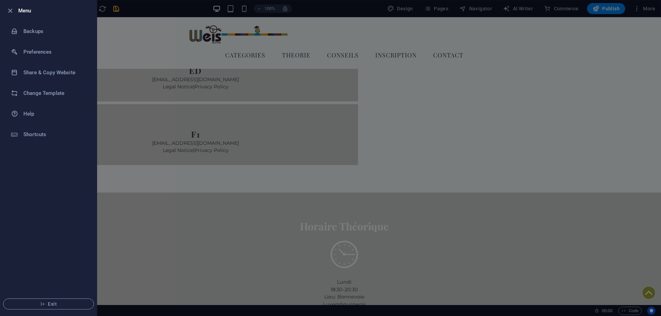
click at [8, 6] on li "Menu" at bounding box center [48, 10] width 96 height 21
click at [12, 11] on icon "button" at bounding box center [10, 11] width 8 height 8
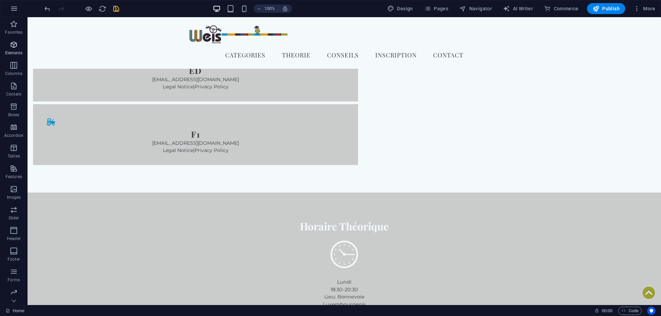
click at [16, 48] on icon "button" at bounding box center [14, 45] width 8 height 8
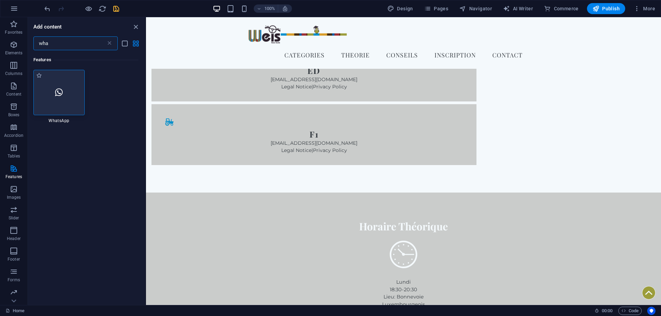
type input "wha"
click at [76, 96] on div at bounding box center [58, 92] width 51 height 45
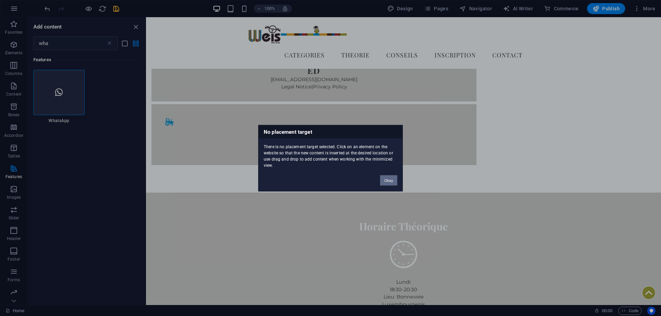
click at [390, 180] on button "Okay" at bounding box center [388, 180] width 17 height 10
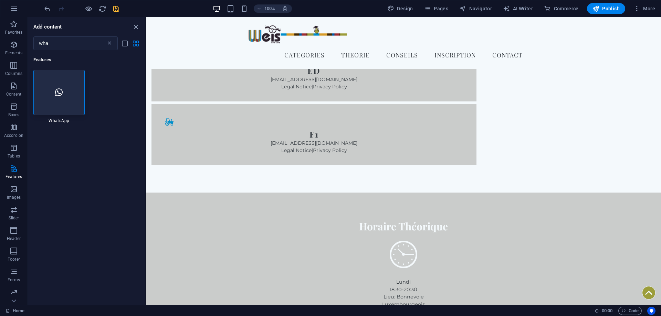
click at [66, 95] on div at bounding box center [58, 92] width 51 height 45
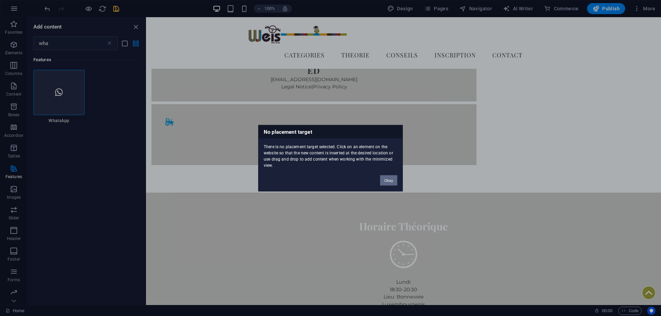
click at [393, 183] on button "Okay" at bounding box center [388, 180] width 17 height 10
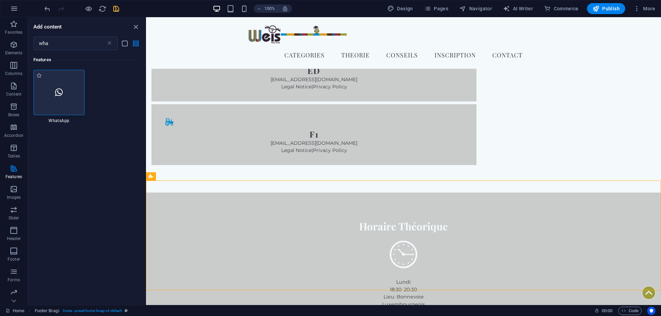
click at [68, 93] on div at bounding box center [58, 92] width 51 height 45
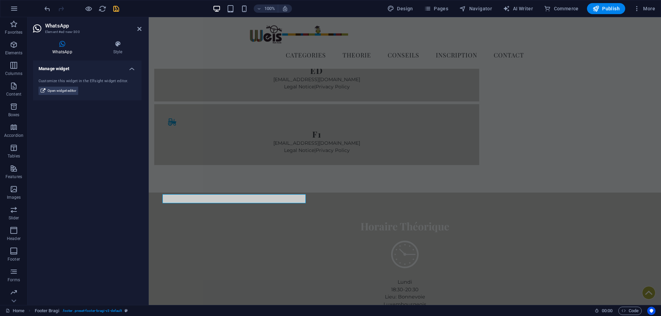
click at [67, 93] on span "Open widget editor" at bounding box center [61, 91] width 29 height 8
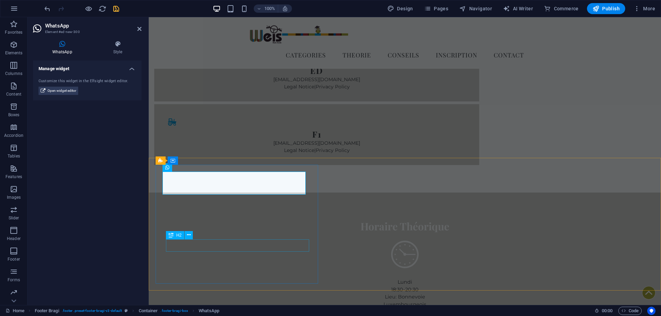
scroll to position [1280, 0]
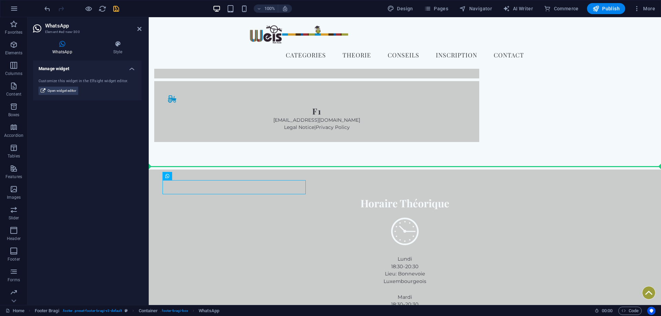
scroll to position [1271, 0]
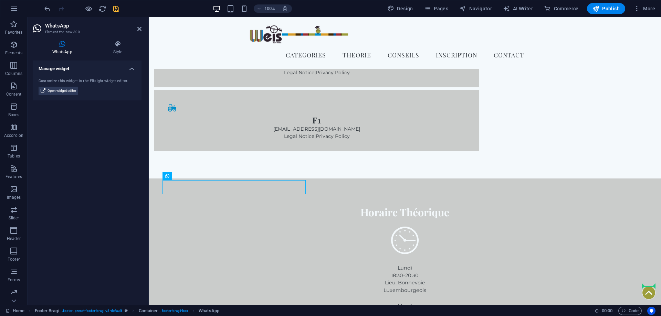
drag, startPoint x: 202, startPoint y: 187, endPoint x: 650, endPoint y: 287, distance: 459.3
click at [650, 287] on div "Menu categories Theorie Conseils Inscription Contact Bienvenu chez Auto Ecole W…" at bounding box center [405, 233] width 512 height 2974
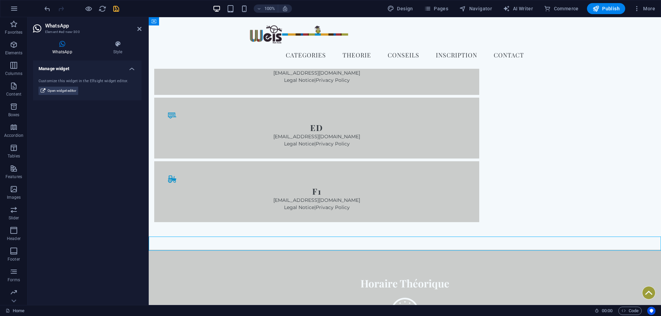
scroll to position [1201, 0]
drag, startPoint x: 114, startPoint y: 8, endPoint x: 135, endPoint y: 56, distance: 52.1
click at [114, 8] on icon "save" at bounding box center [116, 9] width 8 height 8
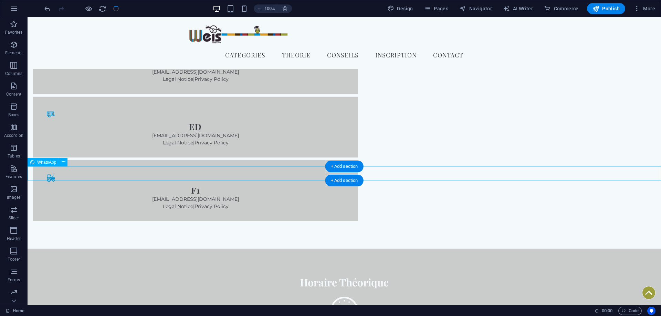
scroll to position [1271, 0]
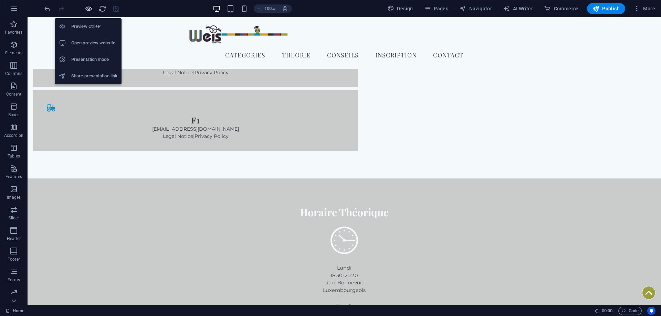
click at [89, 10] on icon "button" at bounding box center [89, 9] width 8 height 8
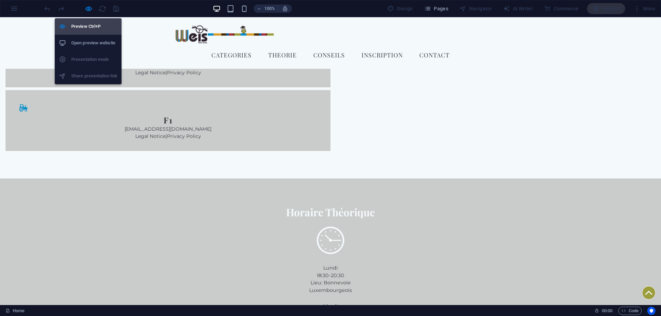
click at [92, 28] on h6 "Preview Ctrl+P" at bounding box center [94, 26] width 46 height 8
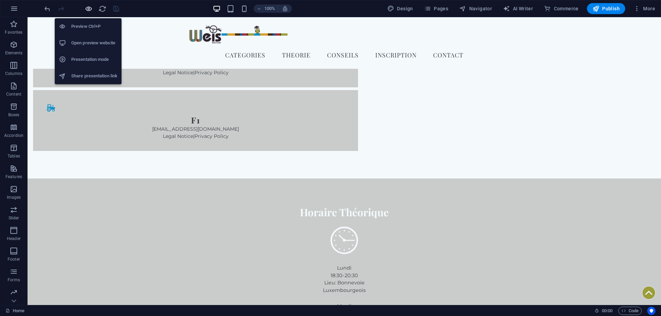
click at [87, 8] on icon "button" at bounding box center [89, 9] width 8 height 8
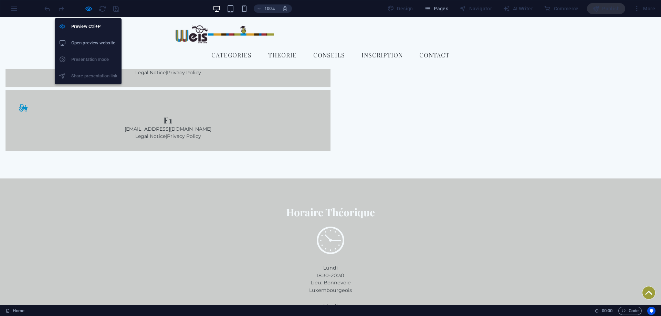
click at [91, 41] on h6 "Open preview website" at bounding box center [94, 43] width 46 height 8
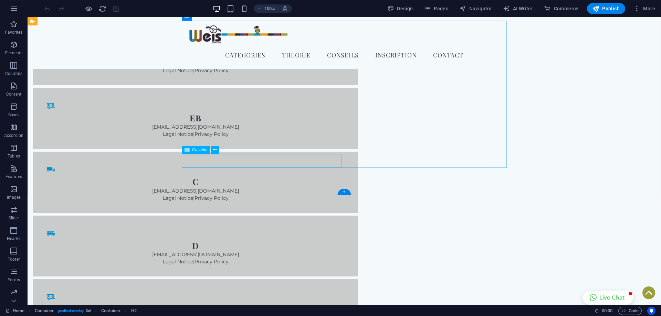
scroll to position [1242, 0]
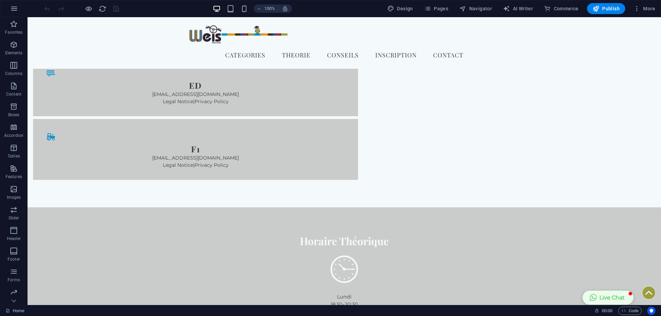
click at [595, 296] on button "Live Chat" at bounding box center [607, 298] width 51 height 14
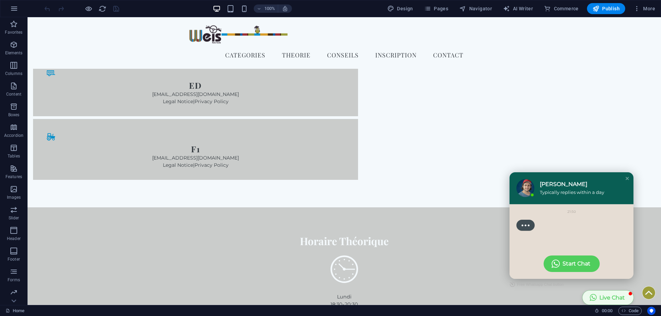
click at [600, 296] on button "Live Chat" at bounding box center [607, 298] width 51 height 14
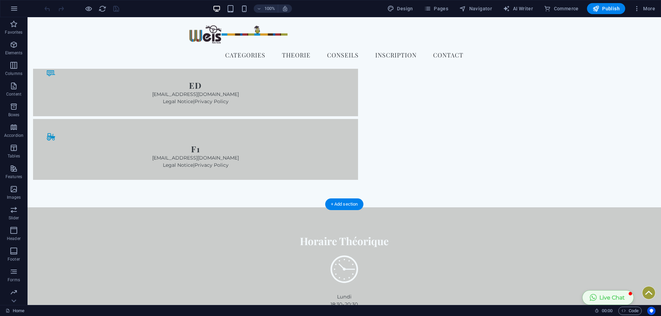
drag, startPoint x: 606, startPoint y: 297, endPoint x: 602, endPoint y: 275, distance: 22.0
click at [602, 275] on body "Skip to main content Menu categories Theorie Conseils Inscription Contact [PERS…" at bounding box center [344, 252] width 633 height 2955
click at [606, 298] on button "Live Chat" at bounding box center [607, 298] width 51 height 14
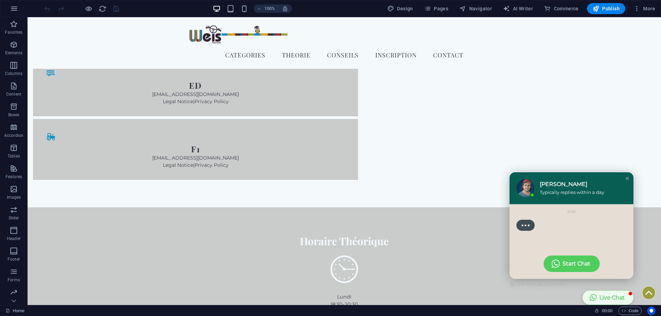
click at [606, 298] on button "Live Chat" at bounding box center [607, 298] width 51 height 14
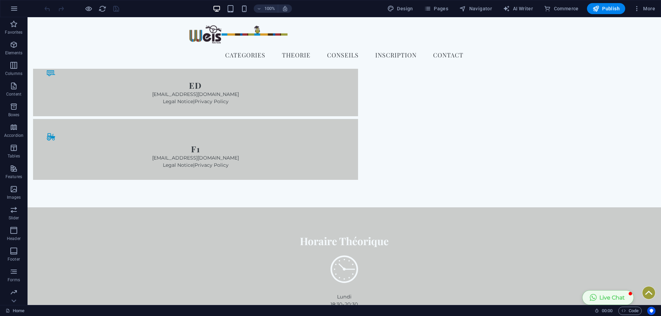
click at [606, 298] on button "Live Chat" at bounding box center [607, 298] width 51 height 14
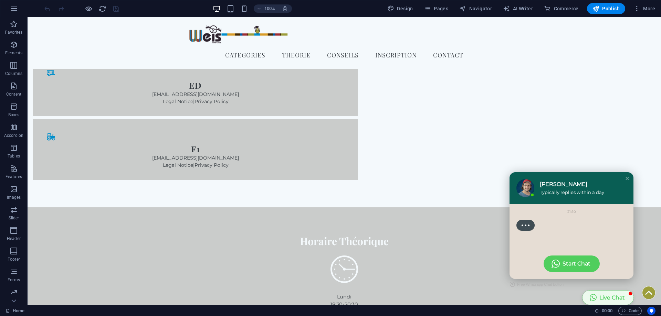
click at [606, 298] on button "Live Chat" at bounding box center [607, 298] width 51 height 14
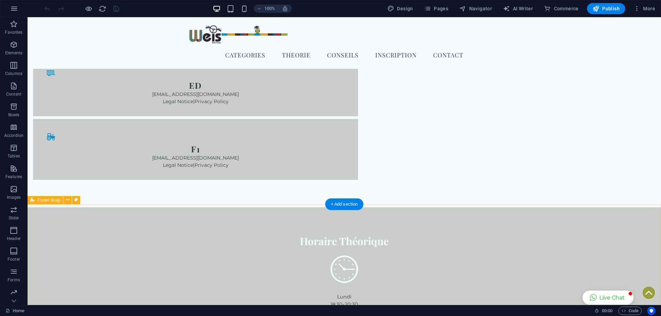
click at [483, 9] on span "Navigator" at bounding box center [475, 8] width 33 height 7
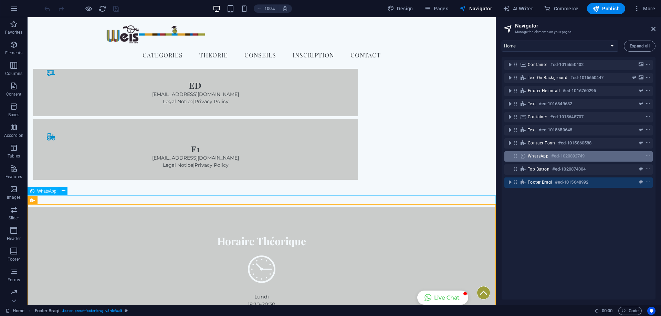
click at [549, 157] on div "WhatsApp #ed-1020892749" at bounding box center [573, 156] width 91 height 8
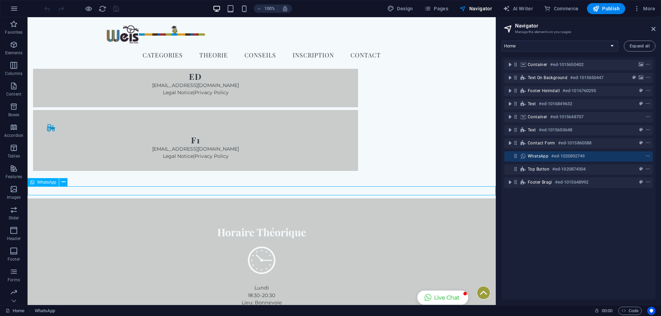
click at [516, 154] on icon at bounding box center [516, 156] width 6 height 6
click at [524, 157] on icon at bounding box center [523, 157] width 8 height 6
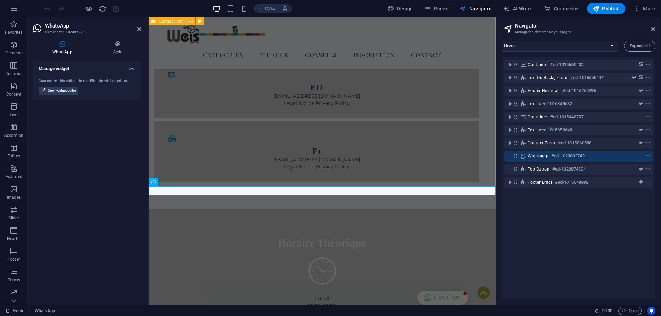
scroll to position [1273, 0]
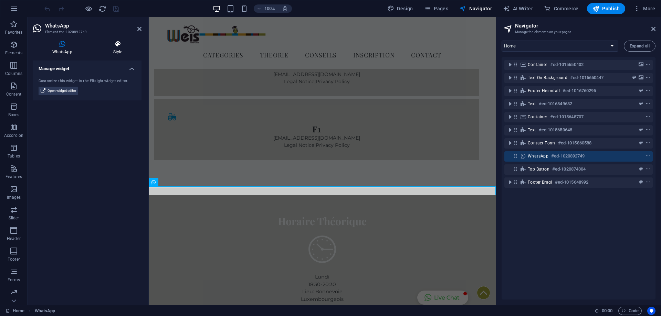
click at [110, 47] on icon at bounding box center [117, 44] width 47 height 7
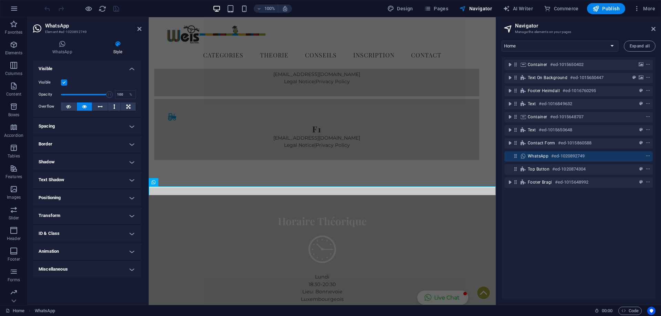
click at [81, 123] on h4 "Spacing" at bounding box center [87, 126] width 108 height 17
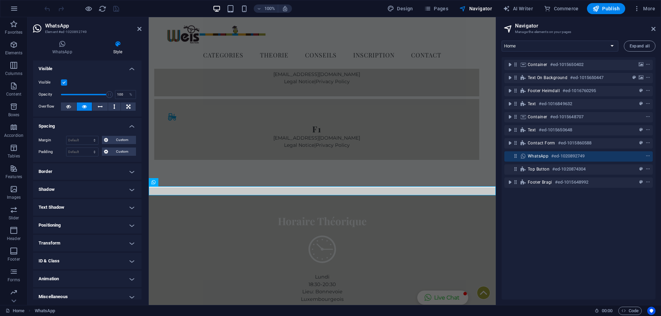
click at [81, 123] on h4 "Spacing" at bounding box center [87, 124] width 108 height 12
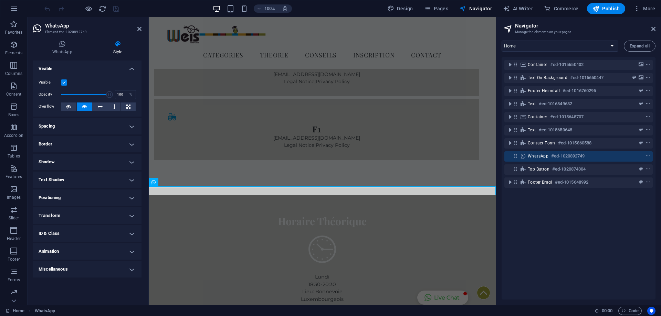
click at [63, 199] on h4 "Positioning" at bounding box center [87, 198] width 108 height 17
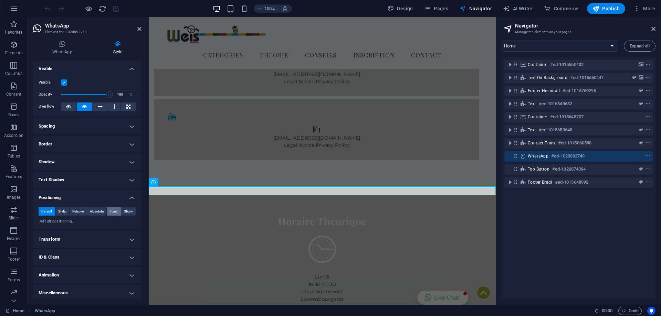
click at [114, 211] on span "Fixed" at bounding box center [113, 212] width 8 height 8
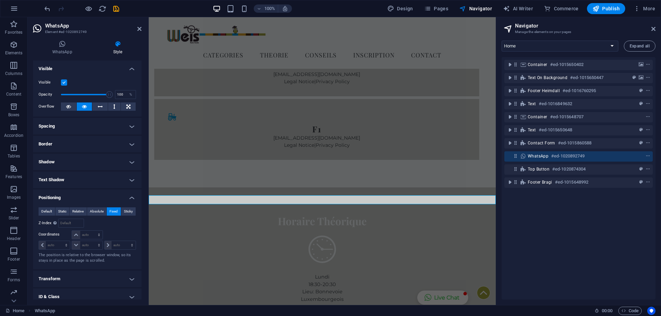
scroll to position [1264, 0]
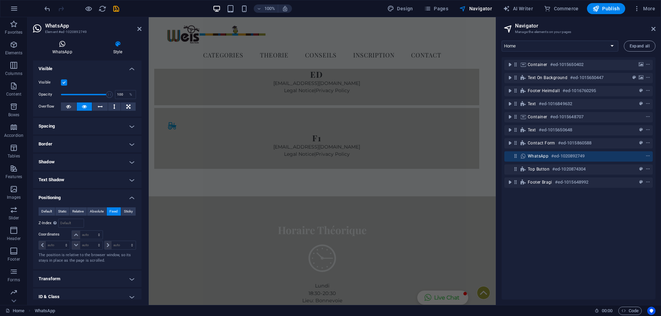
click at [60, 42] on icon at bounding box center [62, 44] width 58 height 7
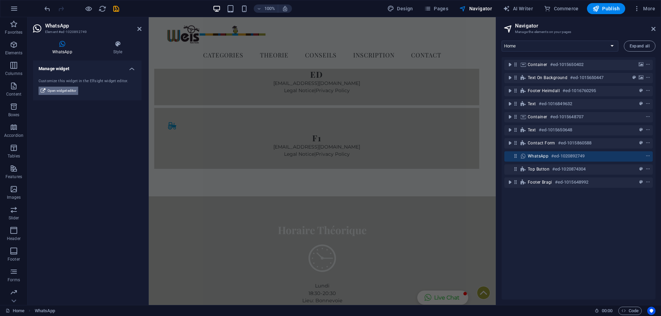
click at [66, 92] on span "Open widget editor" at bounding box center [61, 91] width 29 height 8
click at [651, 27] on h2 "Navigator" at bounding box center [585, 26] width 140 height 6
click at [651, 25] on h2 "Navigator" at bounding box center [585, 26] width 140 height 6
click at [653, 28] on icon at bounding box center [653, 29] width 4 height 6
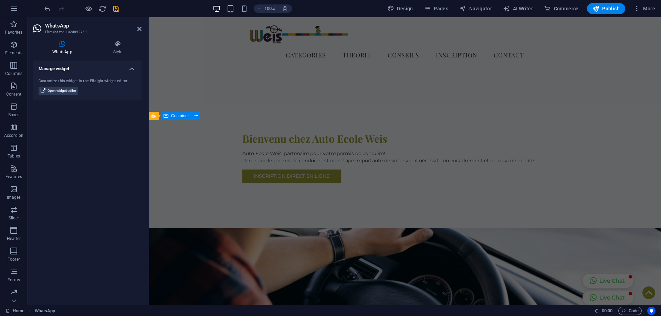
scroll to position [0, 0]
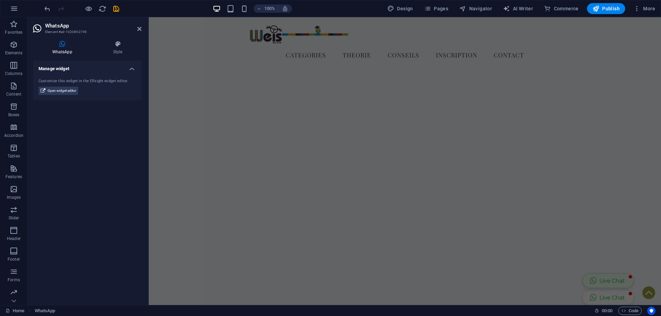
click at [609, 279] on button "Live Chat" at bounding box center [607, 281] width 51 height 14
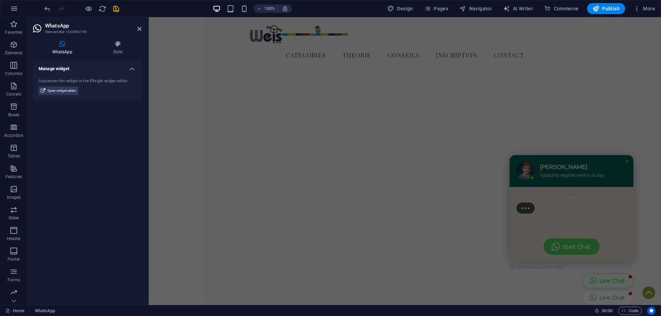
click at [609, 279] on button "Live Chat" at bounding box center [607, 281] width 51 height 14
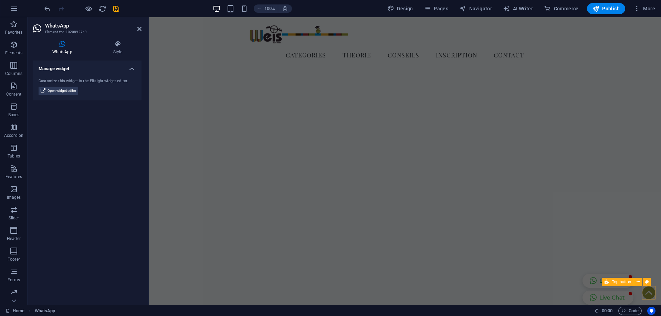
click at [652, 293] on figure at bounding box center [648, 292] width 13 height 13
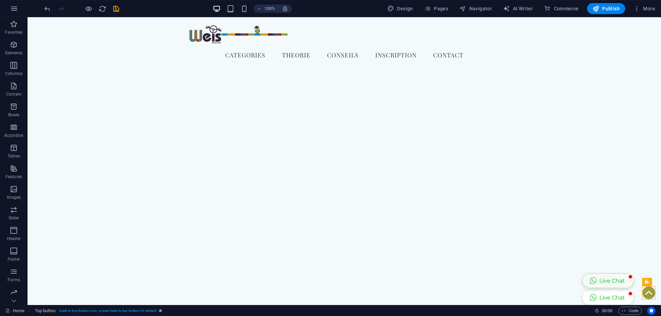
click at [611, 280] on button "Live Chat" at bounding box center [607, 281] width 51 height 14
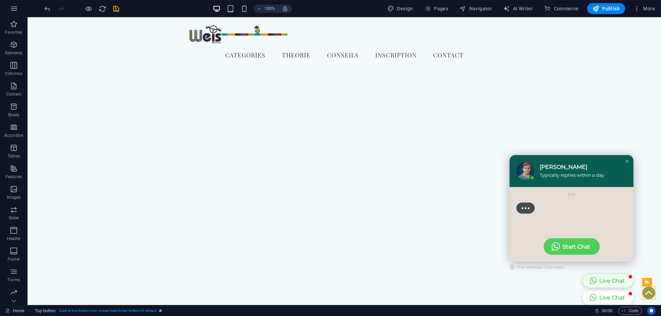
click at [611, 280] on button "Live Chat" at bounding box center [607, 281] width 51 height 14
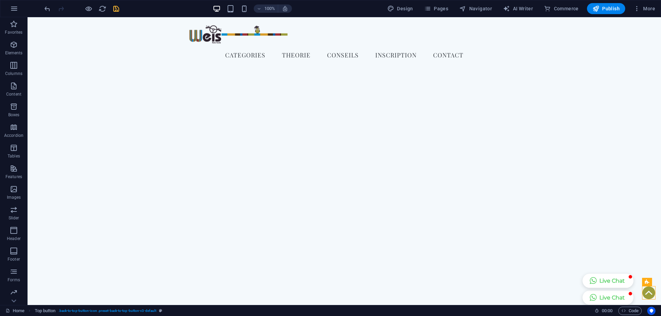
click at [116, 8] on icon "save" at bounding box center [116, 9] width 8 height 8
click at [635, 11] on icon "button" at bounding box center [636, 8] width 7 height 7
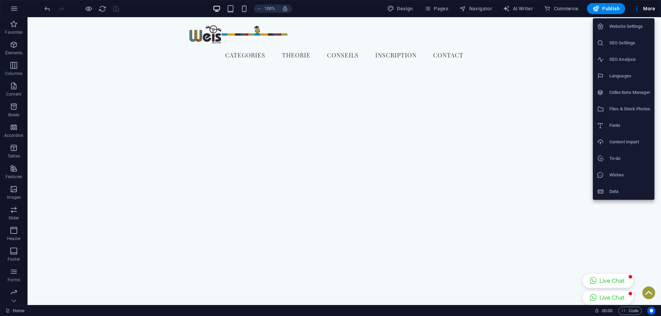
click at [609, 11] on div at bounding box center [330, 158] width 661 height 316
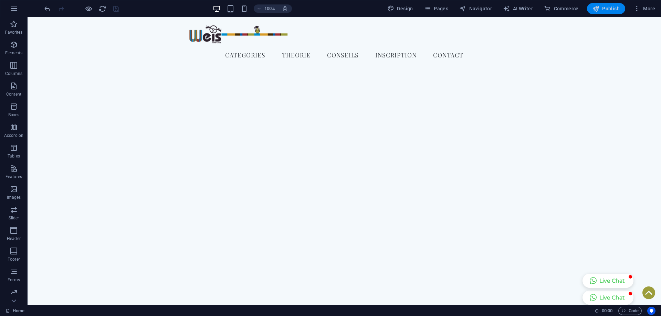
click at [609, 8] on span "Publish" at bounding box center [605, 8] width 27 height 7
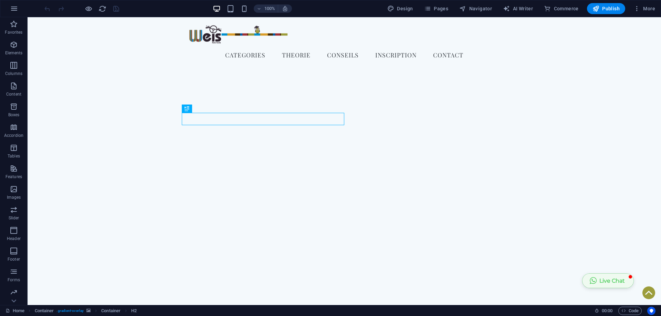
click at [605, 283] on button "Live Chat" at bounding box center [607, 281] width 51 height 14
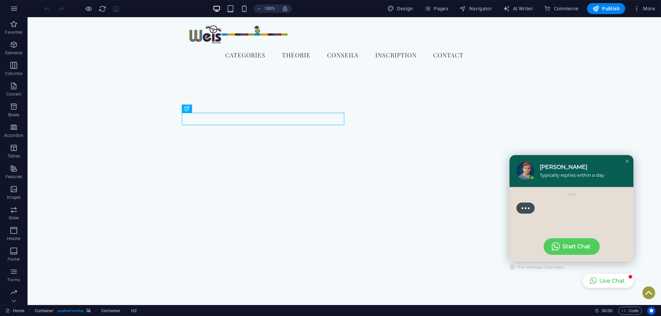
click at [628, 158] on div "[PERSON_NAME] Typically replies within a day" at bounding box center [571, 171] width 124 height 32
click at [628, 162] on div "Close chat window" at bounding box center [627, 161] width 7 height 7
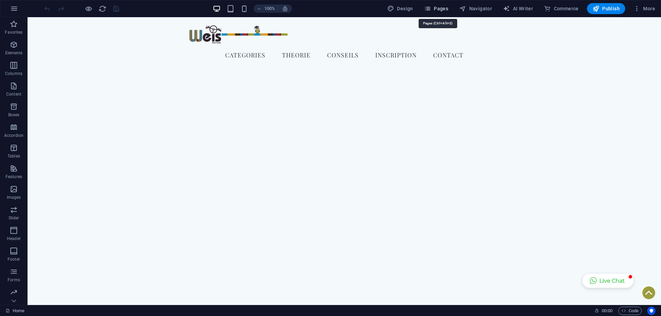
click at [447, 8] on span "Pages" at bounding box center [436, 8] width 24 height 7
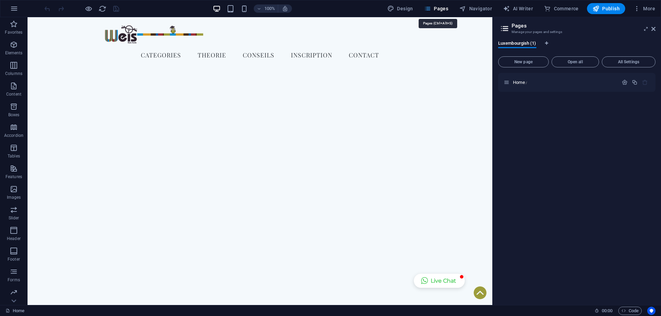
click at [447, 8] on span "Pages" at bounding box center [436, 8] width 24 height 7
click at [475, 9] on span "Navigator" at bounding box center [475, 8] width 33 height 7
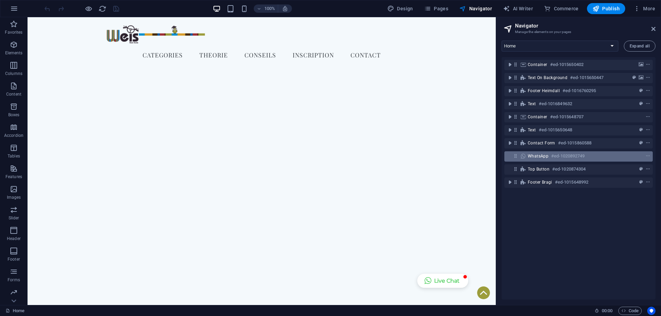
click at [535, 154] on span "WhatsApp" at bounding box center [538, 157] width 21 height 6
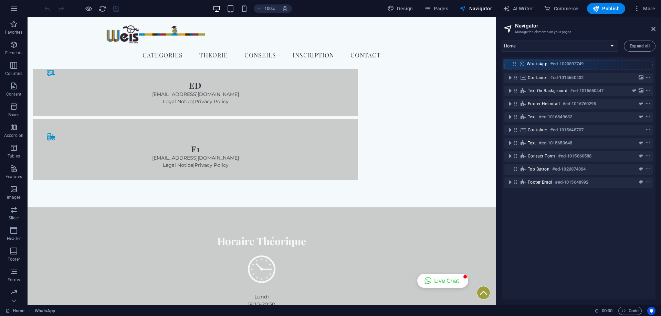
drag, startPoint x: 516, startPoint y: 156, endPoint x: 514, endPoint y: 60, distance: 96.1
click at [514, 60] on div "Container #ed-1015650402 Text on background #ed-1015650447 Footer Heimdall #ed-…" at bounding box center [578, 178] width 154 height 243
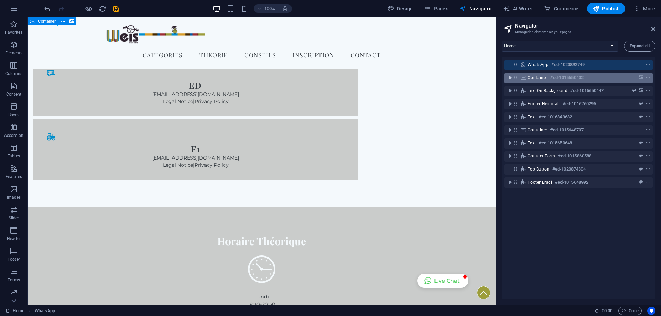
click at [510, 77] on icon "toggle-expand" at bounding box center [509, 77] width 7 height 7
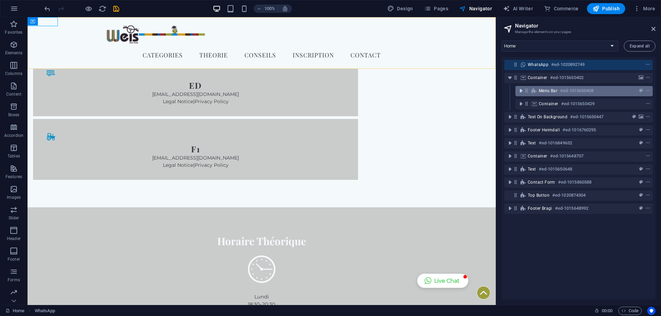
click at [520, 91] on icon "toggle-expand" at bounding box center [520, 90] width 7 height 7
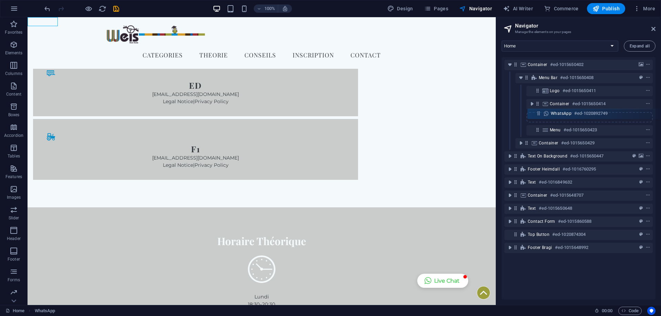
drag, startPoint x: 516, startPoint y: 63, endPoint x: 541, endPoint y: 115, distance: 58.2
click at [541, 115] on div "WhatsApp #ed-1020892749 Container #ed-1015650402 Menu Bar #ed-1015650408 Logo #…" at bounding box center [578, 178] width 154 height 243
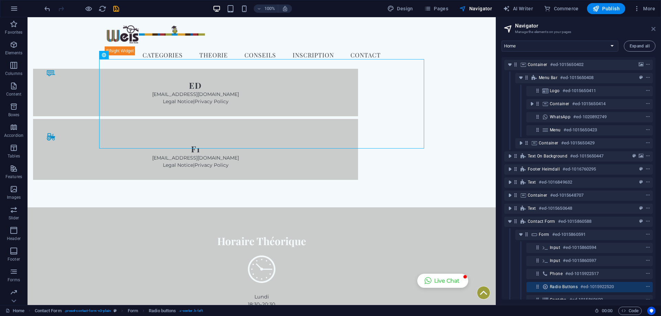
click at [652, 29] on icon at bounding box center [653, 29] width 4 height 6
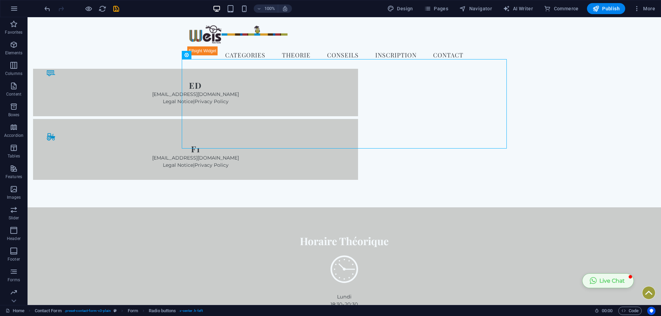
click at [606, 279] on button "Live Chat" at bounding box center [607, 281] width 51 height 14
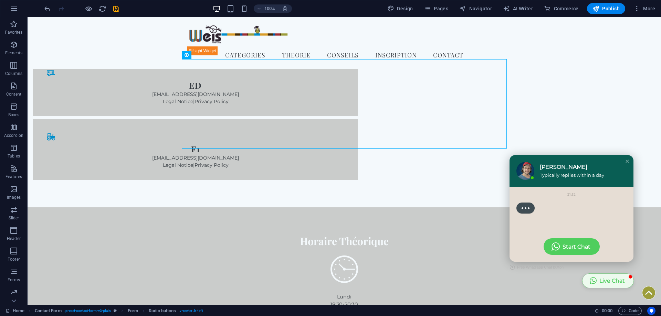
click at [606, 279] on button "Live Chat" at bounding box center [607, 281] width 51 height 14
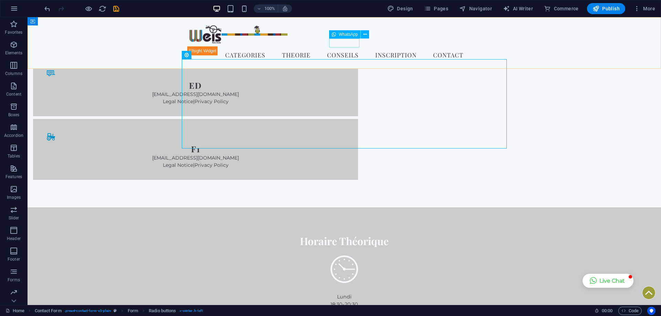
click at [218, 46] on div at bounding box center [202, 50] width 30 height 9
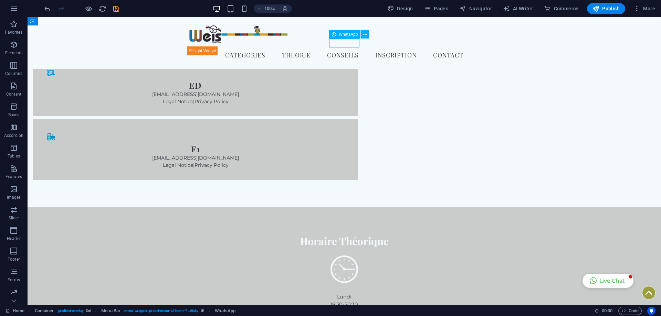
click at [218, 46] on div at bounding box center [202, 50] width 30 height 9
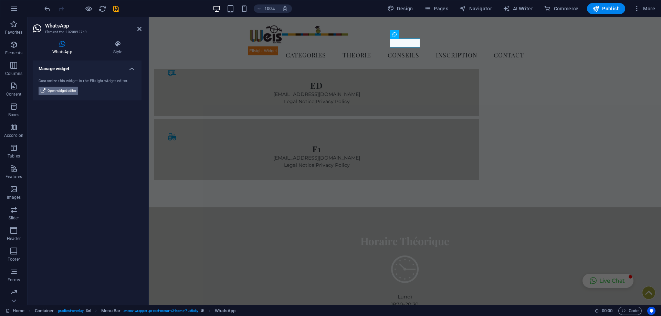
click at [65, 87] on span "Open widget editor" at bounding box center [61, 91] width 29 height 8
click at [617, 6] on span "Publish" at bounding box center [605, 8] width 27 height 7
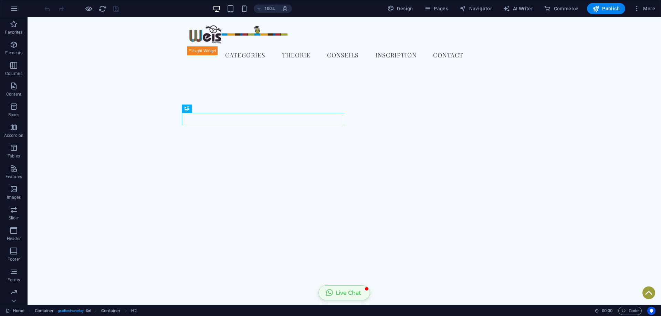
click at [350, 292] on button "Live Chat" at bounding box center [344, 293] width 51 height 14
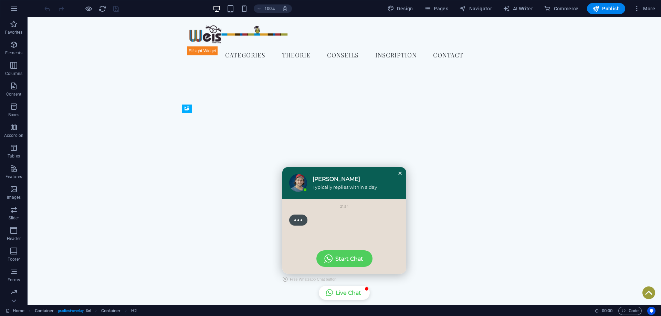
click at [398, 170] on div "Close chat window" at bounding box center [400, 173] width 7 height 7
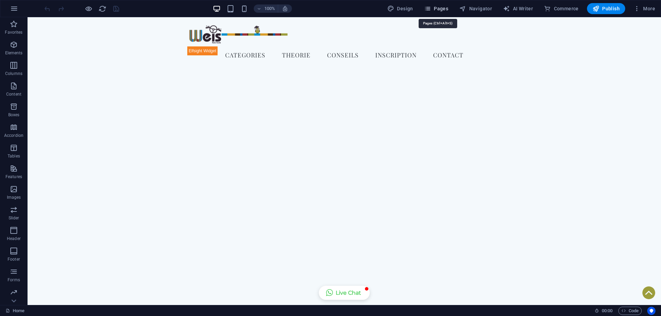
click at [443, 8] on span "Pages" at bounding box center [436, 8] width 24 height 7
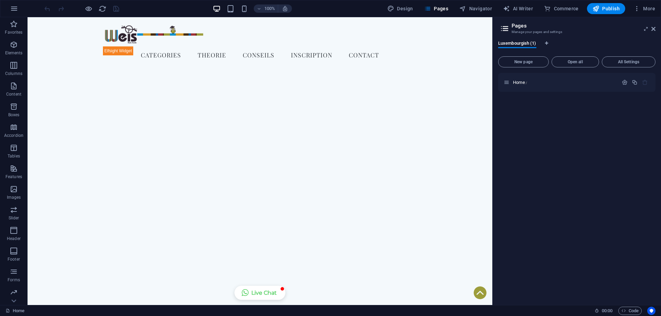
click at [454, 9] on div "Design Pages Navigator AI Writer Commerce Publish More" at bounding box center [520, 8] width 273 height 11
click at [432, 3] on button "Pages" at bounding box center [436, 8] width 30 height 11
click at [472, 7] on span "Navigator" at bounding box center [475, 8] width 33 height 7
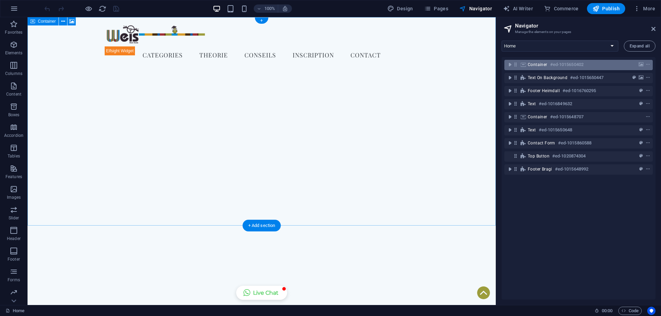
click at [530, 64] on span "Container" at bounding box center [538, 65] width 20 height 6
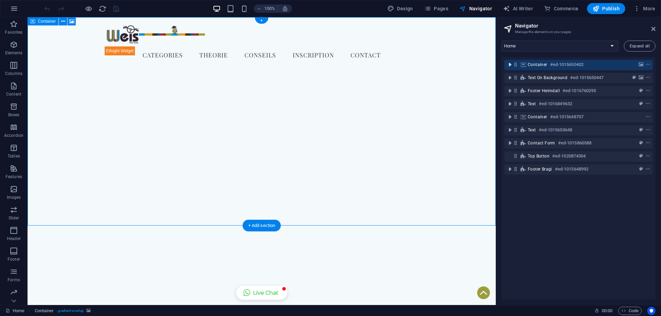
click at [511, 66] on icon "toggle-expand" at bounding box center [509, 64] width 7 height 7
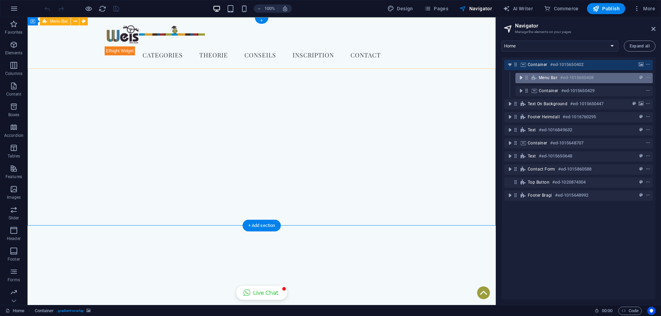
click at [521, 77] on icon "toggle-expand" at bounding box center [520, 77] width 7 height 7
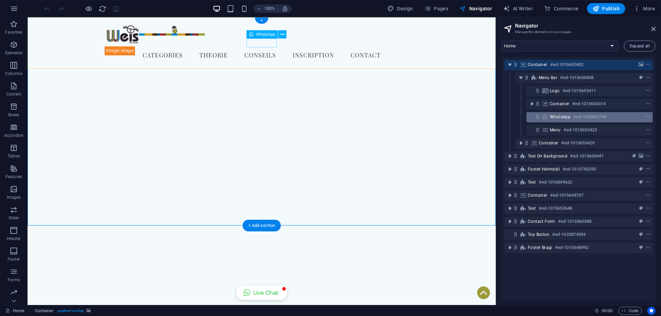
click at [548, 121] on div "WhatsApp #ed-1020892749" at bounding box center [589, 117] width 126 height 10
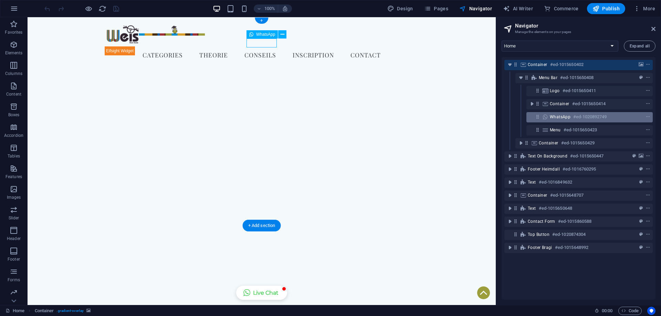
click at [548, 121] on div "WhatsApp #ed-1020892749" at bounding box center [589, 117] width 126 height 10
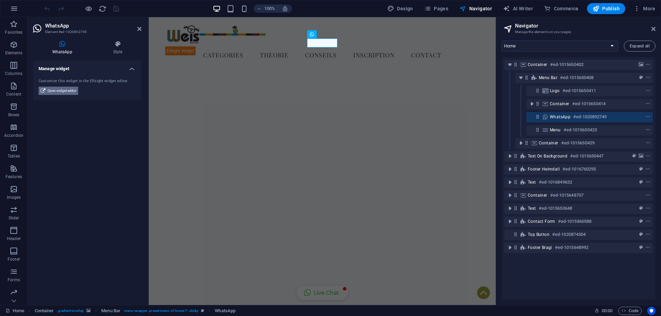
click at [65, 89] on span "Open widget editor" at bounding box center [61, 91] width 29 height 8
click at [558, 116] on span "WhatsApp" at bounding box center [560, 117] width 21 height 6
click at [557, 116] on span "WhatsApp" at bounding box center [560, 117] width 21 height 6
click at [66, 92] on span "Open widget editor" at bounding box center [61, 91] width 29 height 8
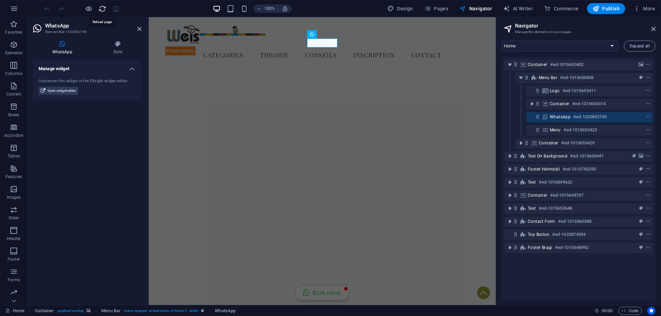
click at [100, 9] on icon "reload" at bounding box center [102, 9] width 8 height 8
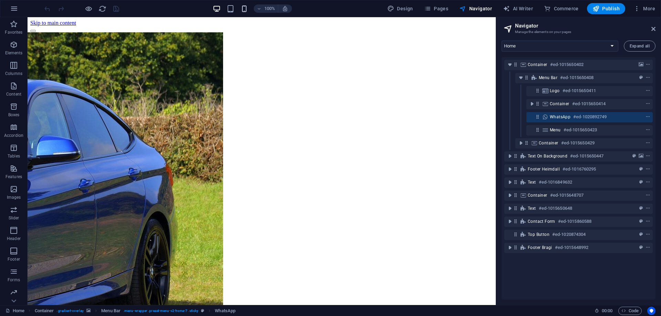
click at [242, 9] on icon "button" at bounding box center [244, 9] width 8 height 8
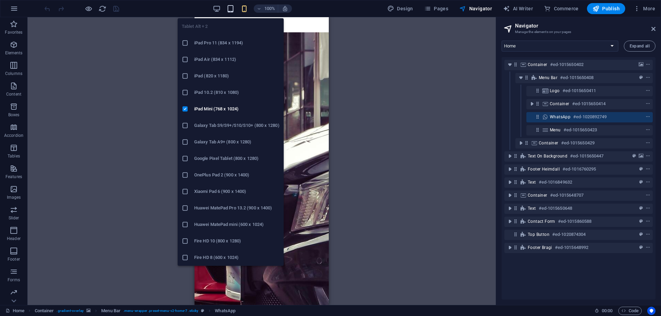
click at [231, 11] on icon "button" at bounding box center [230, 9] width 8 height 8
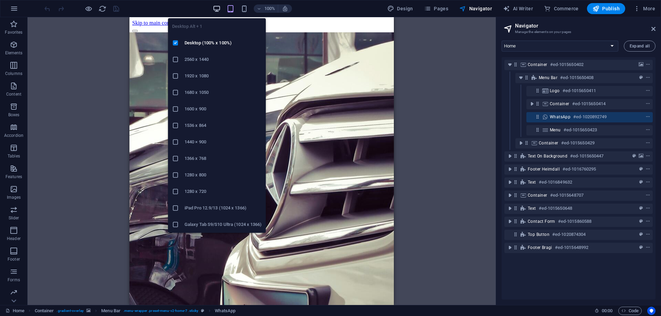
click at [219, 8] on icon "button" at bounding box center [217, 9] width 8 height 8
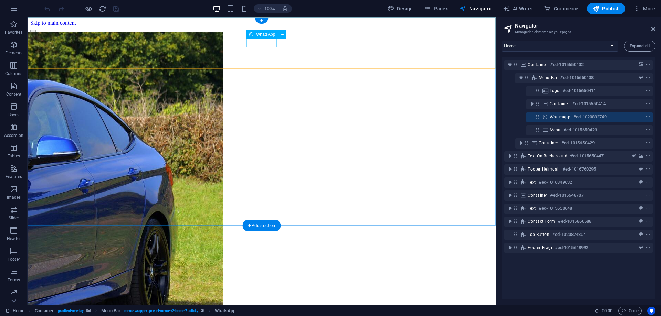
click at [566, 115] on span "WhatsApp" at bounding box center [560, 117] width 21 height 6
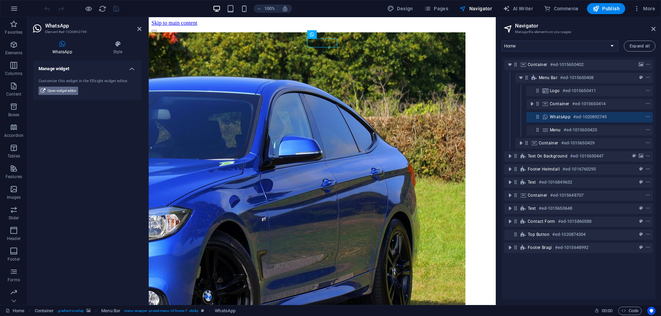
click at [60, 87] on span "Open widget editor" at bounding box center [61, 91] width 29 height 8
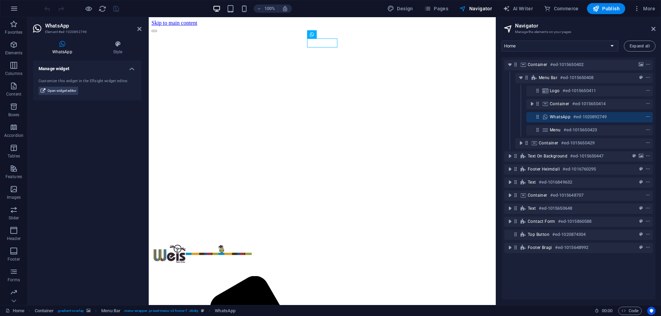
click at [104, 154] on div "Manage widget Customize this widget in the Elfsight widget editor. Open widget …" at bounding box center [87, 180] width 108 height 239
click at [109, 49] on h4 "Style" at bounding box center [117, 48] width 47 height 14
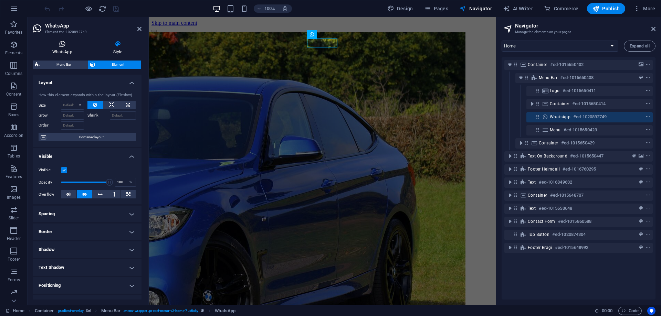
click at [63, 51] on h4 "WhatsApp" at bounding box center [63, 48] width 61 height 14
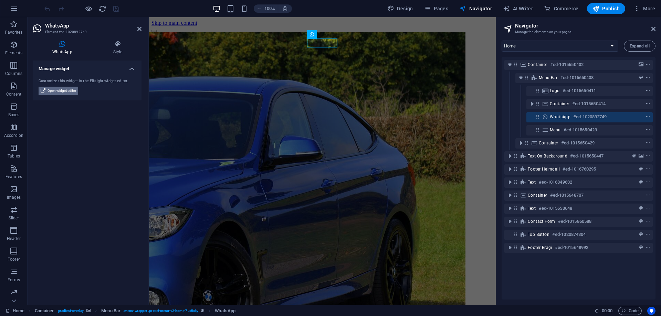
click at [66, 92] on span "Open widget editor" at bounding box center [61, 91] width 29 height 8
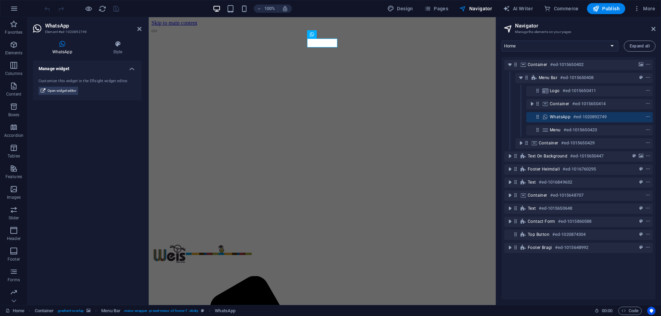
click at [651, 27] on h2 "Navigator" at bounding box center [585, 26] width 140 height 6
click at [655, 31] on aside "Navigator Manage the elements on your pages Home Expand all Container #ed-10156…" at bounding box center [578, 161] width 165 height 288
click at [653, 28] on icon at bounding box center [653, 29] width 4 height 6
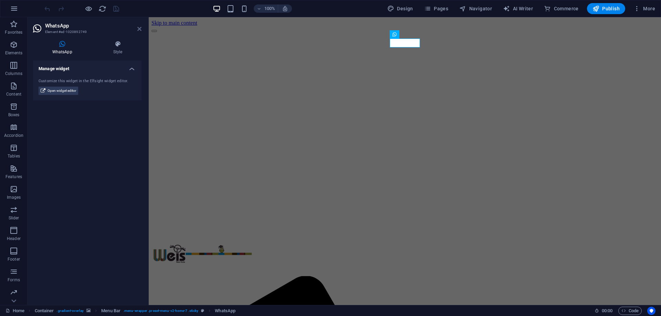
click at [138, 27] on icon at bounding box center [139, 29] width 4 height 6
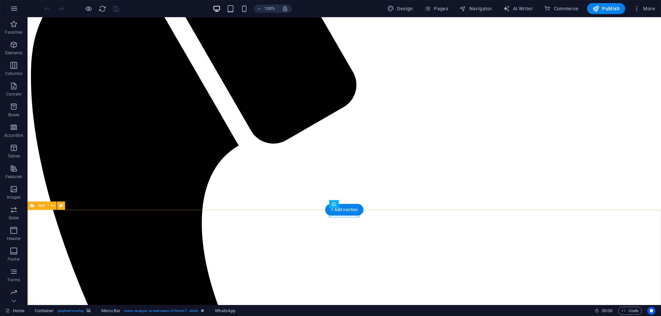
scroll to position [351, 0]
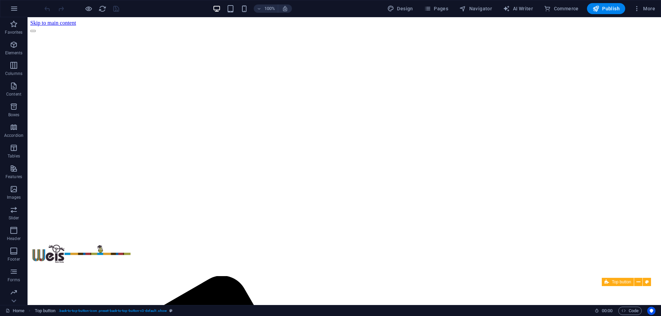
select select "xMidYMid"
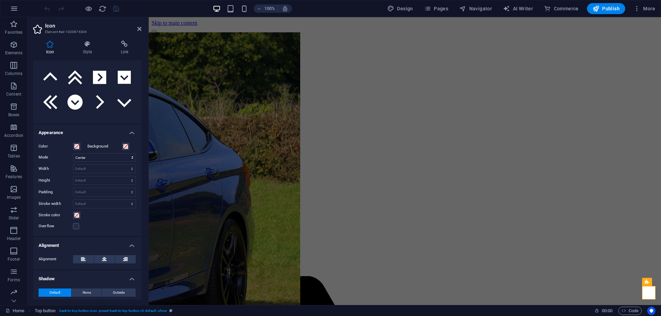
scroll to position [122, 0]
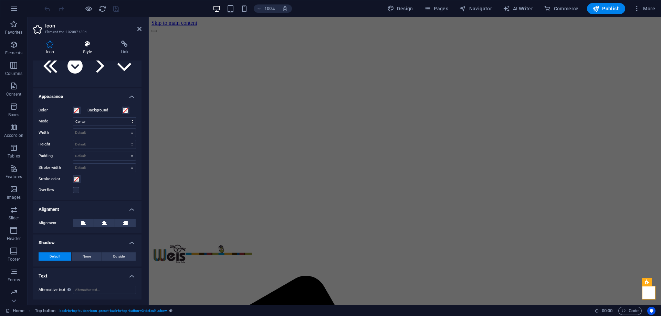
click at [84, 42] on icon at bounding box center [87, 44] width 35 height 7
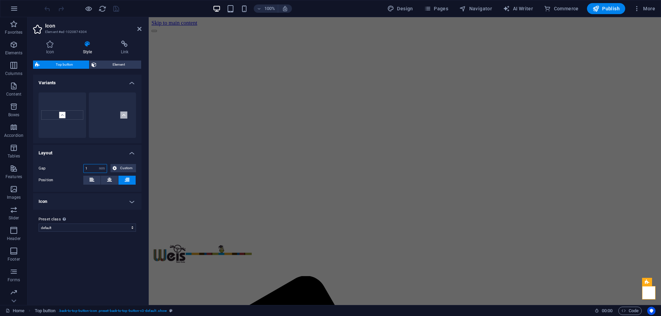
click at [89, 170] on input "1" at bounding box center [95, 169] width 23 height 8
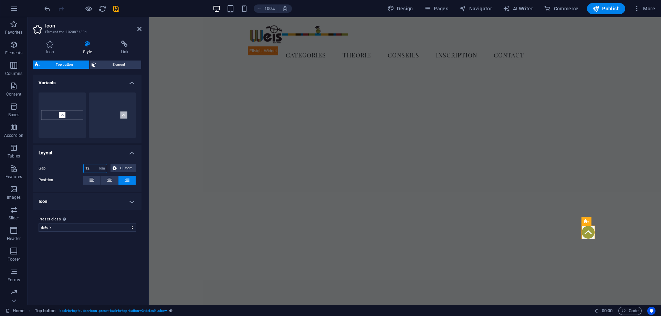
type input "1"
click at [93, 201] on h4 "Icon" at bounding box center [87, 201] width 108 height 17
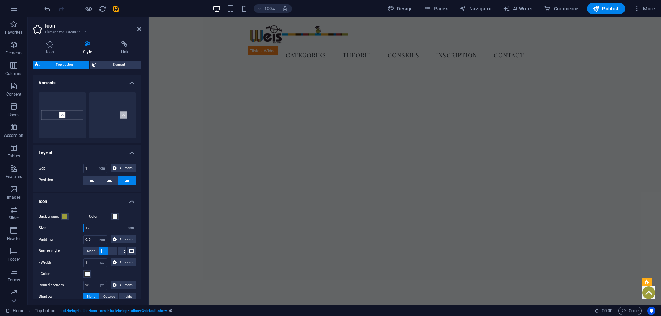
click at [92, 230] on input "1.3" at bounding box center [110, 228] width 52 height 8
type input "1.7"
click at [89, 239] on input "0.5" at bounding box center [95, 240] width 23 height 8
type input "0"
click at [88, 263] on input "1" at bounding box center [95, 263] width 23 height 8
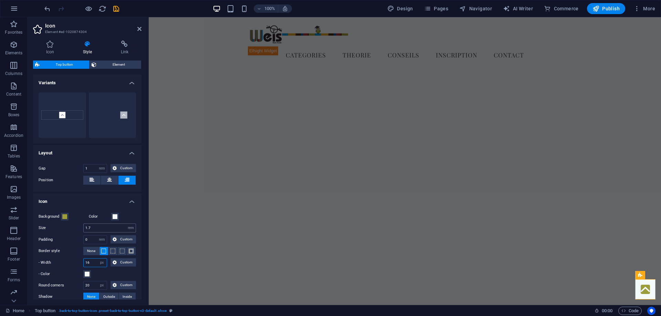
type input "16"
click at [99, 226] on input "1.7" at bounding box center [110, 228] width 52 height 8
type input "1.8"
click at [92, 240] on input "0" at bounding box center [95, 240] width 23 height 8
type input "1"
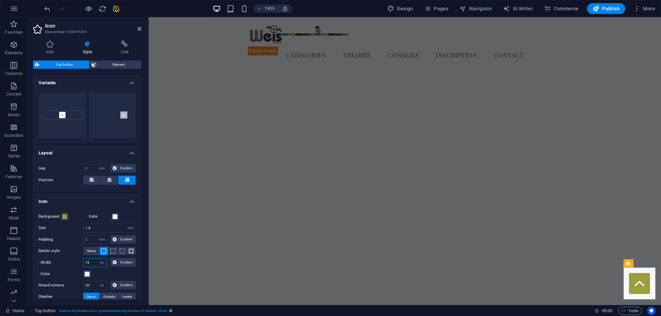
click at [93, 266] on input "16" at bounding box center [95, 263] width 23 height 8
type input "1"
type input "2"
click at [95, 238] on input "1" at bounding box center [95, 240] width 23 height 8
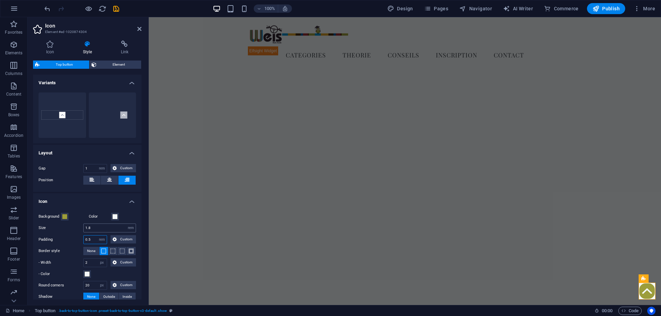
type input "0.5"
click at [95, 228] on input "1.8" at bounding box center [110, 228] width 52 height 8
type input "1.6"
drag, startPoint x: 90, startPoint y: 284, endPoint x: 60, endPoint y: 280, distance: 30.2
click at [84, 282] on input "20" at bounding box center [95, 286] width 23 height 8
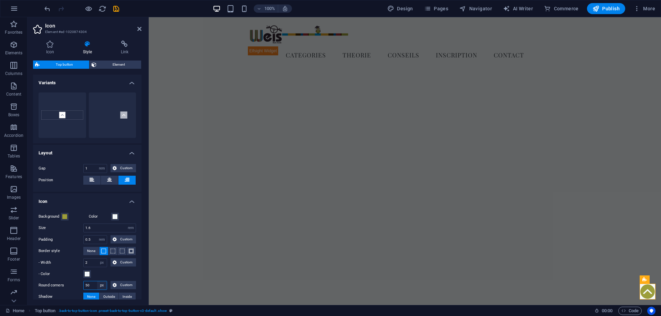
type input "50"
click at [97, 282] on select "px rem % vh vw Custom" at bounding box center [102, 286] width 10 height 8
select select "%"
click option "%" at bounding box center [0, 0] width 0 height 0
type input "100"
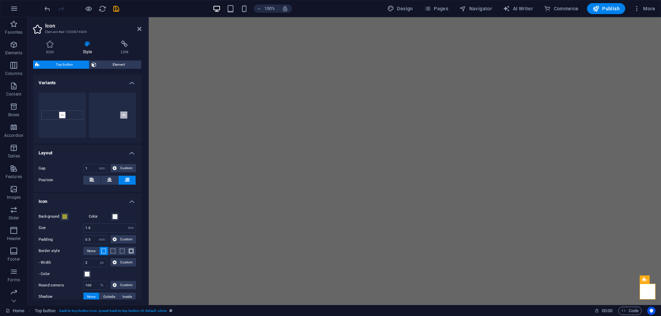
select select "rem"
select select "px"
select select "%"
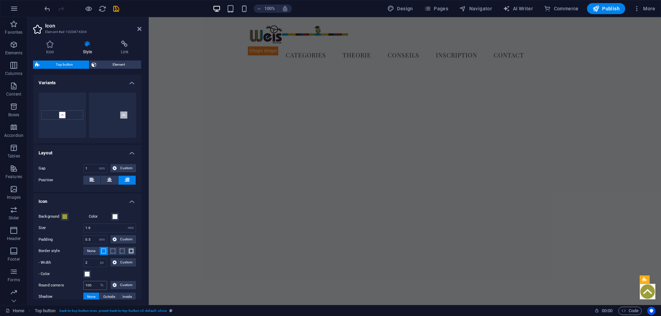
click at [92, 284] on input "100" at bounding box center [95, 286] width 23 height 8
drag, startPoint x: 93, startPoint y: 284, endPoint x: 70, endPoint y: 280, distance: 23.4
click at [84, 282] on input "100" at bounding box center [95, 286] width 23 height 8
type input "50"
click at [117, 8] on icon "save" at bounding box center [116, 9] width 8 height 8
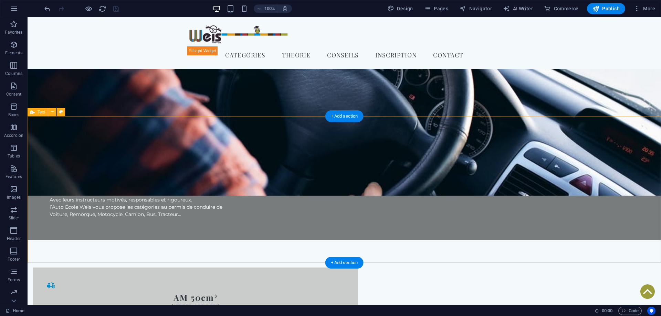
scroll to position [316, 0]
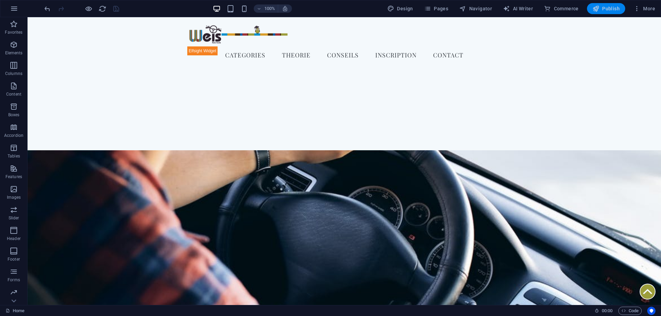
click at [613, 7] on span "Publish" at bounding box center [605, 8] width 27 height 7
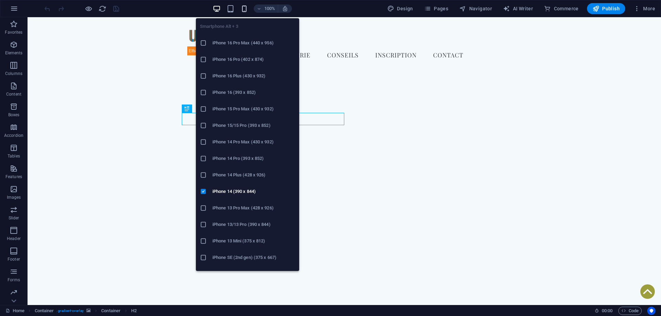
click at [246, 9] on icon "button" at bounding box center [244, 9] width 8 height 8
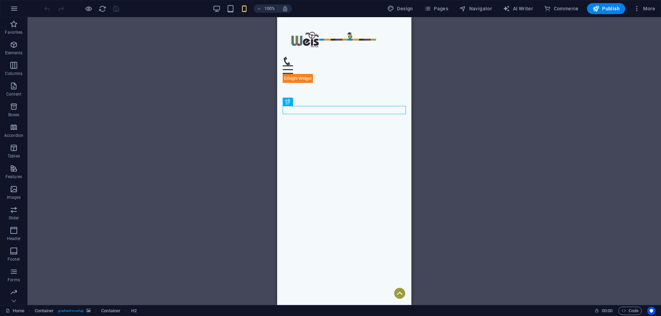
click at [155, 80] on div "Drag here to replace the existing content. Press “Ctrl” if you want to create a…" at bounding box center [344, 161] width 633 height 288
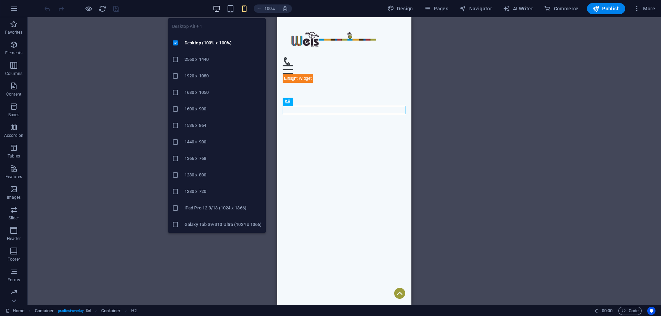
click at [216, 6] on icon "button" at bounding box center [217, 9] width 8 height 8
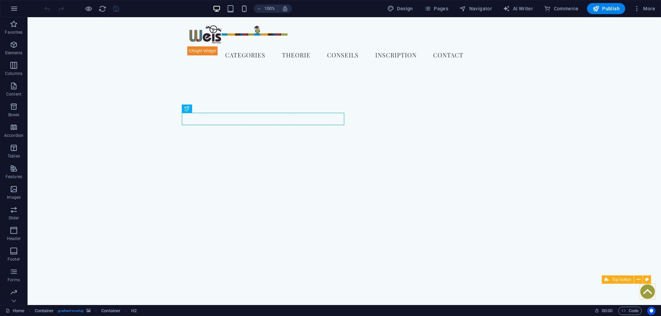
click at [649, 292] on figure at bounding box center [648, 292] width 16 height 16
select select "xMidYMid"
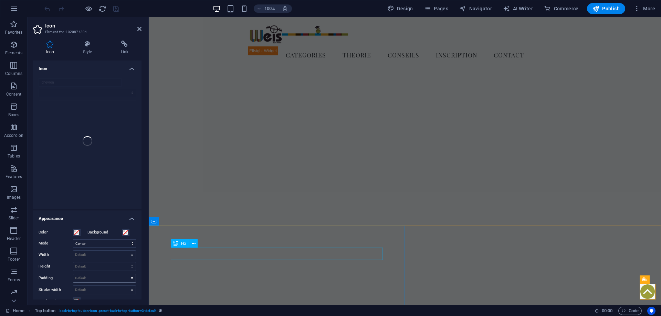
select select "rem"
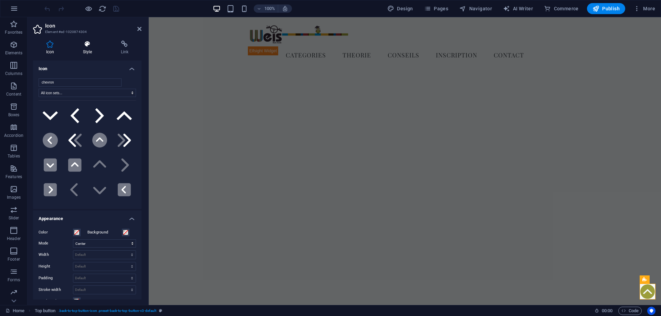
click at [87, 51] on h4 "Style" at bounding box center [89, 48] width 38 height 14
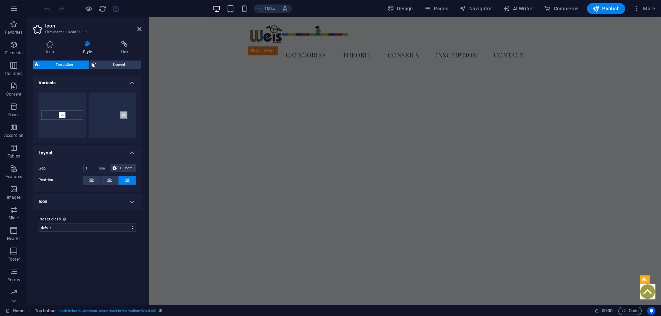
click at [109, 60] on div "Icon Style Link Icon chevron All icon sets... IcoFont Ionicons FontAwesome Bran…" at bounding box center [87, 170] width 108 height 259
click at [109, 65] on span "Element" at bounding box center [118, 65] width 41 height 8
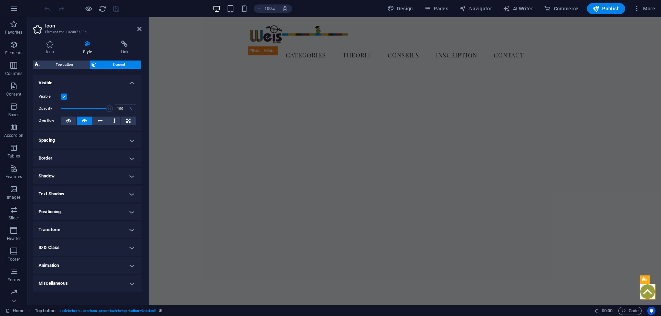
click at [66, 216] on h4 "Positioning" at bounding box center [87, 212] width 108 height 17
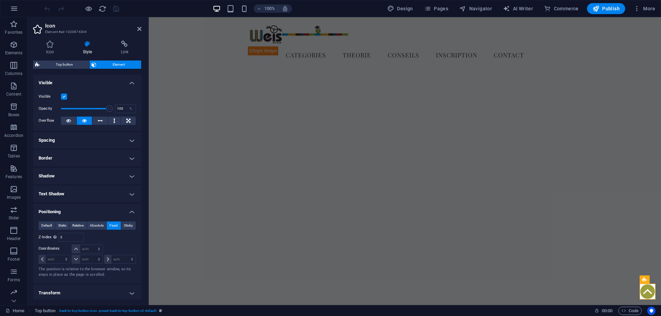
click at [71, 196] on h4 "Text Shadow" at bounding box center [87, 194] width 108 height 17
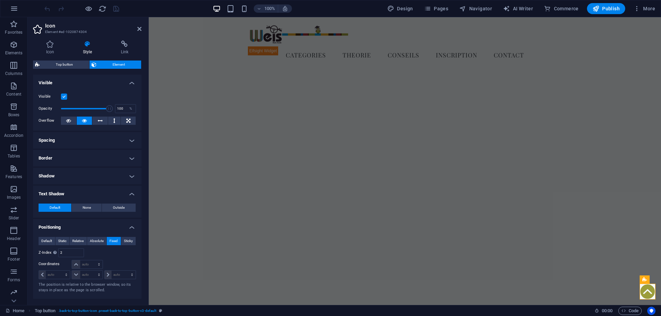
click at [75, 171] on h4 "Shadow" at bounding box center [87, 176] width 108 height 17
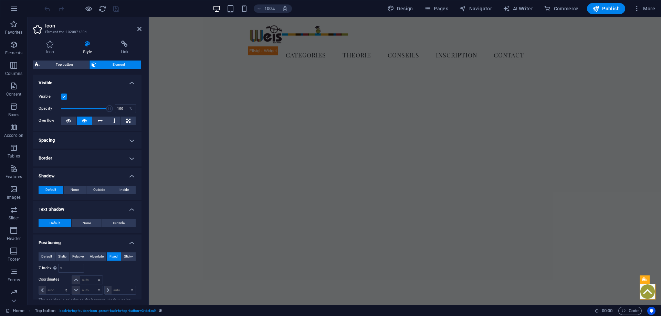
click at [77, 153] on h4 "Border" at bounding box center [87, 158] width 108 height 17
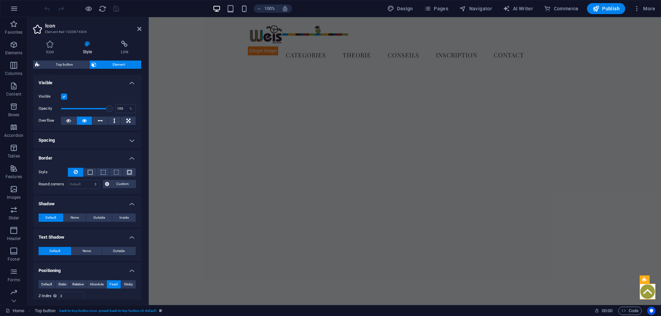
click at [77, 141] on h4 "Spacing" at bounding box center [87, 140] width 108 height 17
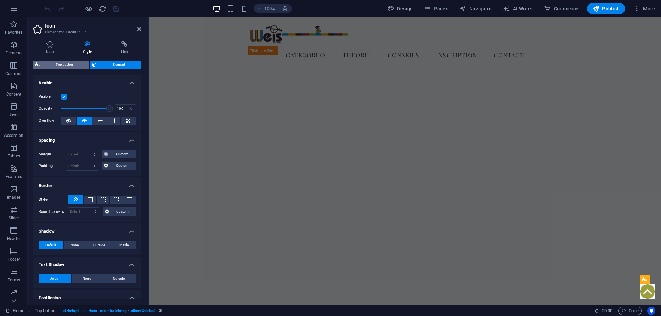
click at [62, 67] on span "Top button" at bounding box center [64, 65] width 45 height 8
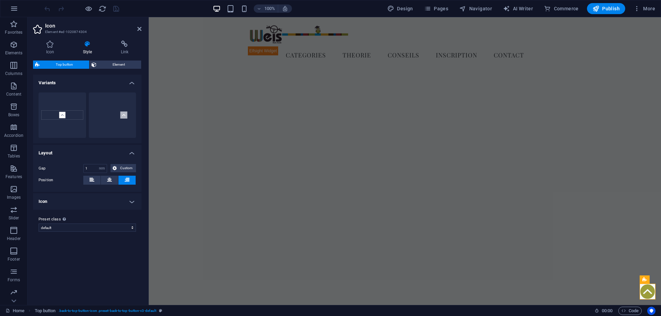
click at [101, 205] on h4 "Icon" at bounding box center [87, 201] width 108 height 17
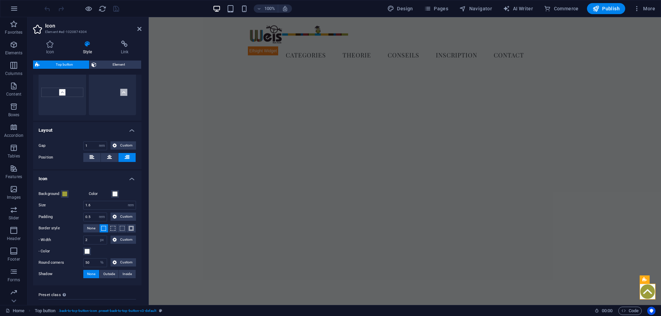
scroll to position [36, 0]
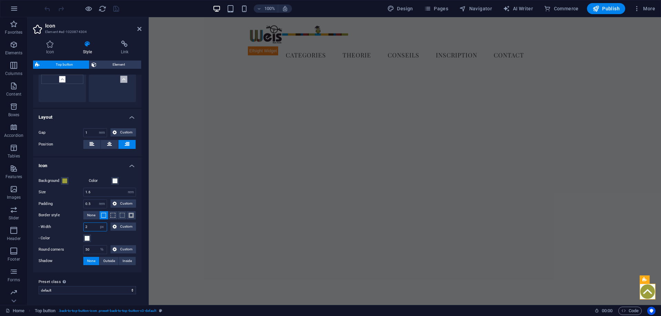
click at [91, 226] on input "2" at bounding box center [95, 227] width 23 height 8
type input "15"
click at [97, 223] on select "px rem vh vw Custom" at bounding box center [102, 227] width 10 height 8
select select "rem"
click option "rem" at bounding box center [0, 0] width 0 height 0
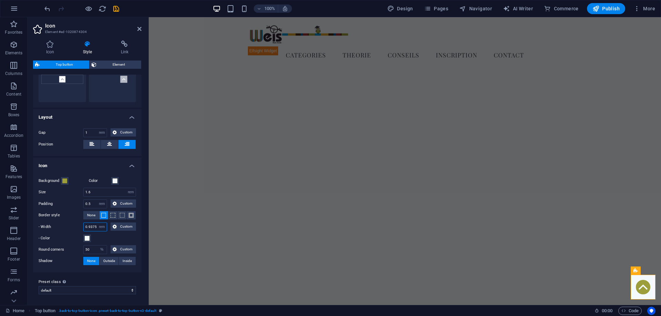
type input "1"
type input "0.2"
click at [70, 235] on p "- Color" at bounding box center [61, 238] width 45 height 8
click at [83, 235] on button "- Color" at bounding box center [87, 239] width 8 height 8
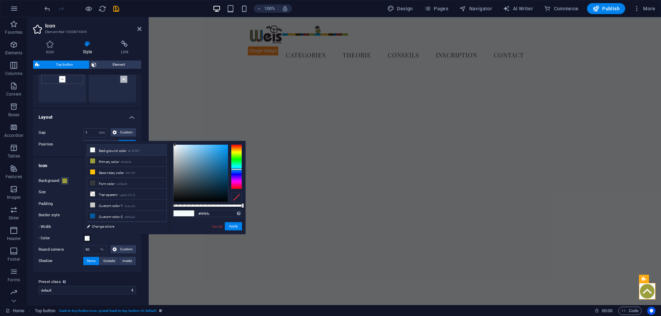
click at [69, 235] on p "- Color" at bounding box center [61, 238] width 45 height 8
click at [83, 235] on button "- Color" at bounding box center [87, 239] width 8 height 8
click at [71, 233] on div "Background Color Size 1.6 rem px vh vw Padding 0.5 px rem % vh vw Custom Custom…" at bounding box center [87, 221] width 111 height 103
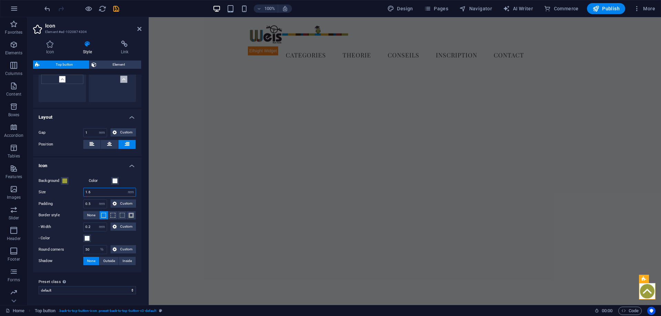
click at [94, 193] on input "1.6" at bounding box center [110, 192] width 52 height 8
type input "1.5"
click at [91, 132] on input "1" at bounding box center [95, 133] width 23 height 8
type input "1.2"
click at [114, 9] on icon "save" at bounding box center [116, 9] width 8 height 8
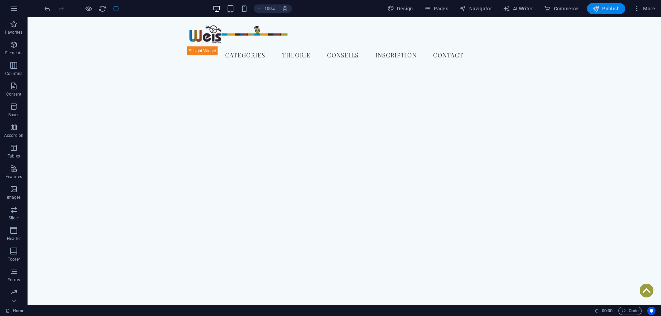
click at [610, 9] on span "Publish" at bounding box center [605, 8] width 27 height 7
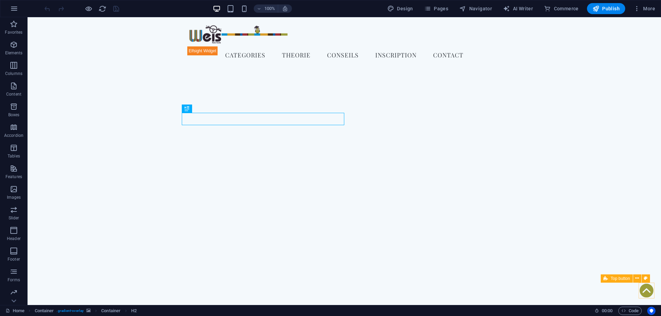
click at [647, 286] on figure at bounding box center [646, 291] width 16 height 16
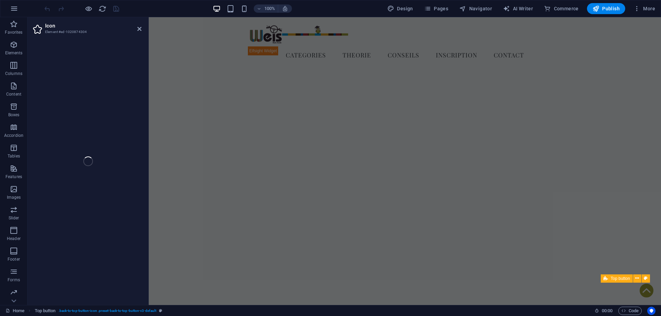
select select "xMidYMid"
select select "rem"
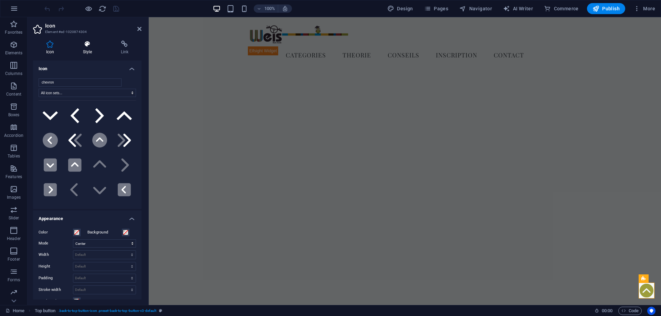
click at [93, 49] on h4 "Style" at bounding box center [89, 48] width 38 height 14
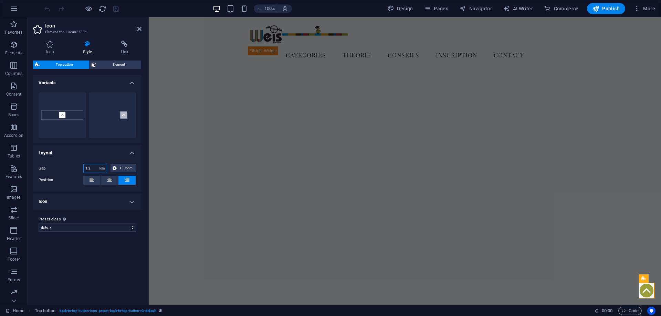
click at [89, 167] on input "1.2" at bounding box center [95, 169] width 23 height 8
type input "1"
type input "0.6"
click at [118, 8] on icon "save" at bounding box center [116, 9] width 8 height 8
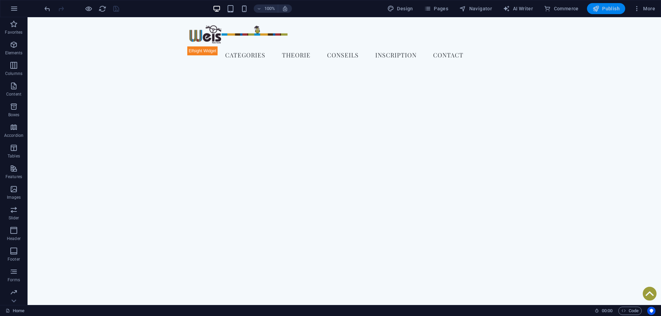
click at [603, 6] on span "Publish" at bounding box center [605, 8] width 27 height 7
